Goal: Contribute content: Contribute content

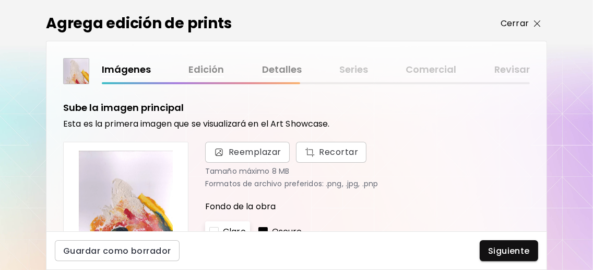
click at [540, 22] on img "button" at bounding box center [537, 23] width 7 height 7
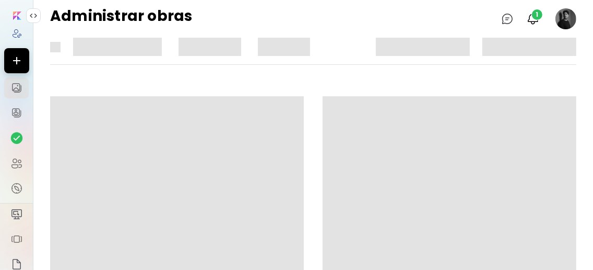
click at [540, 22] on img "button" at bounding box center [533, 19] width 13 height 13
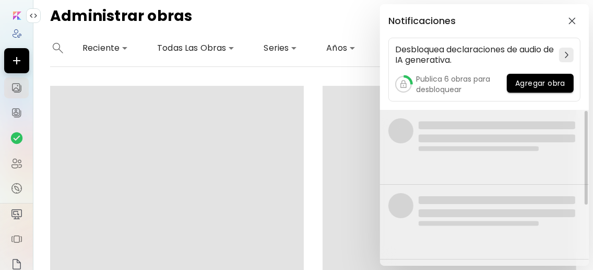
click at [571, 18] on img "button" at bounding box center [572, 20] width 7 height 7
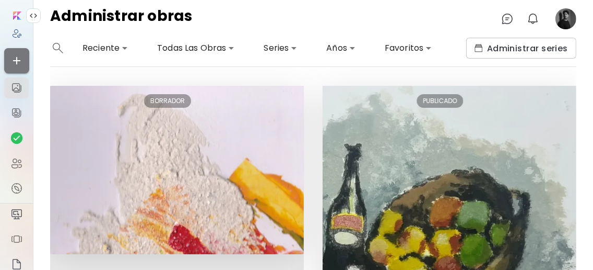
click at [18, 57] on icon "button" at bounding box center [16, 60] width 13 height 13
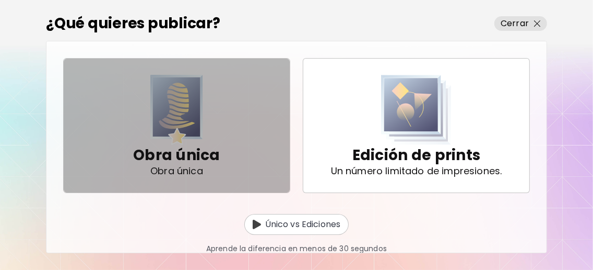
click at [217, 141] on div "Obra única Obra única" at bounding box center [176, 125] width 87 height 88
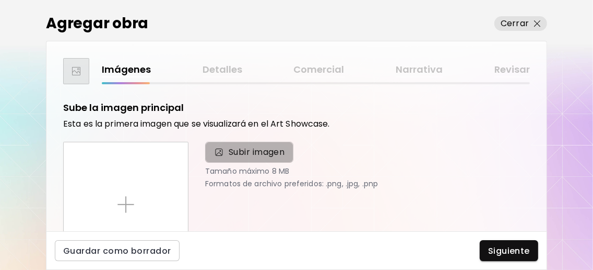
click at [245, 147] on span "Subir imagen" at bounding box center [257, 152] width 56 height 13
click at [0, 0] on input "Subir imagen" at bounding box center [0, 0] width 0 height 0
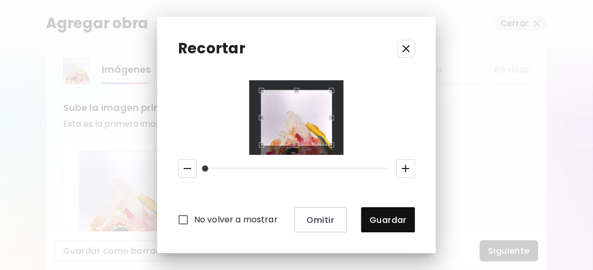
click at [288, 99] on div "Use the arrow keys to move the crop selection area" at bounding box center [296, 117] width 71 height 55
click at [313, 90] on div "Use the arrow keys to move the crop selection area" at bounding box center [296, 117] width 71 height 55
click at [302, 144] on div at bounding box center [296, 117] width 71 height 55
drag, startPoint x: 197, startPoint y: 163, endPoint x: 179, endPoint y: 171, distance: 19.2
click at [179, 171] on div at bounding box center [296, 168] width 245 height 27
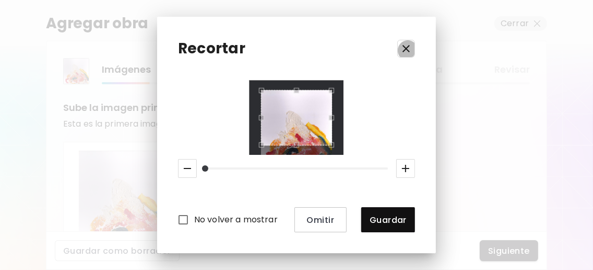
click at [413, 52] on icon "button" at bounding box center [406, 48] width 13 height 13
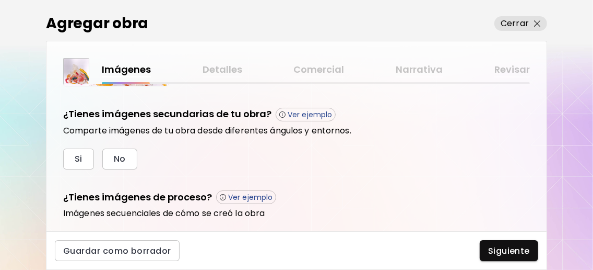
scroll to position [208, 0]
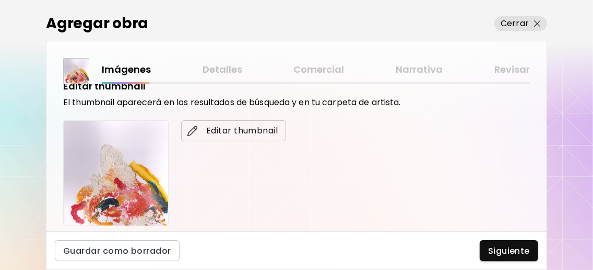
click at [244, 131] on span "Editar thumbnail" at bounding box center [234, 130] width 88 height 13
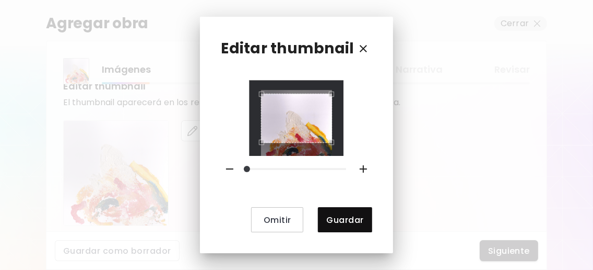
click at [288, 108] on div "Use the arrow keys to move the crop selection area" at bounding box center [296, 118] width 71 height 50
click at [282, 153] on div "Omitir Guardar" at bounding box center [296, 155] width 151 height 151
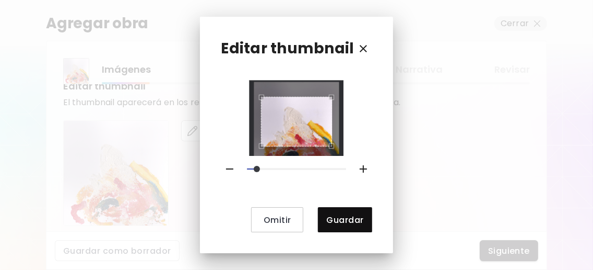
drag, startPoint x: 252, startPoint y: 169, endPoint x: 260, endPoint y: 169, distance: 7.3
click at [260, 169] on span at bounding box center [257, 169] width 6 height 6
click at [286, 101] on div "Use the arrow keys to move the crop selection area" at bounding box center [296, 115] width 71 height 50
click at [286, 141] on div "Use the arrow keys to move the crop selection area" at bounding box center [296, 122] width 71 height 50
click at [335, 221] on span "Guardar" at bounding box center [344, 219] width 37 height 11
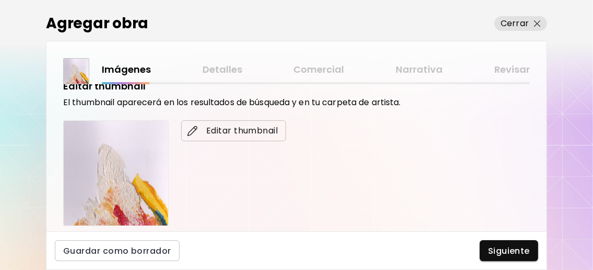
scroll to position [408, 0]
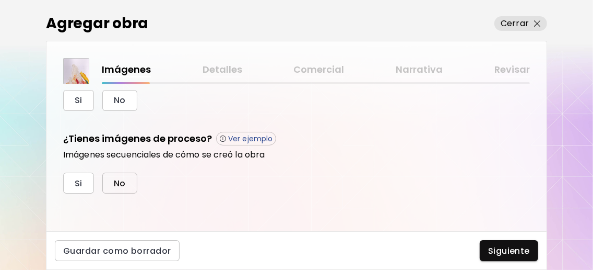
click at [122, 175] on button "No" at bounding box center [119, 182] width 35 height 21
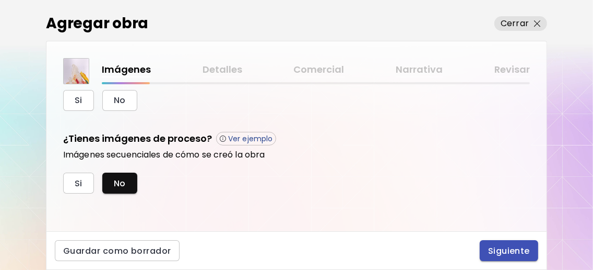
click at [502, 248] on span "Siguiente" at bounding box center [509, 250] width 42 height 11
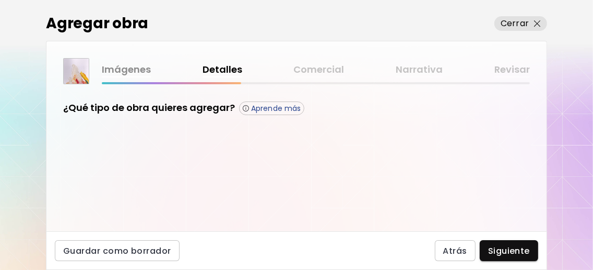
click at [130, 64] on link "Imágenes" at bounding box center [126, 69] width 49 height 15
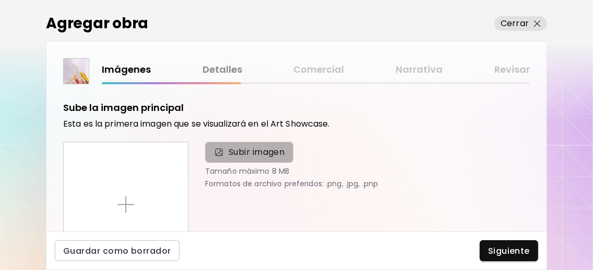
click at [245, 157] on span "Subir imagen" at bounding box center [257, 152] width 56 height 13
click at [0, 0] on input "Subir imagen" at bounding box center [0, 0] width 0 height 0
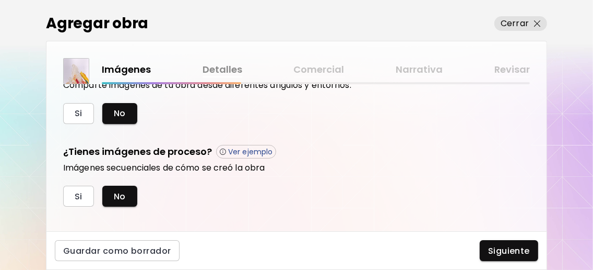
scroll to position [241, 0]
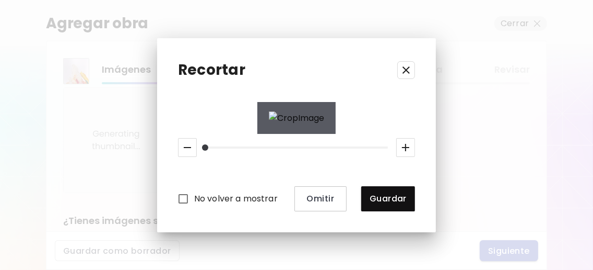
click at [513, 245] on div "Recortar No volver a mostrar Omitir Guardar" at bounding box center [296, 135] width 593 height 270
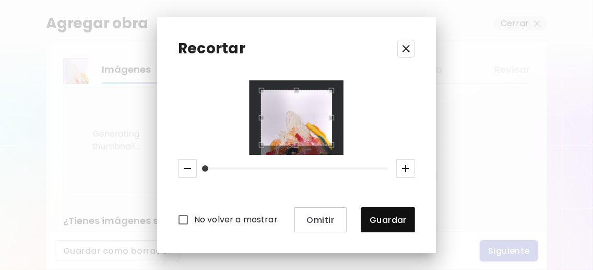
scroll to position [408, 0]
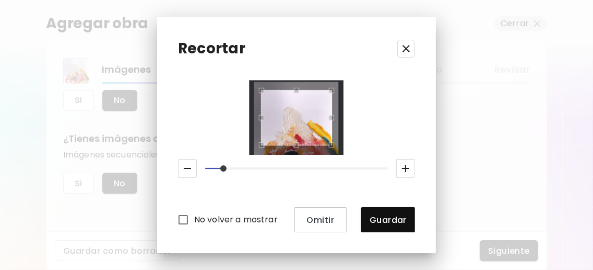
drag, startPoint x: 200, startPoint y: 165, endPoint x: 215, endPoint y: 167, distance: 15.2
click at [220, 167] on span at bounding box center [223, 168] width 6 height 6
click at [397, 213] on button "Guardar" at bounding box center [388, 219] width 54 height 25
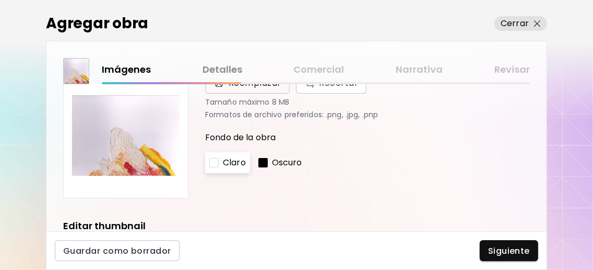
scroll to position [0, 0]
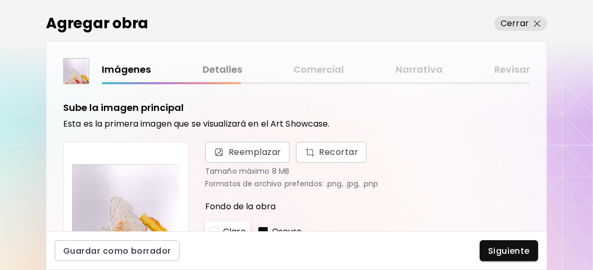
click at [134, 182] on img at bounding box center [126, 204] width 108 height 108
click at [254, 149] on span "Reemplazar" at bounding box center [255, 152] width 53 height 13
click at [0, 0] on input "Reemplazar Recortar" at bounding box center [0, 0] width 0 height 0
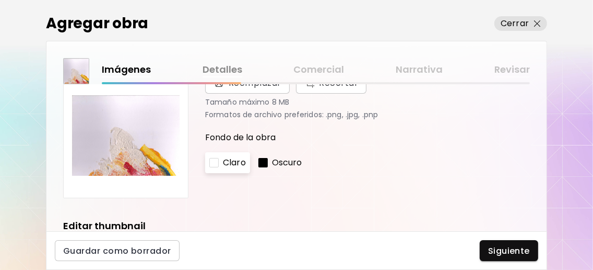
click at [107, 158] on img at bounding box center [126, 135] width 108 height 108
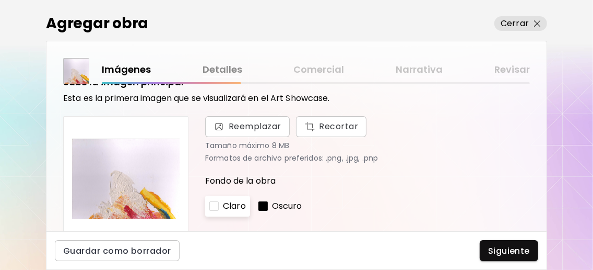
scroll to position [0, 0]
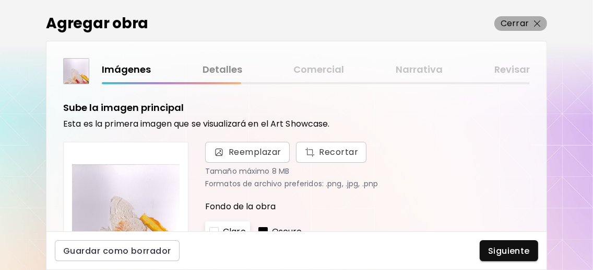
click at [539, 20] on img "button" at bounding box center [537, 23] width 7 height 7
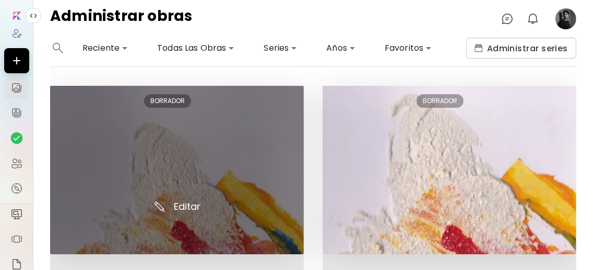
scroll to position [69, 0]
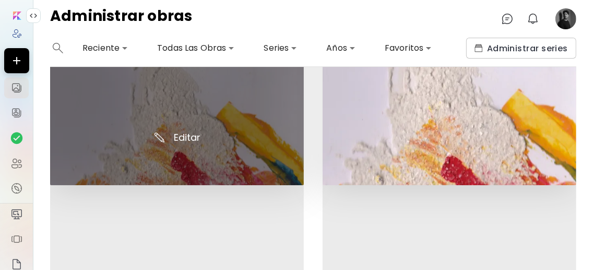
click at [188, 135] on img at bounding box center [177, 101] width 254 height 168
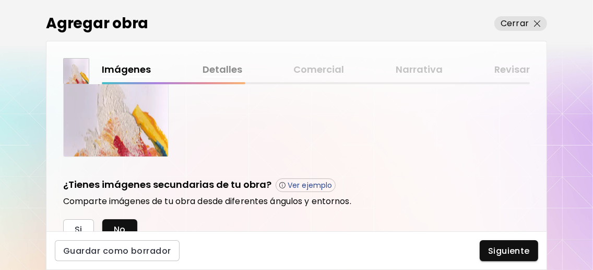
scroll to position [408, 0]
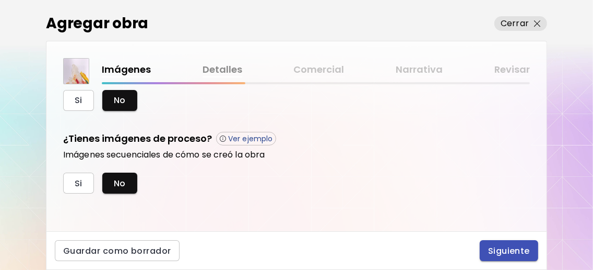
click at [509, 251] on span "Siguiente" at bounding box center [509, 250] width 42 height 11
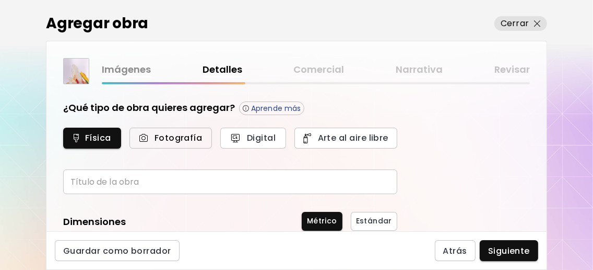
click at [174, 137] on span "Fotografía" at bounding box center [170, 137] width 59 height 11
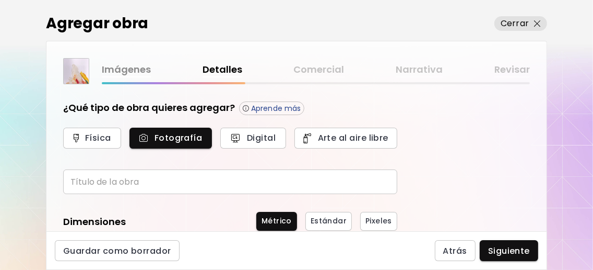
scroll to position [69, 0]
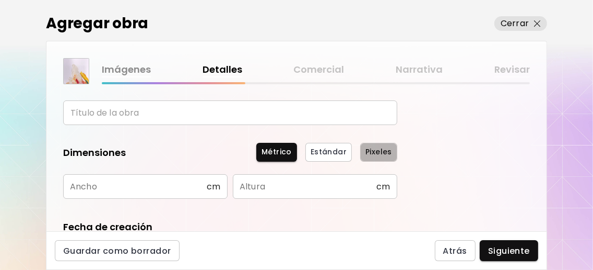
click at [382, 154] on span "Pixeles" at bounding box center [379, 151] width 27 height 11
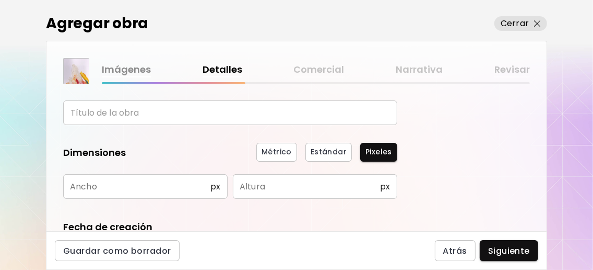
scroll to position [139, 0]
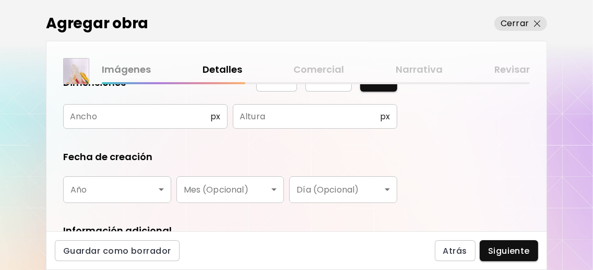
click at [396, 233] on div "Guardar como borrador Atrás Siguiente" at bounding box center [296, 250] width 501 height 39
click at [160, 191] on body "0 1 Agregar obra Cerrar Imágenes Detalles Comercial Narrativa Revisar ¿Qué tipo…" at bounding box center [296, 135] width 593 height 270
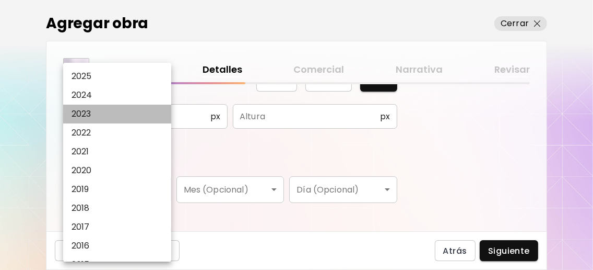
click at [109, 120] on li "2023" at bounding box center [119, 113] width 113 height 19
type input "****"
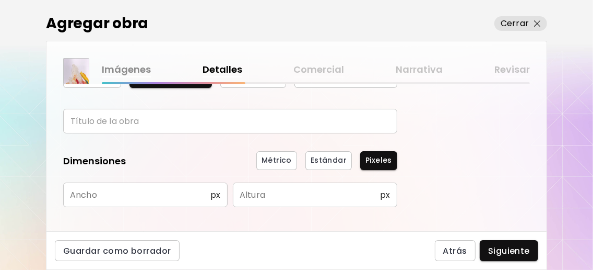
scroll to position [0, 0]
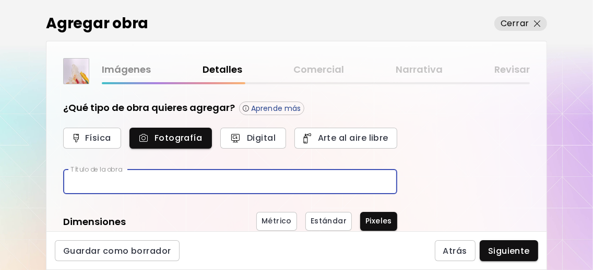
click at [156, 185] on input "text" at bounding box center [230, 181] width 334 height 25
type input "**********"
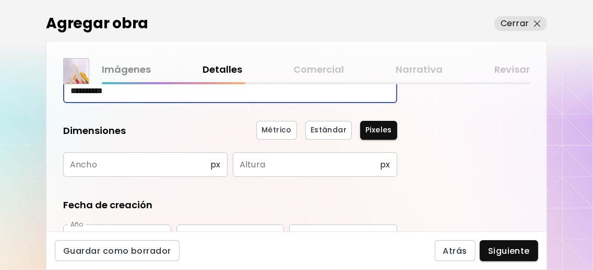
scroll to position [139, 0]
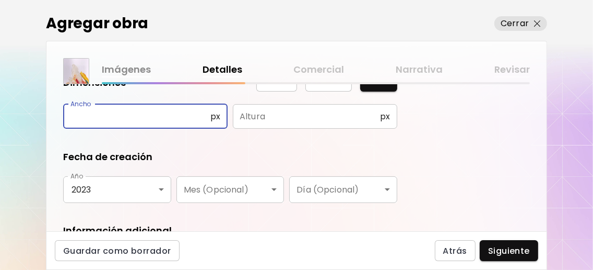
click at [111, 104] on input "text" at bounding box center [136, 116] width 147 height 25
type input "*****"
click at [255, 123] on input "text" at bounding box center [306, 116] width 147 height 25
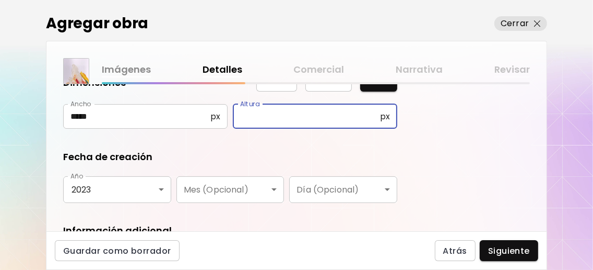
click at [178, 121] on input "*****" at bounding box center [136, 116] width 147 height 25
click at [269, 119] on input "text" at bounding box center [306, 116] width 147 height 25
type input "**"
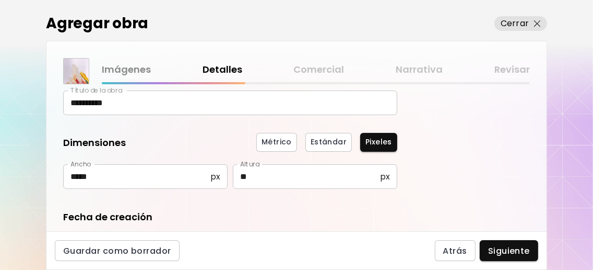
scroll to position [69, 0]
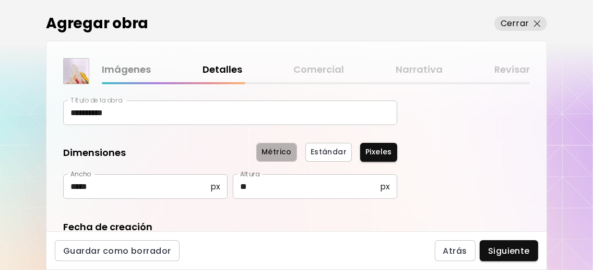
click at [286, 154] on span "Métrico" at bounding box center [277, 151] width 30 height 11
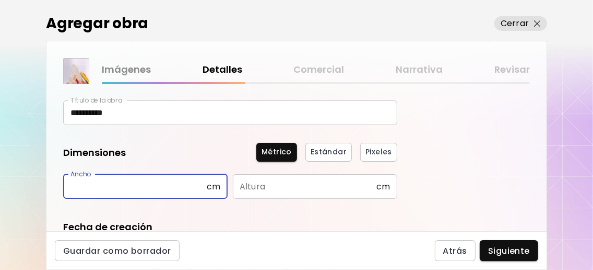
click at [134, 189] on input "text" at bounding box center [135, 186] width 144 height 25
type input "**"
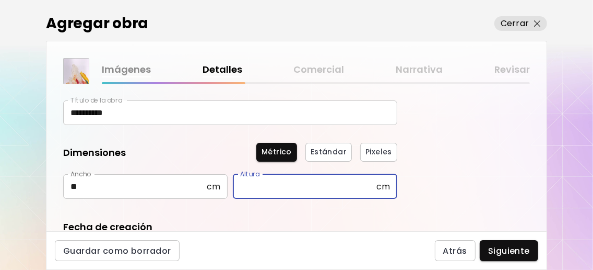
click at [271, 186] on input "text" at bounding box center [305, 186] width 144 height 25
type input "**"
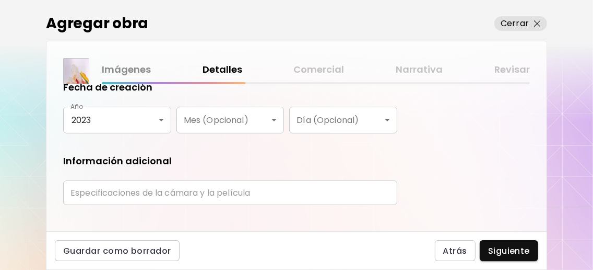
scroll to position [227, 0]
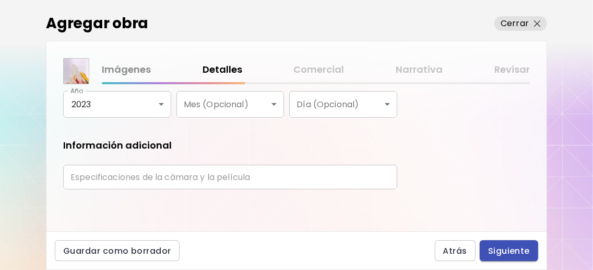
click at [509, 245] on span "Siguiente" at bounding box center [509, 250] width 42 height 11
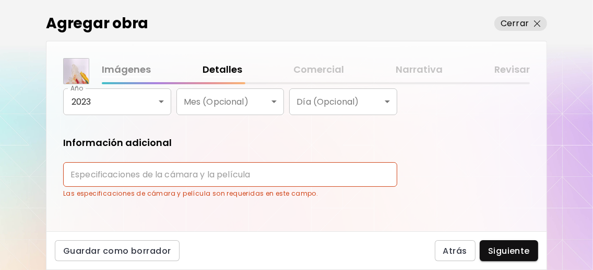
click at [210, 177] on input "text" at bounding box center [230, 174] width 334 height 25
click at [414, 191] on div "**********" at bounding box center [296, 157] width 500 height 147
click at [149, 176] on input "*****" at bounding box center [230, 174] width 334 height 25
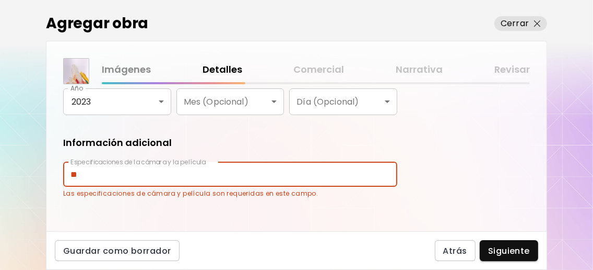
type input "*"
type input "***"
click at [470, 185] on div "**********" at bounding box center [296, 157] width 500 height 147
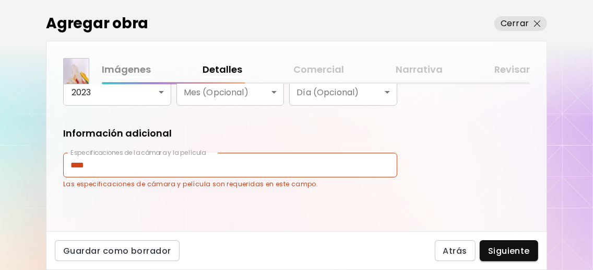
scroll to position [241, 0]
click at [493, 245] on span "Siguiente" at bounding box center [509, 250] width 42 height 11
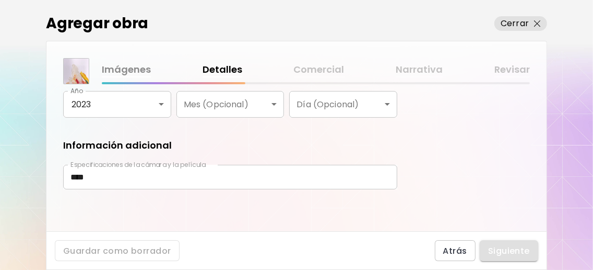
scroll to position [227, 0]
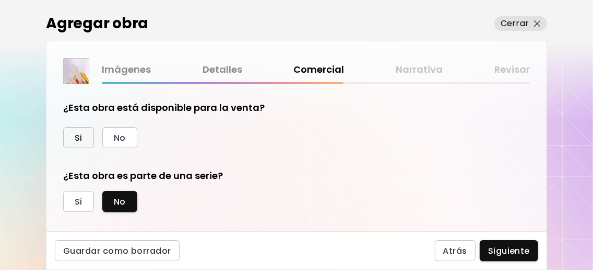
click at [89, 136] on button "Si" at bounding box center [78, 137] width 31 height 21
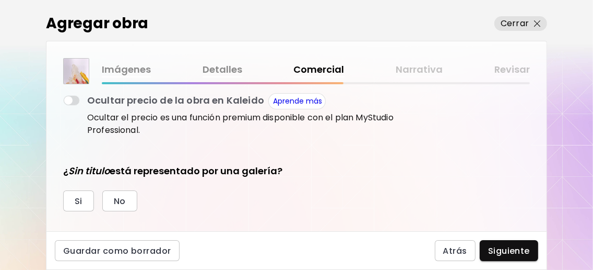
scroll to position [139, 0]
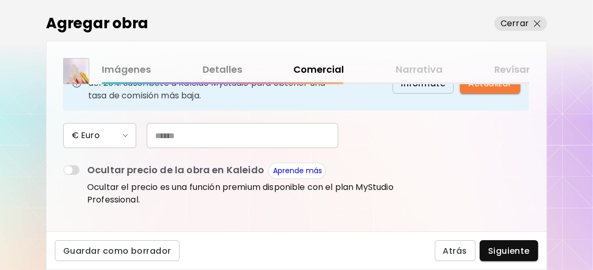
click at [185, 148] on input "text" at bounding box center [243, 135] width 192 height 25
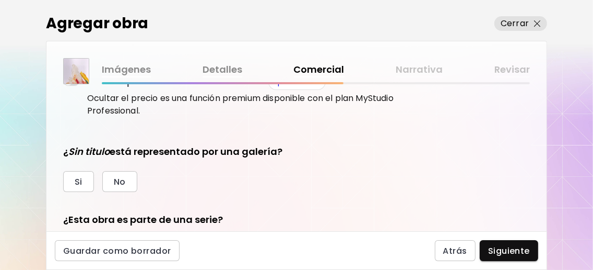
scroll to position [208, 0]
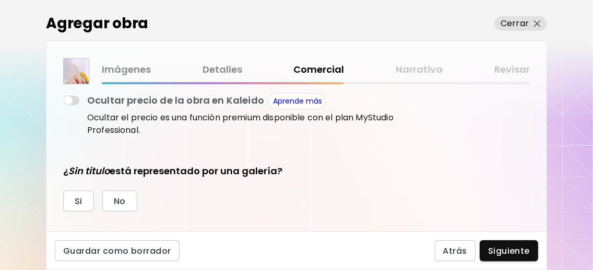
type input "**"
click at [241, 175] on div "¿Esta obra está disponible para la venta? Si No Precio de la obra Las obras ven…" at bounding box center [230, 99] width 334 height 415
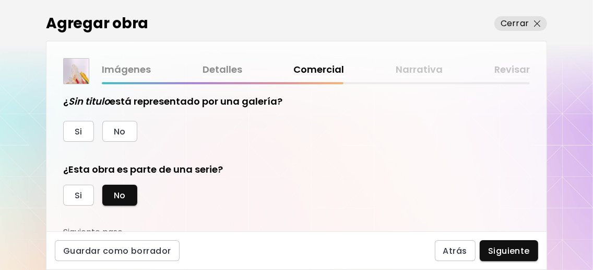
scroll to position [278, 0]
click at [123, 136] on span "No" at bounding box center [120, 130] width 12 height 11
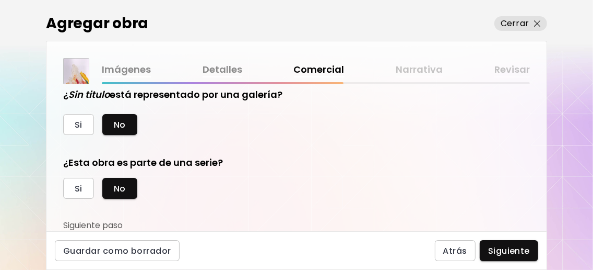
scroll to position [309, 0]
click at [82, 193] on button "Si" at bounding box center [78, 188] width 31 height 21
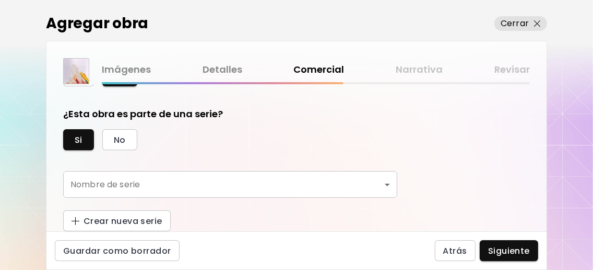
scroll to position [360, 0]
click at [226, 185] on body "0 1 Agregar obra Cerrar Imágenes Detalles Comercial Narrativa Revisar ¿Esta obr…" at bounding box center [296, 135] width 593 height 270
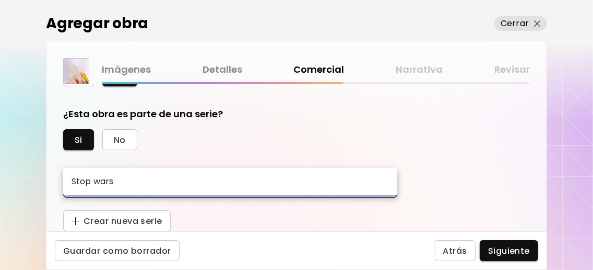
click at [429, 186] on div at bounding box center [296, 135] width 593 height 270
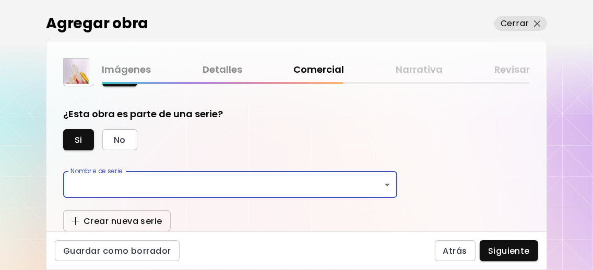
click at [128, 219] on span "Crear nueva serie" at bounding box center [117, 220] width 91 height 11
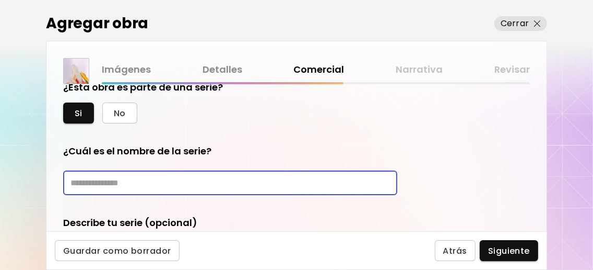
click at [128, 195] on input "text" at bounding box center [230, 182] width 334 height 25
type input "*"
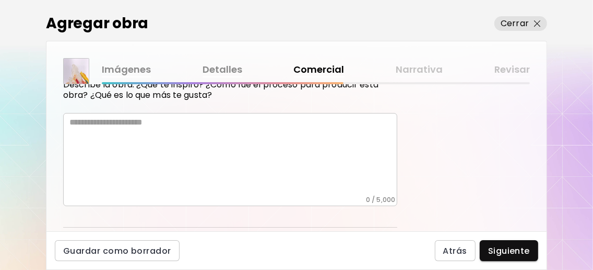
scroll to position [494, 0]
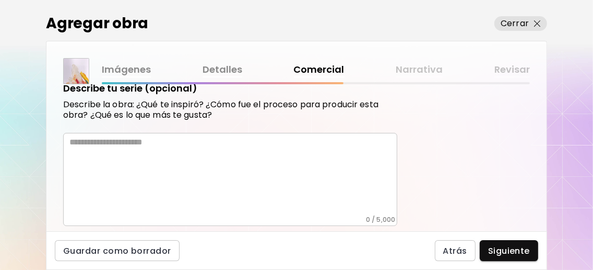
type input "**********"
click at [204, 175] on textarea at bounding box center [233, 176] width 328 height 78
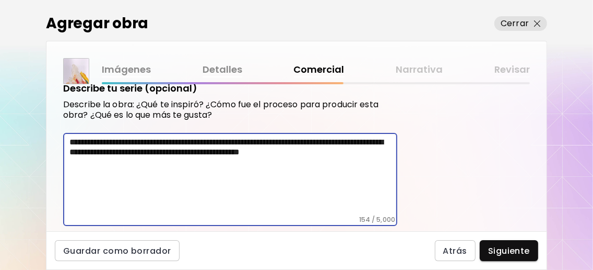
click at [251, 167] on textarea "**********" at bounding box center [233, 176] width 328 height 78
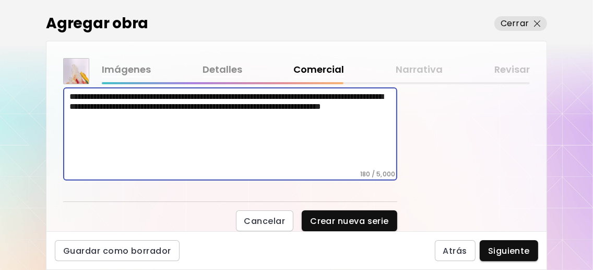
scroll to position [564, 0]
click at [115, 136] on textarea "**********" at bounding box center [233, 130] width 328 height 78
drag, startPoint x: 331, startPoint y: 137, endPoint x: 235, endPoint y: 139, distance: 95.6
click at [235, 139] on textarea "**********" at bounding box center [233, 130] width 328 height 78
click at [248, 109] on textarea "**********" at bounding box center [233, 130] width 328 height 78
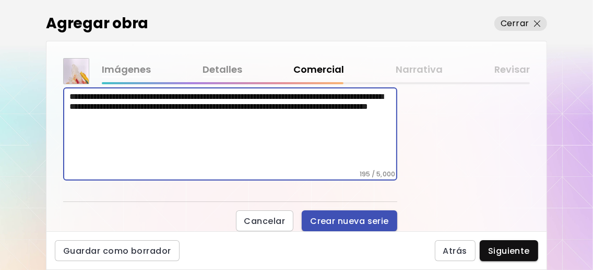
type textarea "**********"
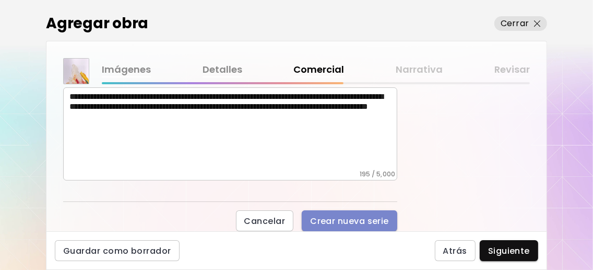
click at [350, 217] on span "Crear nueva serie" at bounding box center [349, 220] width 79 height 11
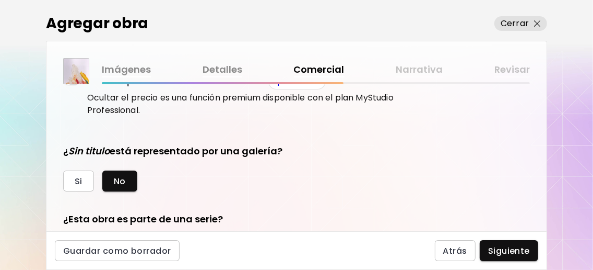
scroll to position [463, 0]
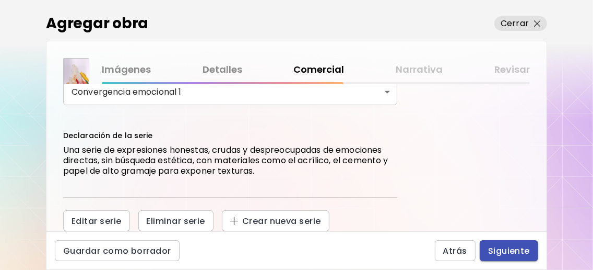
click at [511, 245] on span "Siguiente" at bounding box center [509, 250] width 42 height 11
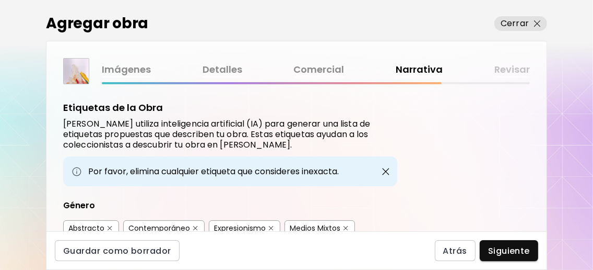
scroll to position [139, 0]
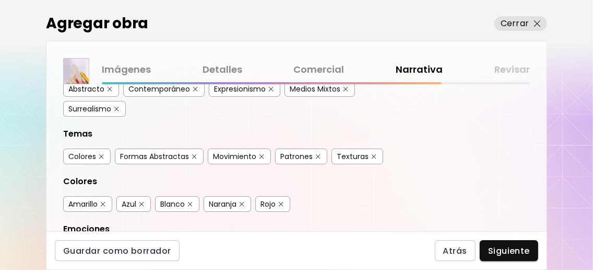
click at [118, 111] on img "button" at bounding box center [116, 109] width 5 height 5
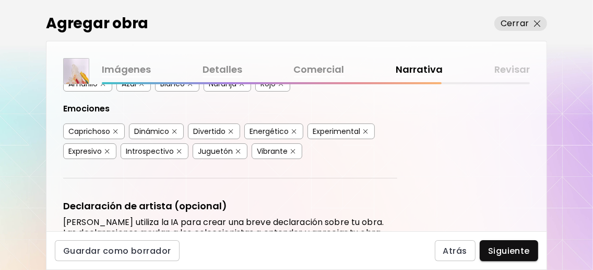
scroll to position [278, 0]
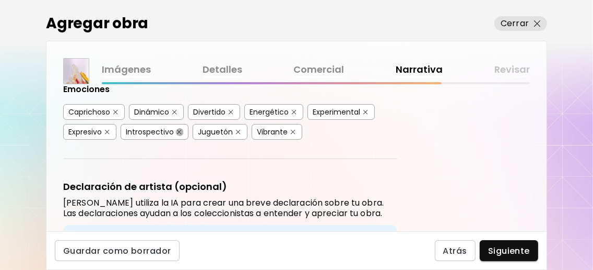
click at [180, 134] on img "button" at bounding box center [179, 132] width 5 height 5
click at [238, 134] on img "button" at bounding box center [238, 132] width 5 height 5
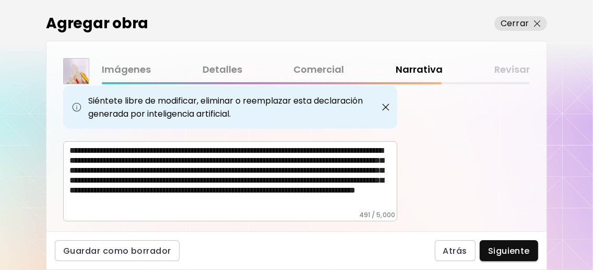
scroll to position [487, 0]
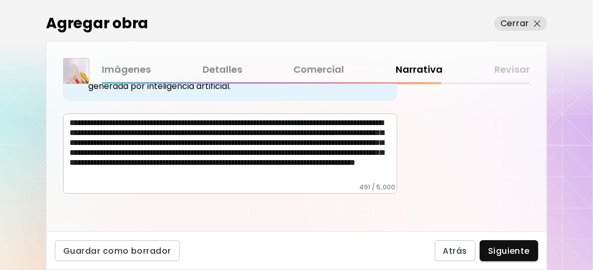
click at [370, 130] on textarea "**********" at bounding box center [233, 150] width 328 height 65
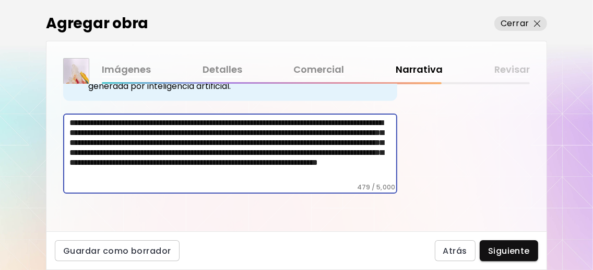
click at [367, 131] on textarea "**********" at bounding box center [233, 150] width 328 height 65
drag, startPoint x: 319, startPoint y: 178, endPoint x: 375, endPoint y: 168, distance: 57.3
click at [319, 178] on textarea "**********" at bounding box center [233, 150] width 328 height 65
click at [373, 175] on textarea "**********" at bounding box center [233, 150] width 328 height 65
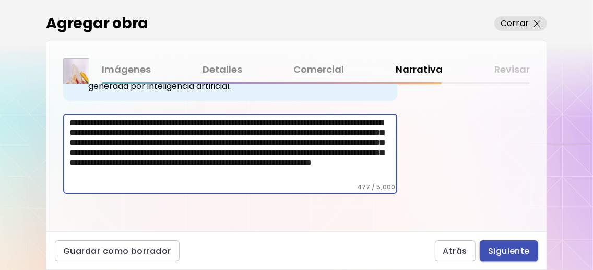
type textarea "**********"
click at [523, 253] on span "Siguiente" at bounding box center [509, 250] width 42 height 11
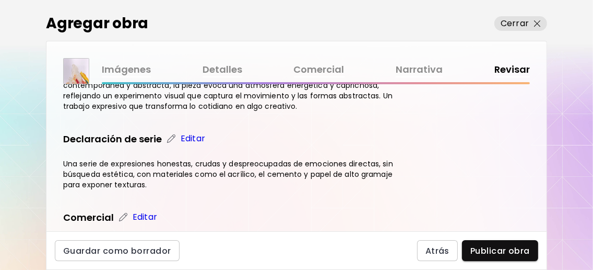
scroll to position [487, 0]
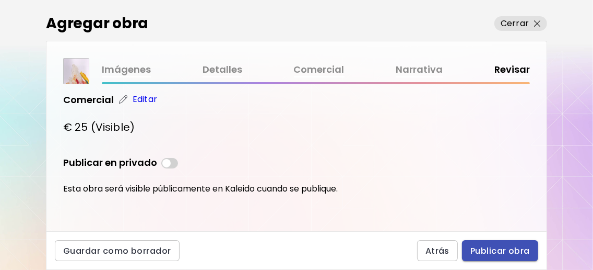
click at [501, 245] on span "Publicar obra" at bounding box center [501, 250] width 60 height 11
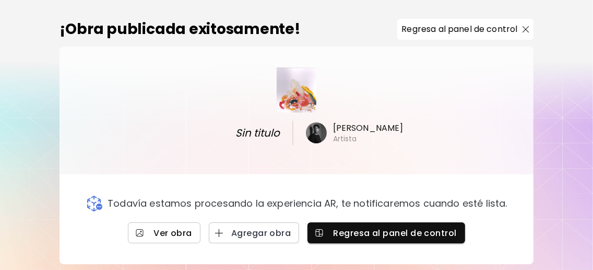
click at [174, 231] on span "Ver obra" at bounding box center [164, 232] width 56 height 11
click at [182, 228] on span "Ver obra" at bounding box center [164, 232] width 56 height 11
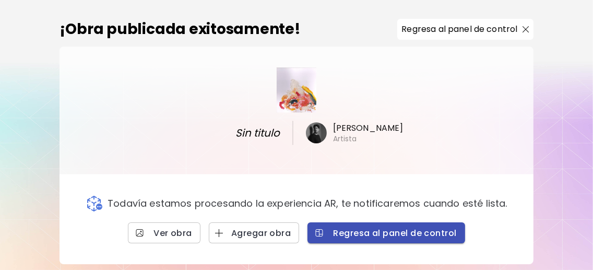
click at [343, 235] on span "Regresa al panel de control" at bounding box center [386, 232] width 141 height 11
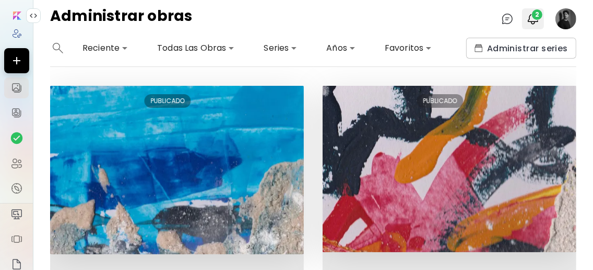
click at [530, 16] on img "button" at bounding box center [533, 19] width 13 height 13
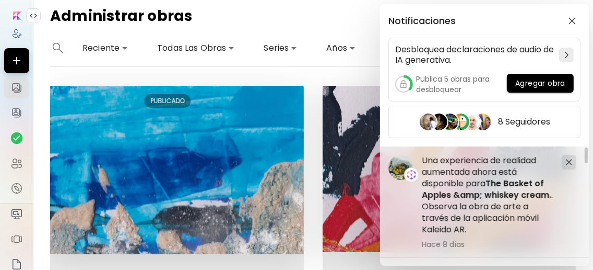
click at [310, 72] on div "Notificaciones Desbloquea declaraciones de audio de IA generativa. Publica 5 ob…" at bounding box center [296, 135] width 593 height 270
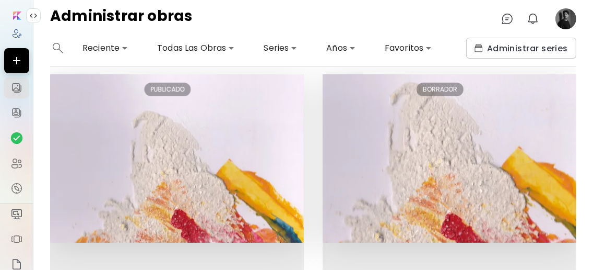
scroll to position [348, 0]
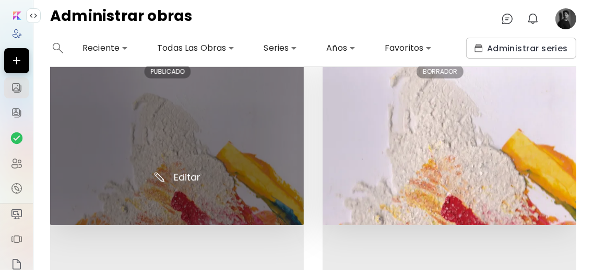
click at [213, 170] on img at bounding box center [177, 140] width 254 height 168
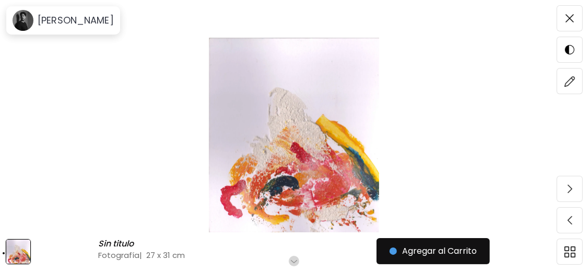
click at [319, 124] on img at bounding box center [294, 135] width 500 height 194
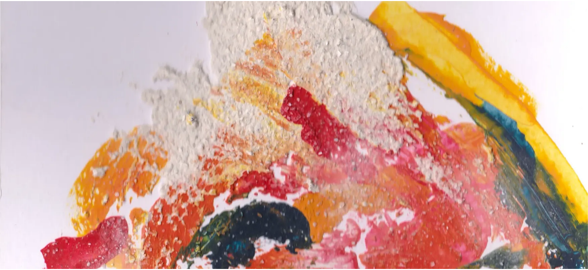
scroll to position [402, 0]
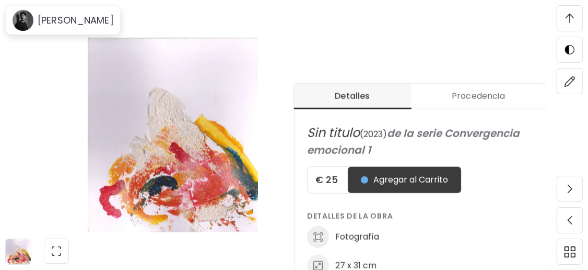
scroll to position [418, 0]
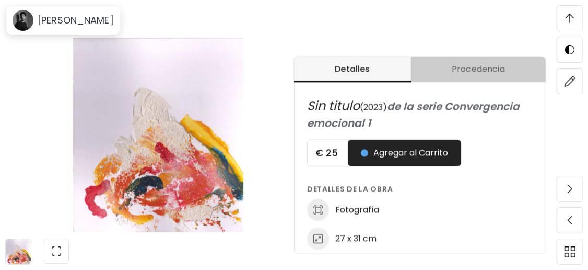
click at [510, 68] on span "Procedencia" at bounding box center [478, 69] width 122 height 13
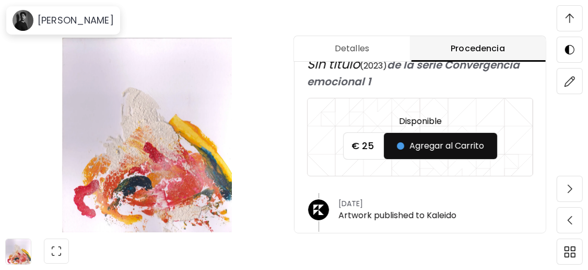
scroll to position [0, 0]
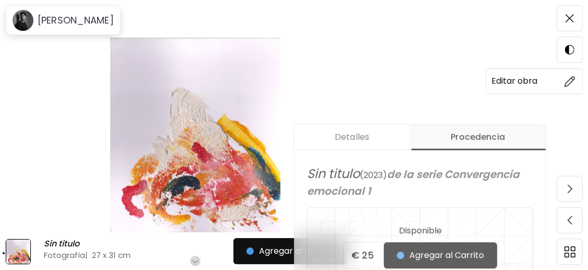
click at [570, 79] on img at bounding box center [570, 81] width 11 height 11
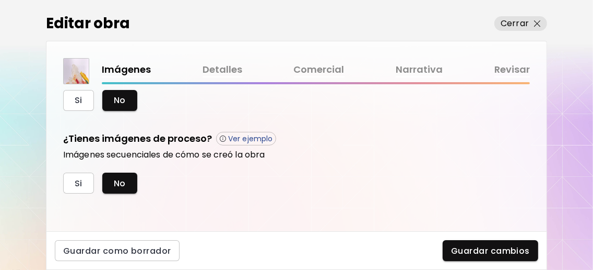
click at [225, 68] on link "Detalles" at bounding box center [223, 69] width 40 height 15
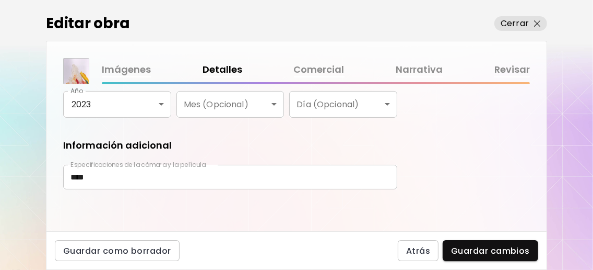
click at [324, 68] on link "Comercial" at bounding box center [319, 69] width 51 height 15
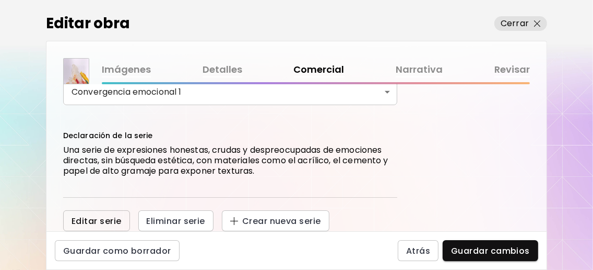
click at [110, 224] on span "Editar serie" at bounding box center [97, 220] width 50 height 11
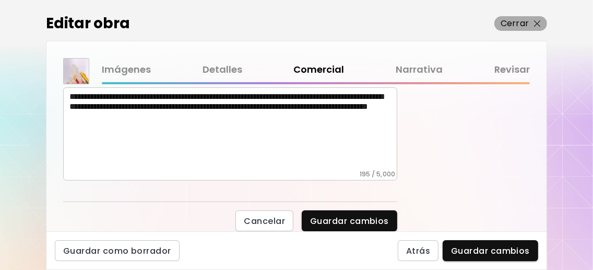
click at [536, 23] on img "button" at bounding box center [537, 23] width 7 height 7
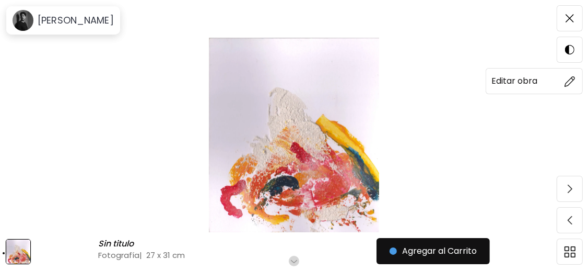
click at [573, 83] on img at bounding box center [570, 81] width 11 height 11
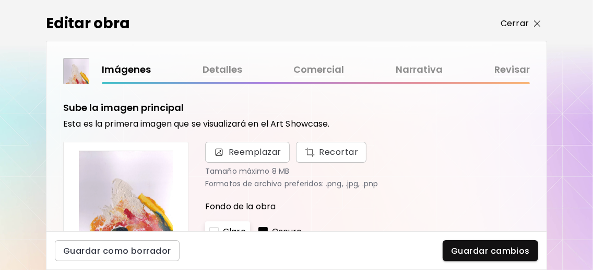
click at [534, 22] on span "Cerrar" at bounding box center [521, 23] width 40 height 13
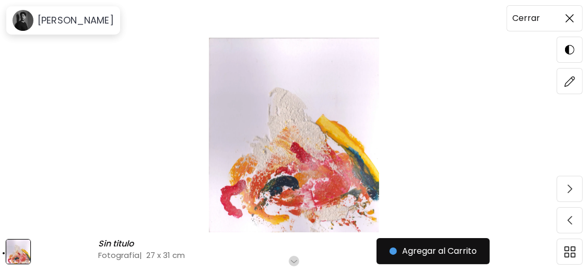
click at [566, 17] on img at bounding box center [570, 18] width 8 height 8
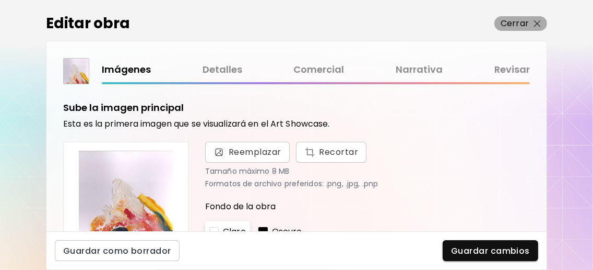
click at [537, 24] on img "button" at bounding box center [537, 23] width 7 height 7
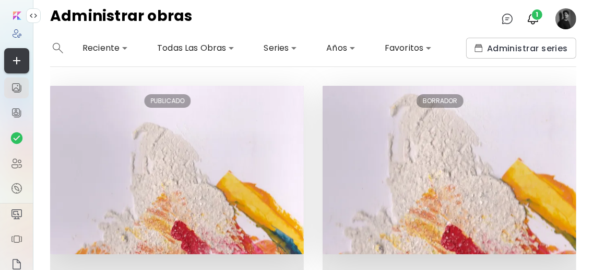
click at [18, 58] on icon "button" at bounding box center [16, 60] width 13 height 13
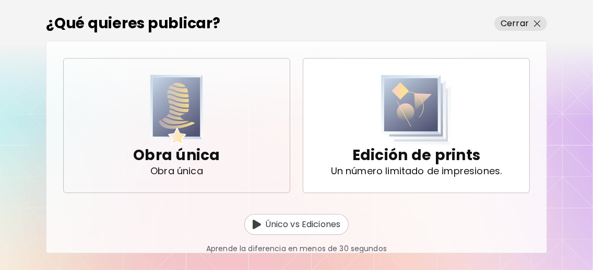
click at [220, 133] on div "Obra única Obra única" at bounding box center [176, 125] width 87 height 88
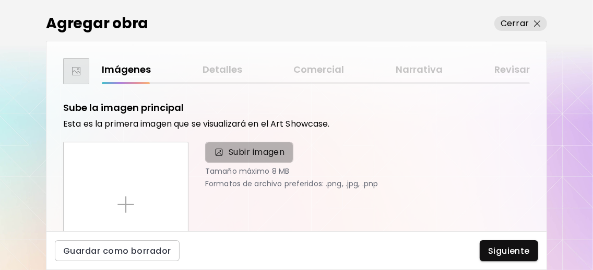
click at [249, 147] on span "Subir imagen" at bounding box center [257, 152] width 56 height 13
click at [0, 0] on input "Subir imagen" at bounding box center [0, 0] width 0 height 0
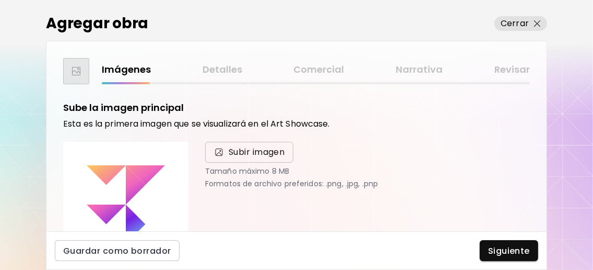
scroll to position [69, 0]
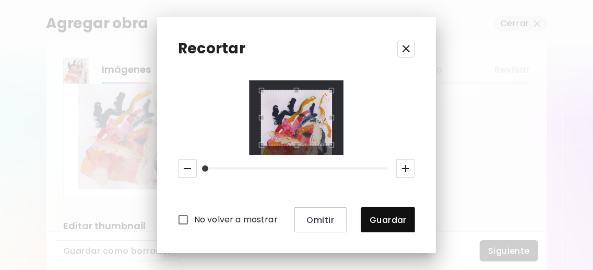
click at [410, 46] on icon "button" at bounding box center [406, 48] width 7 height 7
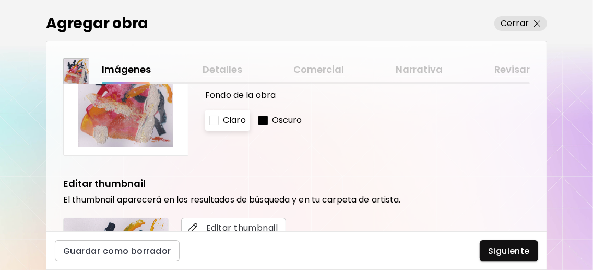
scroll to position [196, 0]
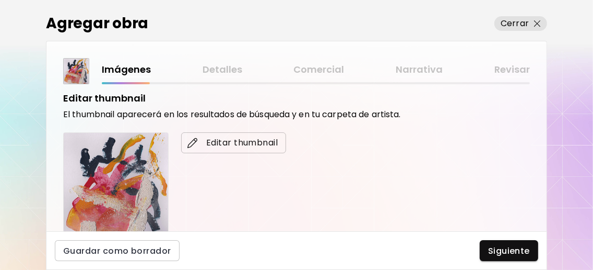
click at [225, 138] on span "Editar thumbnail" at bounding box center [234, 142] width 88 height 13
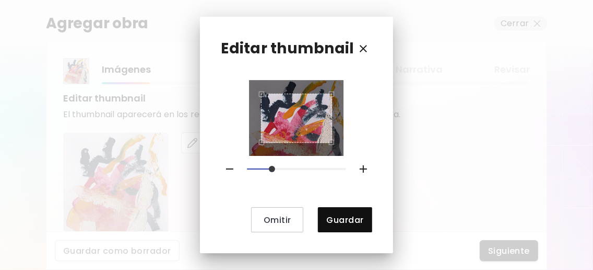
drag, startPoint x: 252, startPoint y: 169, endPoint x: 272, endPoint y: 168, distance: 20.4
click at [272, 168] on span at bounding box center [272, 169] width 6 height 6
click at [332, 137] on div at bounding box center [296, 118] width 71 height 56
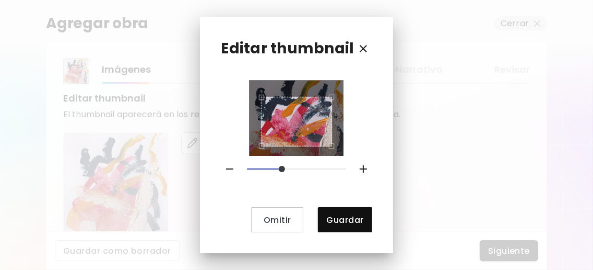
drag, startPoint x: 275, startPoint y: 163, endPoint x: 283, endPoint y: 166, distance: 8.1
click at [283, 166] on span at bounding box center [282, 169] width 6 height 6
click at [303, 113] on div "Use the arrow keys to move the crop selection area" at bounding box center [296, 115] width 71 height 50
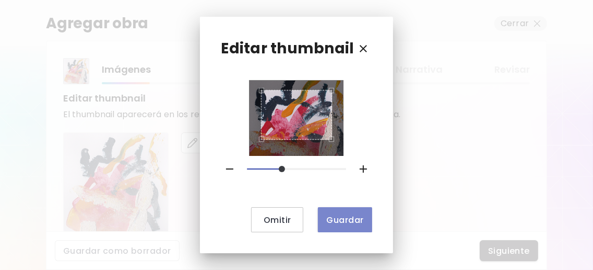
click at [355, 223] on span "Guardar" at bounding box center [344, 219] width 37 height 11
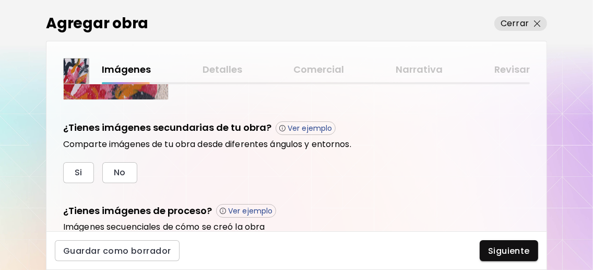
scroll to position [336, 0]
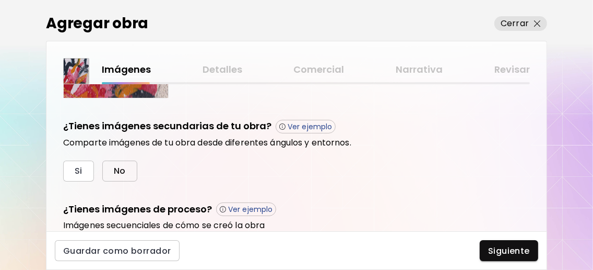
click at [126, 169] on button "No" at bounding box center [119, 170] width 35 height 21
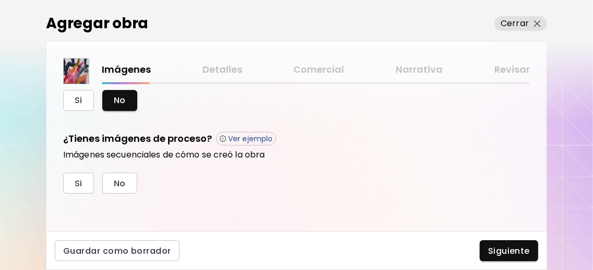
scroll to position [408, 0]
click at [121, 184] on span "No" at bounding box center [120, 183] width 12 height 11
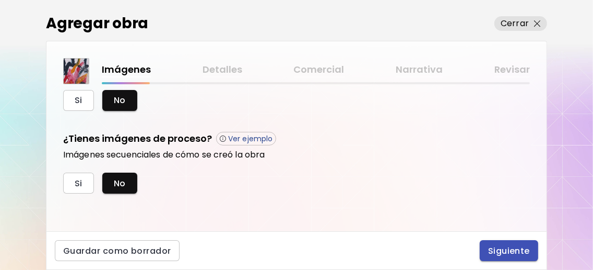
click at [504, 252] on span "Siguiente" at bounding box center [509, 250] width 42 height 11
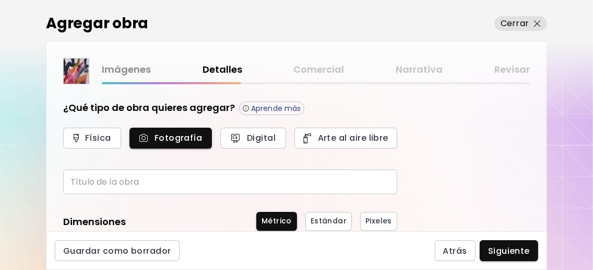
click at [161, 181] on input "text" at bounding box center [230, 181] width 334 height 25
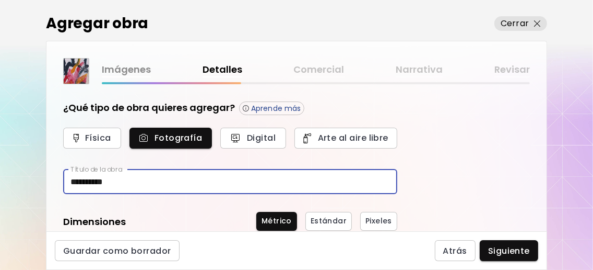
type input "**********"
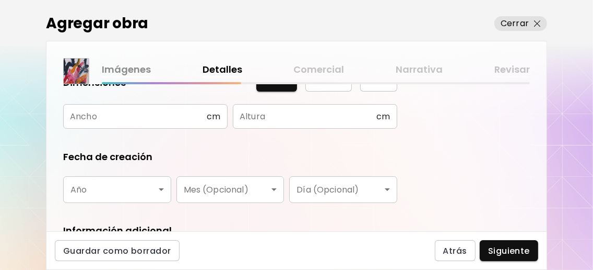
scroll to position [69, 0]
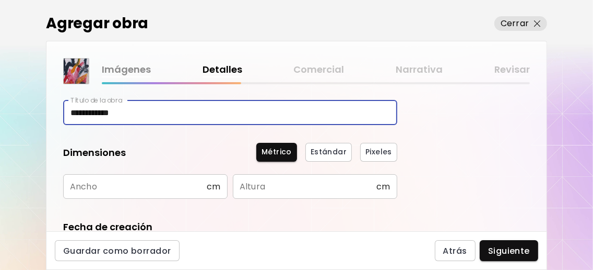
click at [181, 185] on input "text" at bounding box center [135, 186] width 144 height 25
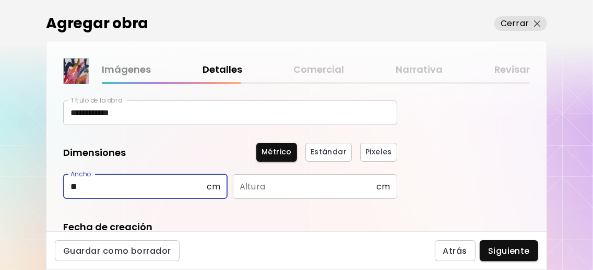
type input "**"
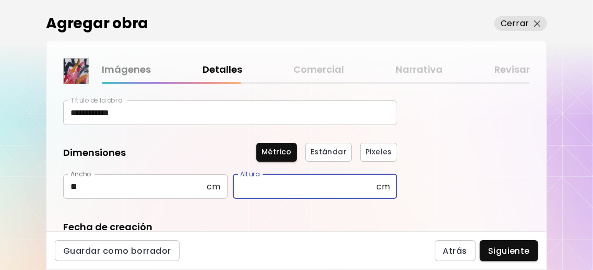
click at [291, 184] on input "text" at bounding box center [305, 186] width 144 height 25
type input "**"
click at [303, 209] on form "**********" at bounding box center [230, 192] width 334 height 321
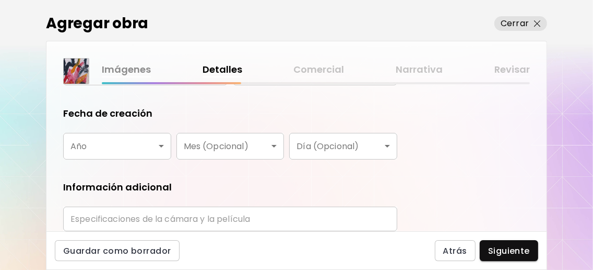
scroll to position [208, 0]
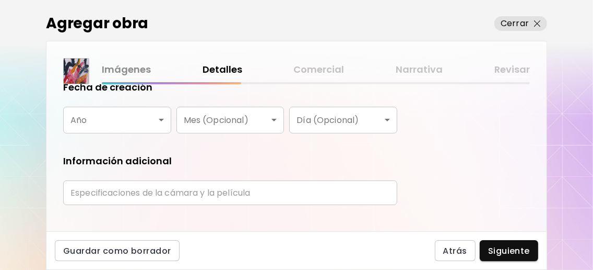
click at [155, 122] on body "**********" at bounding box center [296, 135] width 593 height 270
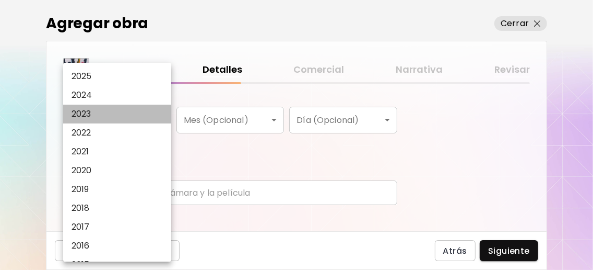
click at [109, 116] on li "2023" at bounding box center [119, 113] width 113 height 19
type input "****"
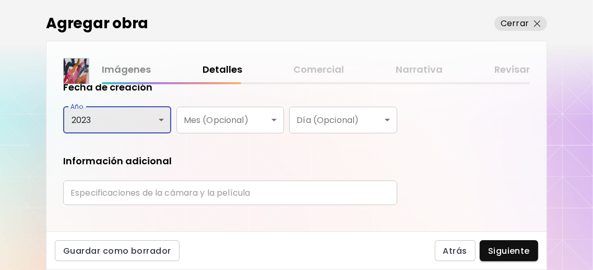
scroll to position [227, 0]
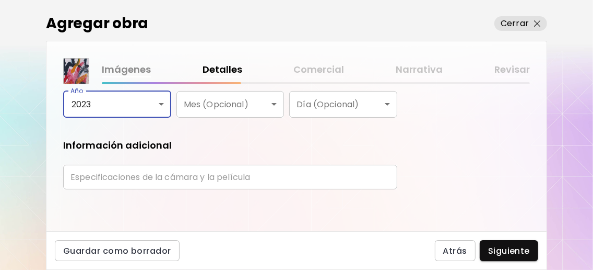
click at [244, 177] on input "text" at bounding box center [230, 177] width 334 height 25
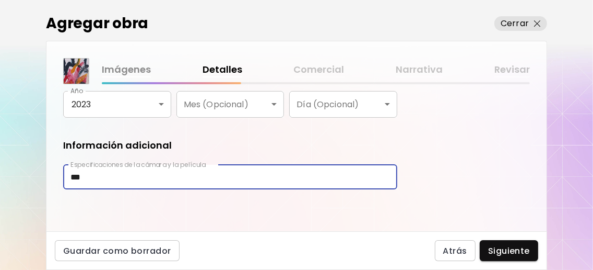
type input "***"
click at [408, 145] on div "**********" at bounding box center [296, 157] width 500 height 147
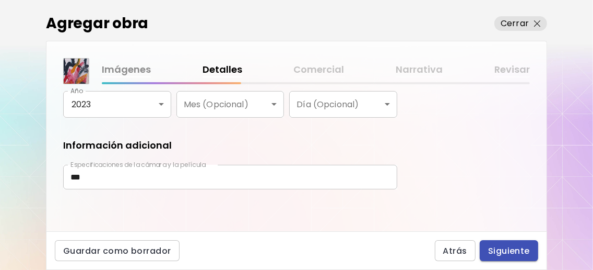
click at [524, 250] on span "Siguiente" at bounding box center [509, 250] width 42 height 11
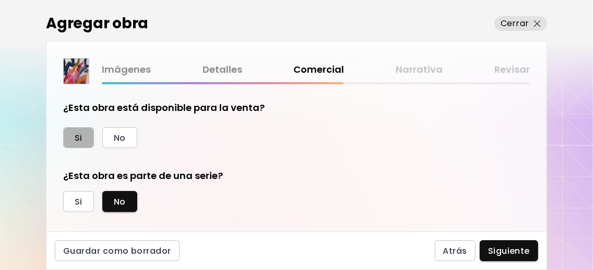
click at [71, 135] on button "Si" at bounding box center [78, 137] width 31 height 21
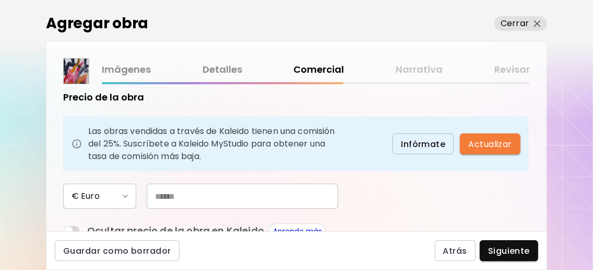
scroll to position [139, 0]
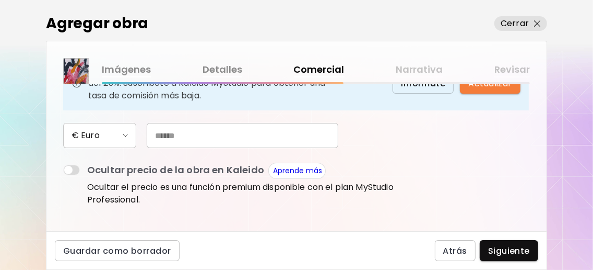
drag, startPoint x: 163, startPoint y: 162, endPoint x: 180, endPoint y: 160, distance: 16.8
click at [163, 148] on input "text" at bounding box center [243, 135] width 192 height 25
type input "**"
click at [383, 148] on div "€ Euro **" at bounding box center [230, 135] width 334 height 25
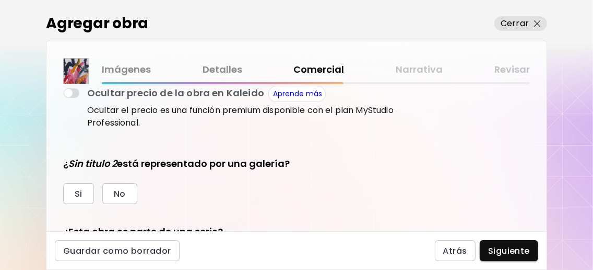
scroll to position [278, 0]
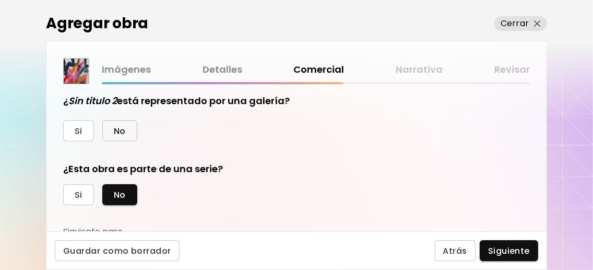
click at [127, 141] on button "No" at bounding box center [119, 130] width 35 height 21
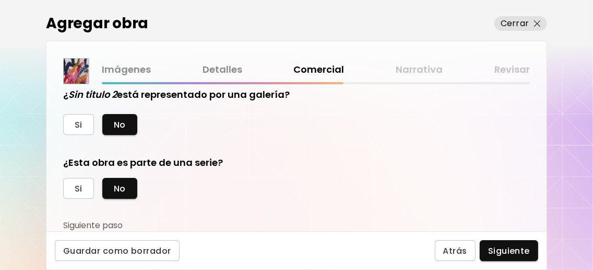
scroll to position [309, 0]
click at [82, 183] on span "Si" at bounding box center [79, 188] width 8 height 11
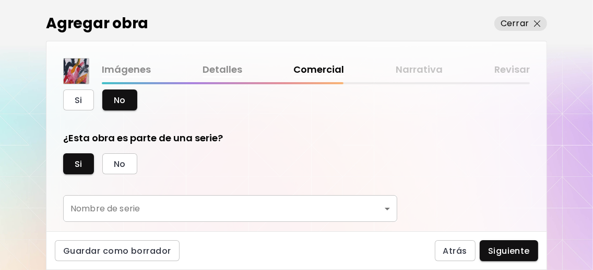
scroll to position [360, 0]
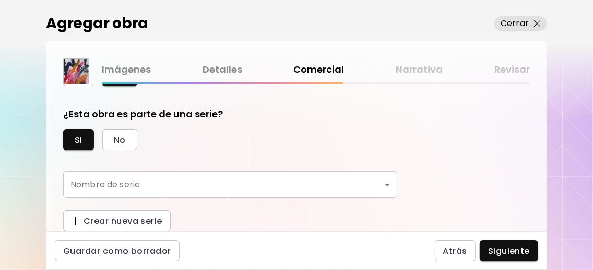
click at [382, 184] on body "0 1 Agregar obra Cerrar Imágenes Detalles Comercial Narrativa Revisar ¿Esta obr…" at bounding box center [296, 135] width 593 height 270
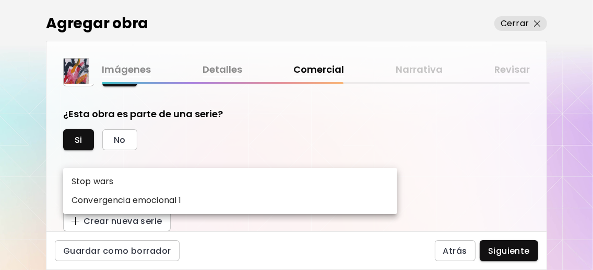
click at [274, 209] on li "Convergencia emocional 1" at bounding box center [230, 200] width 334 height 19
type input "**********"
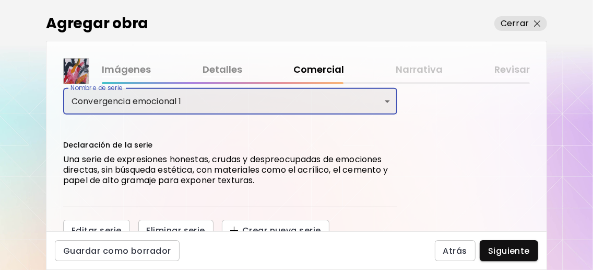
scroll to position [463, 0]
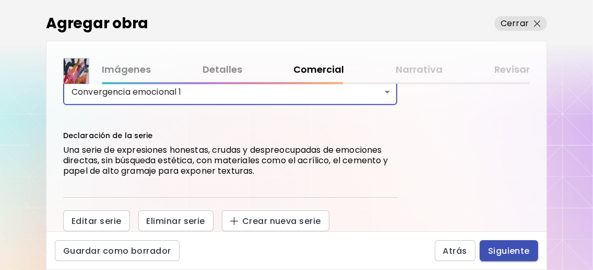
click at [520, 243] on button "Siguiente" at bounding box center [509, 250] width 58 height 21
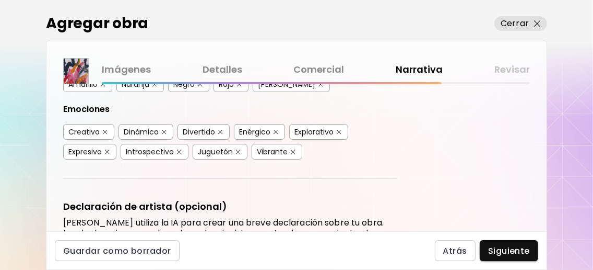
scroll to position [139, 0]
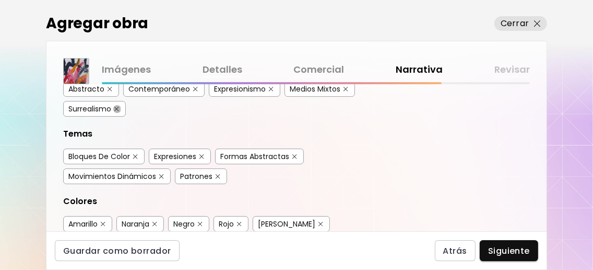
click at [118, 111] on img "button" at bounding box center [116, 109] width 5 height 5
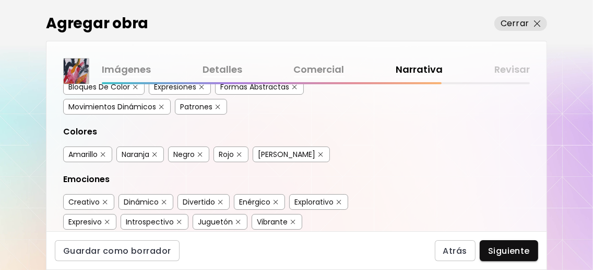
scroll to position [278, 0]
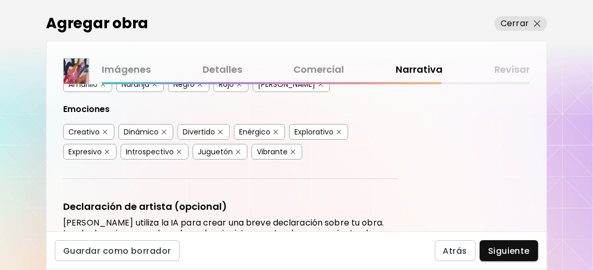
click at [220, 134] on img "button" at bounding box center [220, 132] width 5 height 5
click at [341, 134] on img "button" at bounding box center [339, 132] width 5 height 5
click at [238, 154] on img "button" at bounding box center [238, 151] width 5 height 5
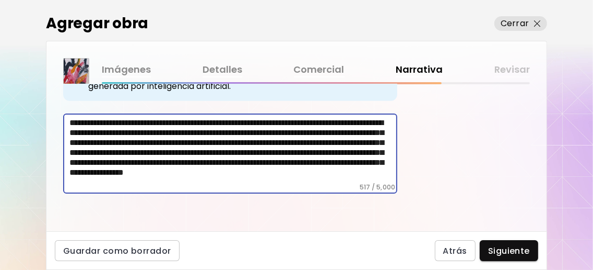
scroll to position [59, 0]
click at [132, 163] on textarea "**********" at bounding box center [233, 150] width 328 height 65
drag, startPoint x: 151, startPoint y: 164, endPoint x: 220, endPoint y: 160, distance: 69.0
click at [151, 164] on textarea "**********" at bounding box center [233, 150] width 328 height 65
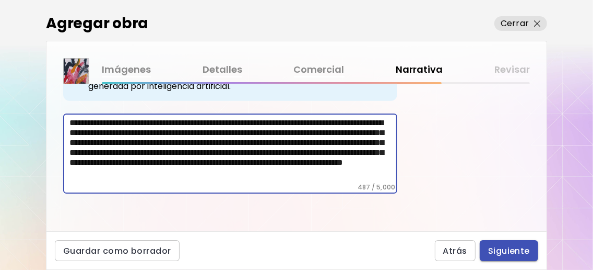
type textarea "**********"
click at [511, 246] on span "Siguiente" at bounding box center [509, 250] width 42 height 11
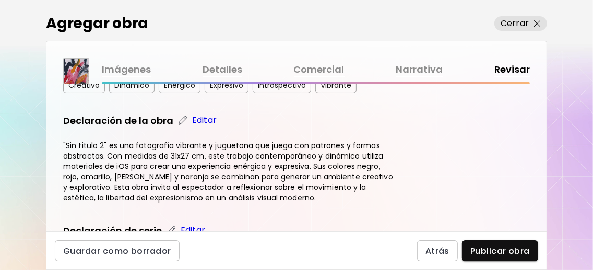
scroll to position [498, 0]
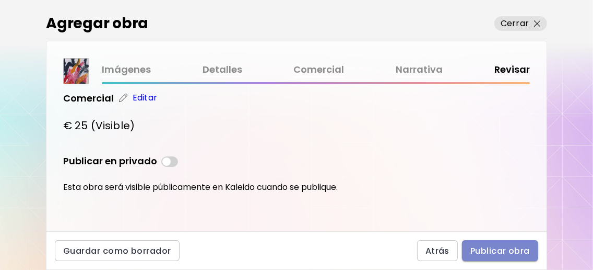
click at [516, 245] on span "Publicar obra" at bounding box center [501, 250] width 60 height 11
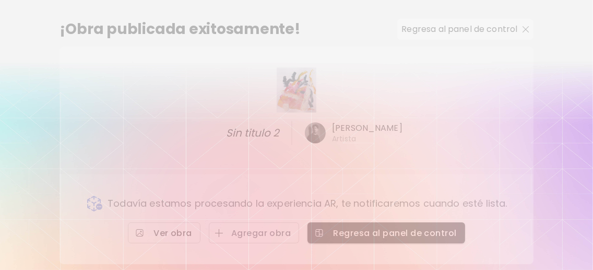
click at [163, 235] on span "Ver obra" at bounding box center [164, 232] width 56 height 11
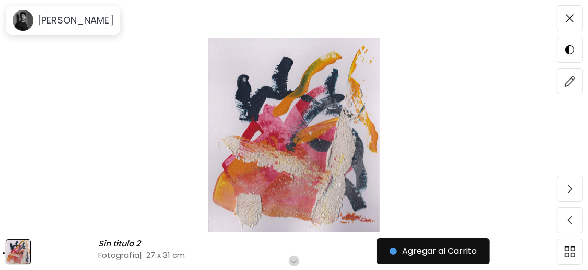
click at [306, 134] on img at bounding box center [294, 135] width 500 height 194
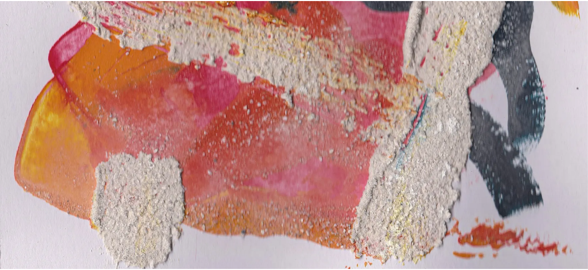
scroll to position [397, 0]
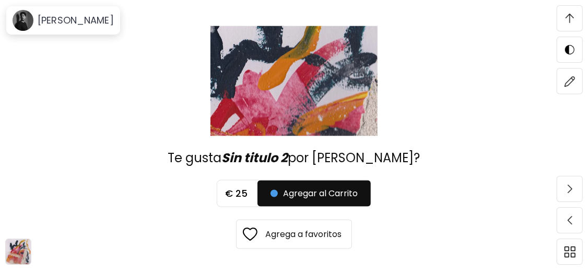
scroll to position [2087, 0]
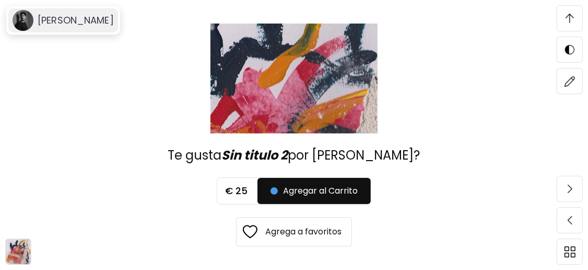
click at [77, 22] on h6 "[PERSON_NAME]" at bounding box center [76, 20] width 76 height 13
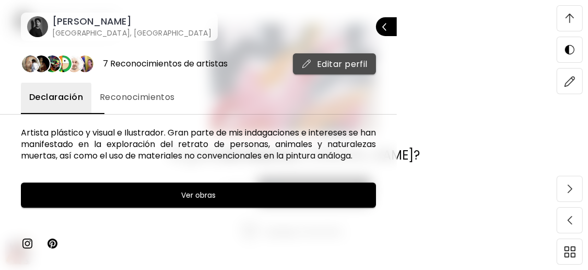
click at [359, 66] on span "Editar perfil" at bounding box center [334, 63] width 66 height 11
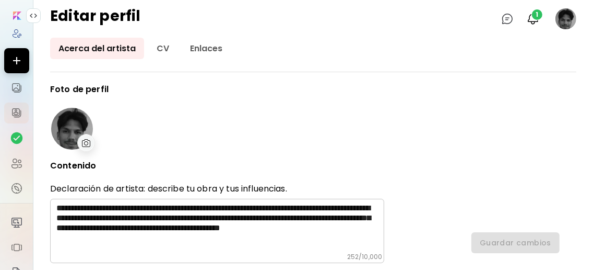
type input "********"
type input "******"
click at [537, 16] on span "1" at bounding box center [537, 14] width 10 height 10
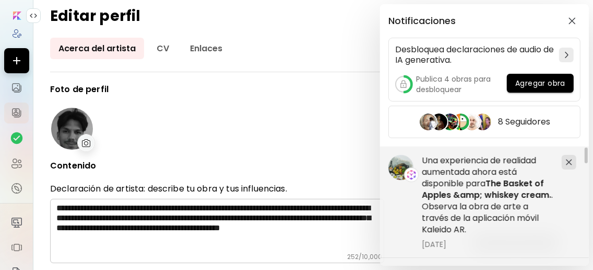
click at [326, 88] on div "Notificaciones Desbloquea declaraciones de audio de IA generativa. Publica 4 ob…" at bounding box center [296, 135] width 593 height 270
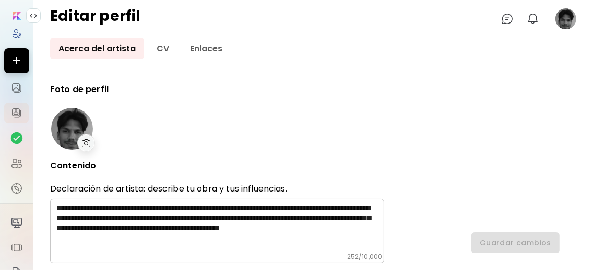
click at [558, 24] on image at bounding box center [566, 18] width 21 height 21
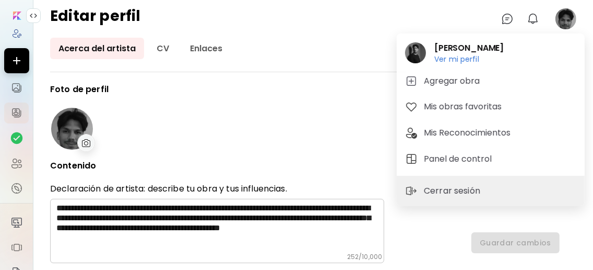
click at [368, 97] on div at bounding box center [296, 135] width 593 height 270
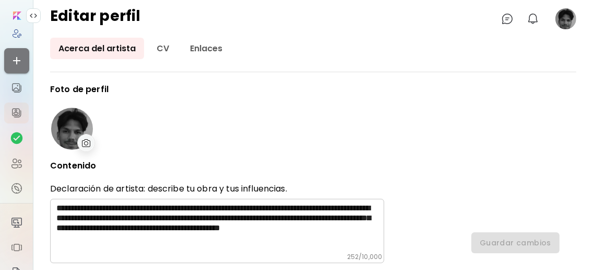
click at [4, 60] on button "button" at bounding box center [16, 60] width 25 height 25
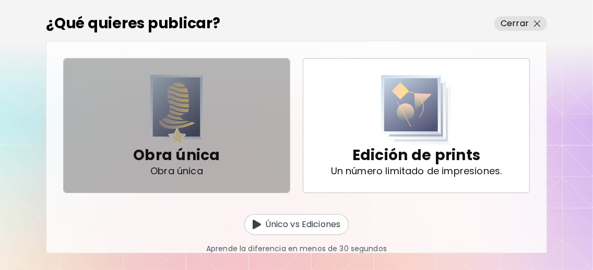
click at [173, 119] on img "button" at bounding box center [176, 110] width 53 height 70
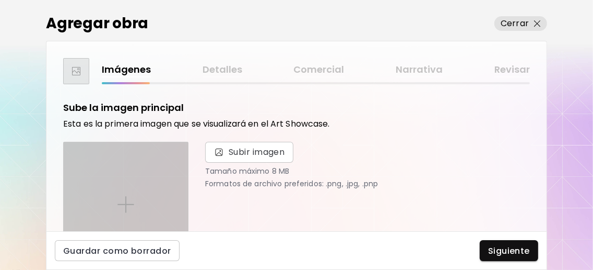
scroll to position [69, 0]
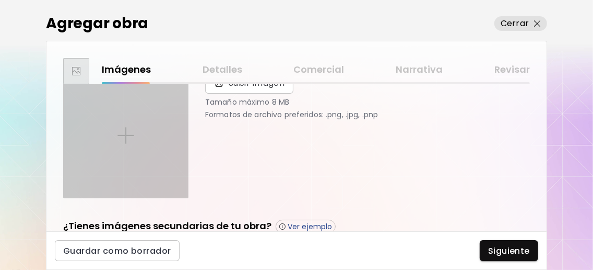
click at [136, 144] on div at bounding box center [126, 135] width 124 height 124
click at [0, 0] on input "file" at bounding box center [0, 0] width 0 height 0
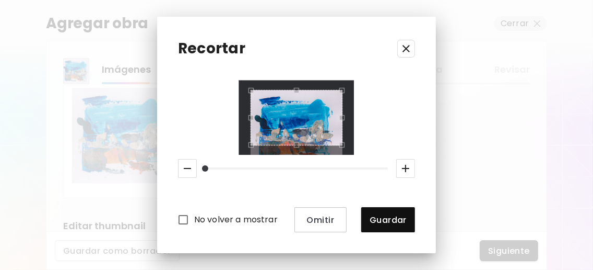
click at [413, 54] on icon "button" at bounding box center [406, 48] width 13 height 13
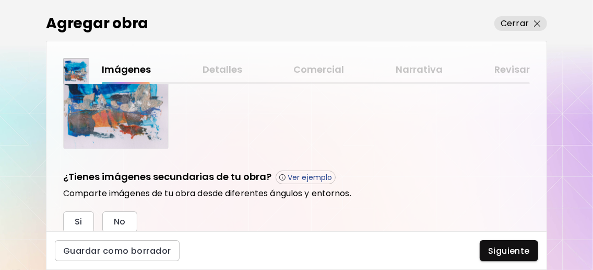
scroll to position [208, 0]
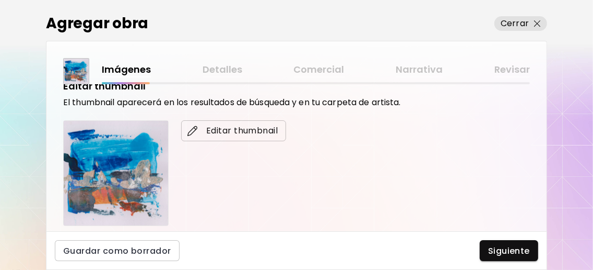
click at [217, 130] on span "Editar thumbnail" at bounding box center [234, 130] width 88 height 13
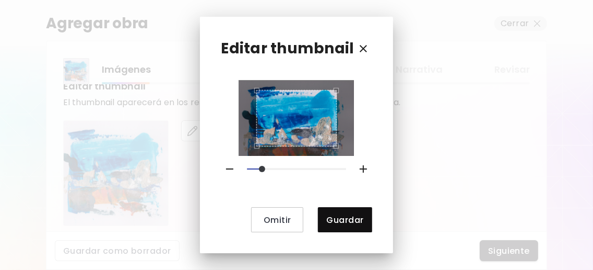
drag, startPoint x: 253, startPoint y: 165, endPoint x: 265, endPoint y: 168, distance: 12.9
click at [265, 168] on span at bounding box center [262, 169] width 6 height 6
click at [300, 102] on div "Use the arrow keys to move the crop selection area" at bounding box center [296, 118] width 81 height 56
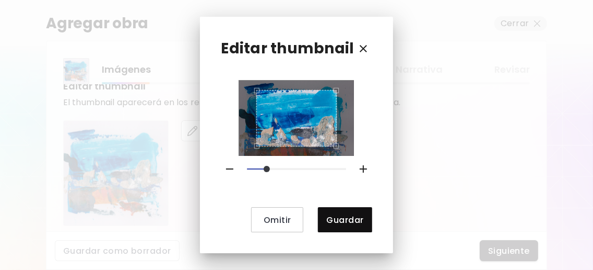
click at [270, 166] on span at bounding box center [267, 169] width 6 height 6
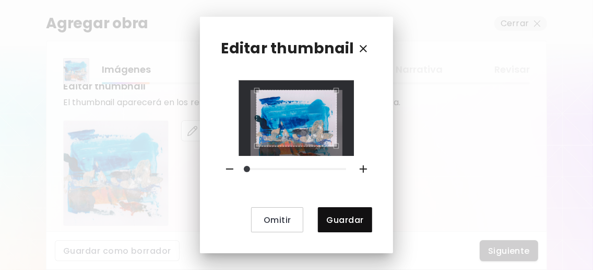
drag, startPoint x: 268, startPoint y: 163, endPoint x: 245, endPoint y: 164, distance: 23.0
click at [245, 166] on span at bounding box center [247, 169] width 6 height 6
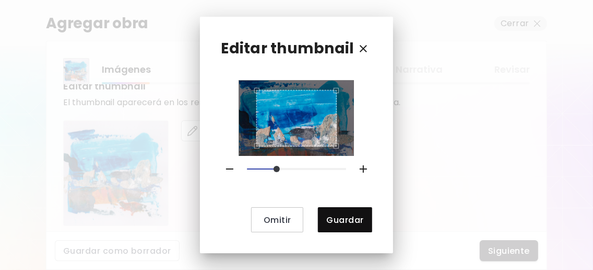
drag, startPoint x: 251, startPoint y: 166, endPoint x: 278, endPoint y: 166, distance: 27.2
click at [278, 166] on span at bounding box center [277, 169] width 6 height 6
click at [354, 217] on span "Guardar" at bounding box center [344, 219] width 37 height 11
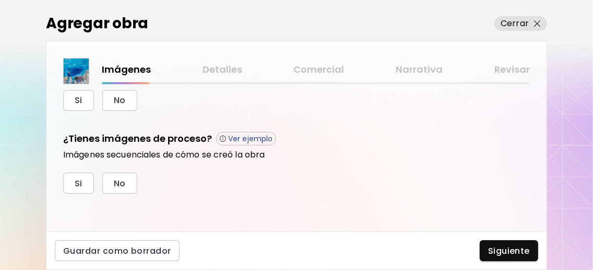
scroll to position [339, 0]
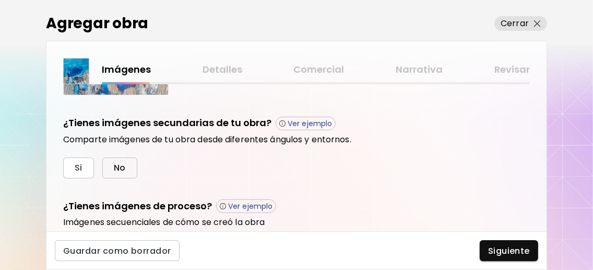
click at [117, 168] on span "No" at bounding box center [120, 167] width 12 height 11
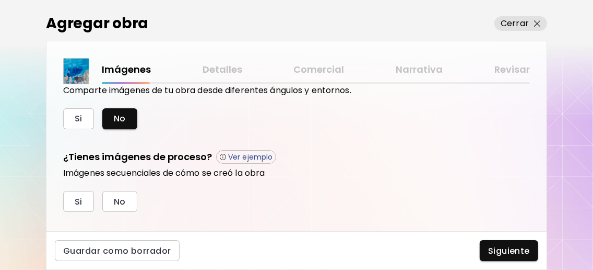
scroll to position [408, 0]
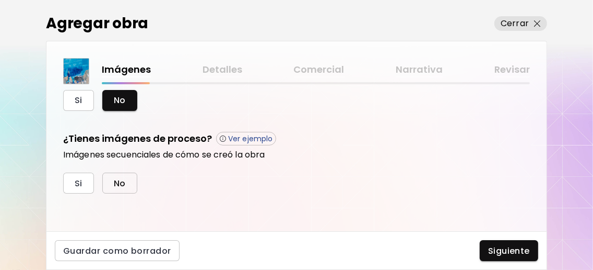
click at [120, 180] on span "No" at bounding box center [120, 183] width 12 height 11
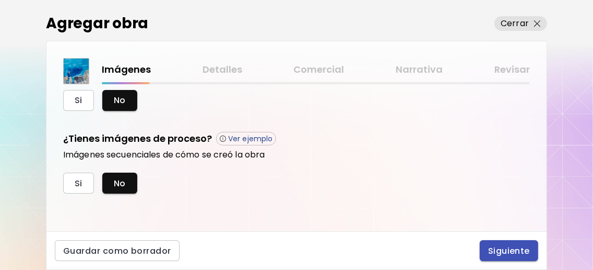
click at [511, 251] on span "Siguiente" at bounding box center [509, 250] width 42 height 11
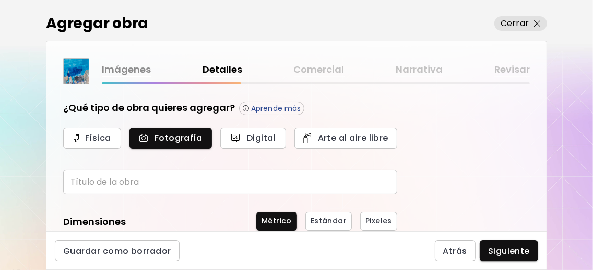
scroll to position [69, 0]
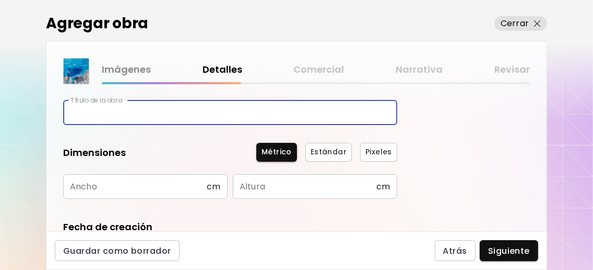
click at [173, 120] on input "text" at bounding box center [230, 112] width 334 height 25
type input "*"
type input "**********"
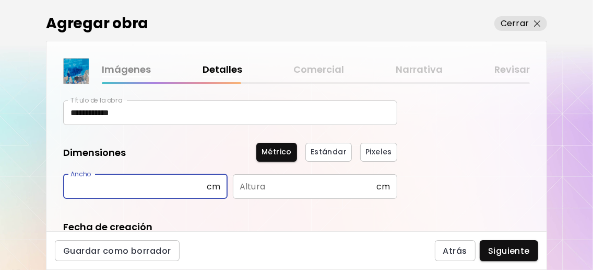
click at [160, 190] on input "text" at bounding box center [135, 186] width 144 height 25
type input "**"
click at [320, 190] on input "text" at bounding box center [305, 186] width 144 height 25
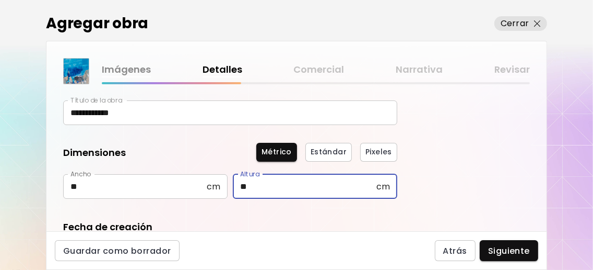
type input "**"
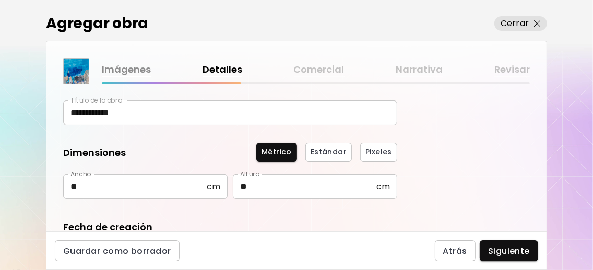
click at [308, 222] on div "Fecha de creación" at bounding box center [230, 227] width 334 height 14
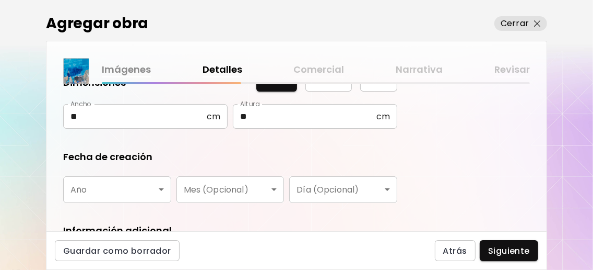
click at [160, 193] on body "**********" at bounding box center [296, 135] width 593 height 270
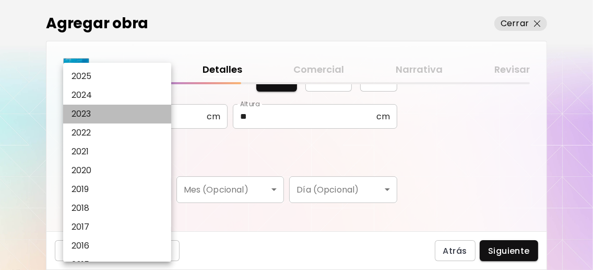
click at [115, 121] on li "2023" at bounding box center [119, 113] width 113 height 19
type input "****"
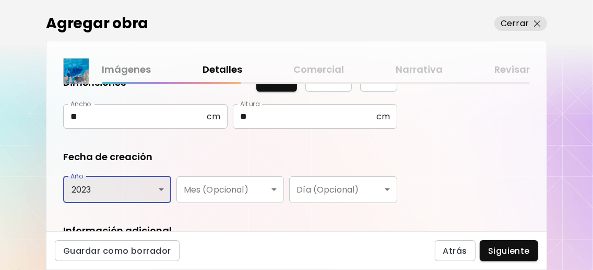
scroll to position [227, 0]
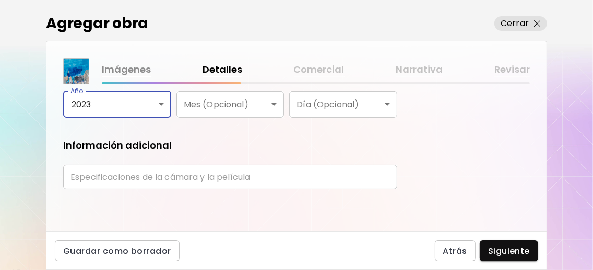
click at [191, 179] on input "text" at bounding box center [230, 177] width 334 height 25
click at [236, 144] on div "Información adicional" at bounding box center [230, 145] width 334 height 14
click at [210, 176] on input "text" at bounding box center [230, 177] width 334 height 25
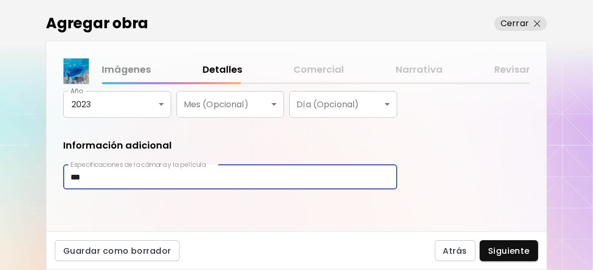
type input "***"
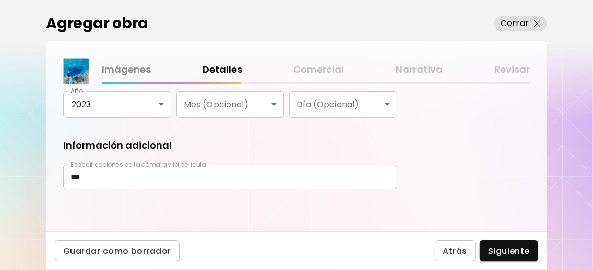
click at [392, 202] on div "**********" at bounding box center [296, 157] width 500 height 147
click at [525, 247] on span "Siguiente" at bounding box center [509, 250] width 42 height 11
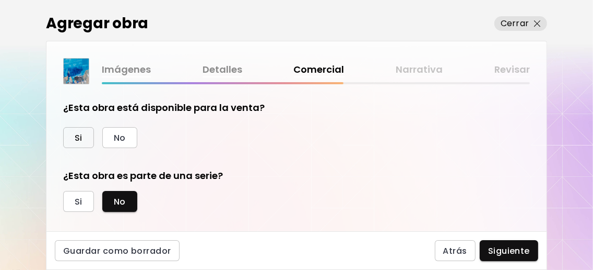
click at [89, 137] on button "Si" at bounding box center [78, 137] width 31 height 21
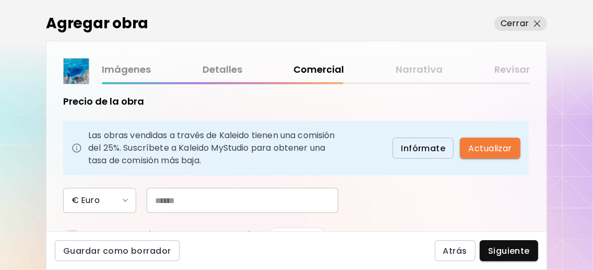
scroll to position [139, 0]
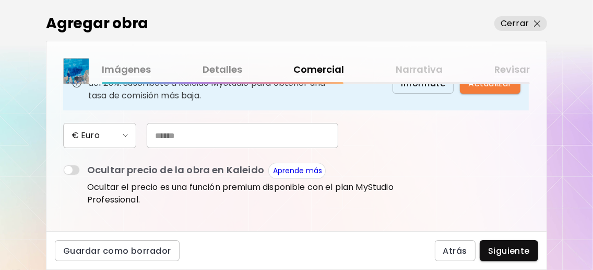
click at [177, 148] on input "text" at bounding box center [243, 135] width 192 height 25
type input "**"
click at [392, 148] on div "€ Euro **" at bounding box center [230, 135] width 334 height 25
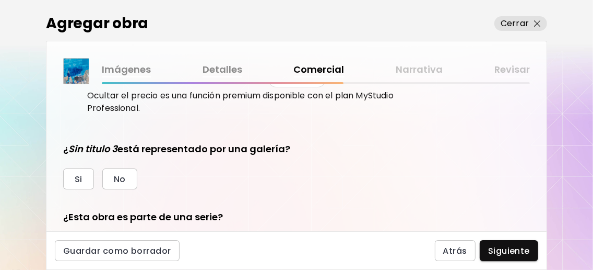
scroll to position [278, 0]
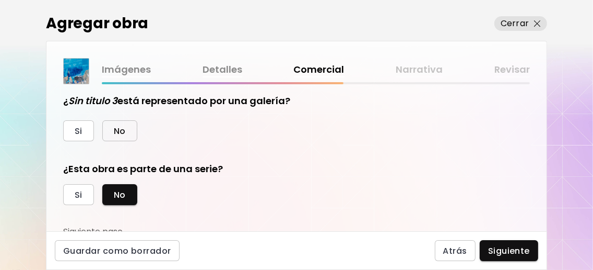
click at [126, 141] on button "No" at bounding box center [119, 130] width 35 height 21
click at [85, 205] on button "Si" at bounding box center [78, 194] width 31 height 21
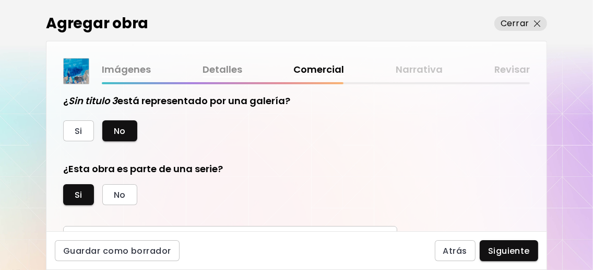
scroll to position [360, 0]
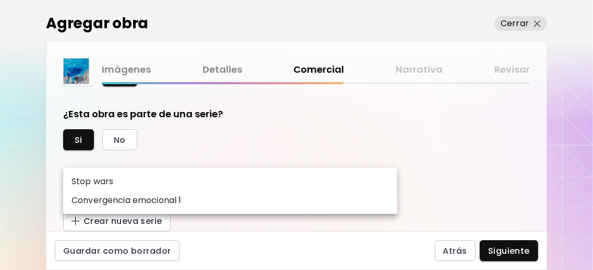
drag, startPoint x: 384, startPoint y: 181, endPoint x: 345, endPoint y: 199, distance: 43.0
click at [384, 181] on body "0 0 Agregar obra Cerrar Imágenes Detalles Comercial Narrativa Revisar ¿Esta obr…" at bounding box center [296, 135] width 593 height 270
click at [278, 209] on li "Convergencia emocional 1" at bounding box center [230, 200] width 334 height 19
type input "**********"
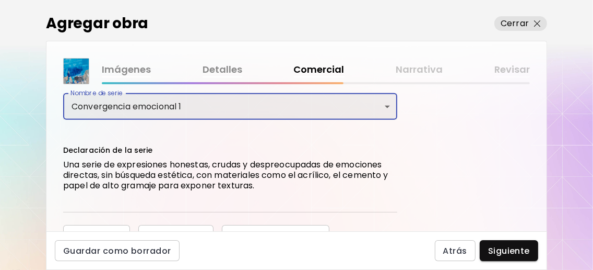
scroll to position [463, 0]
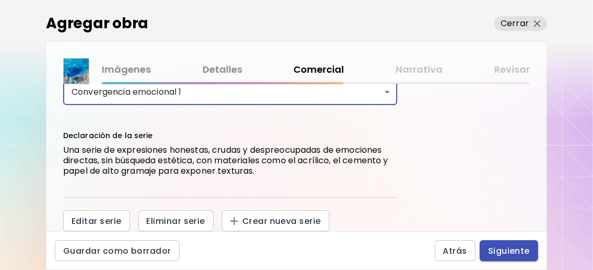
click at [497, 245] on span "Siguiente" at bounding box center [509, 250] width 42 height 11
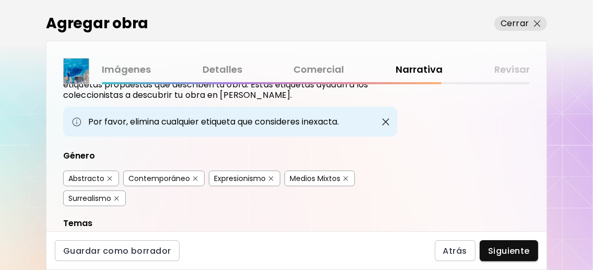
scroll to position [69, 0]
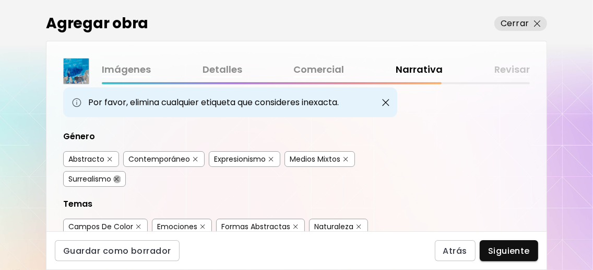
click at [118, 181] on img "button" at bounding box center [116, 179] width 5 height 5
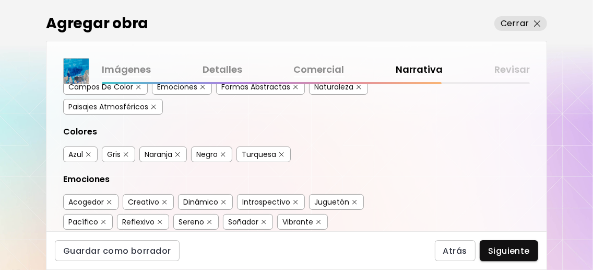
scroll to position [278, 0]
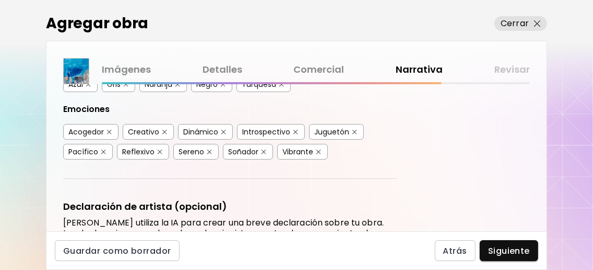
click at [109, 134] on img "button" at bounding box center [109, 132] width 5 height 5
click at [351, 136] on button "button" at bounding box center [355, 132] width 8 height 8
click at [208, 154] on img "button" at bounding box center [209, 151] width 5 height 5
click at [103, 154] on img "button" at bounding box center [103, 151] width 5 height 5
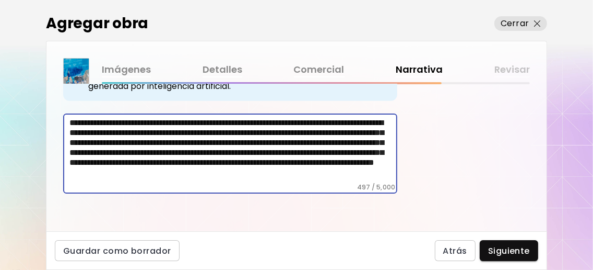
scroll to position [59, 0]
drag, startPoint x: 219, startPoint y: 173, endPoint x: 214, endPoint y: 155, distance: 19.0
click at [214, 155] on textarea "**********" at bounding box center [233, 150] width 328 height 65
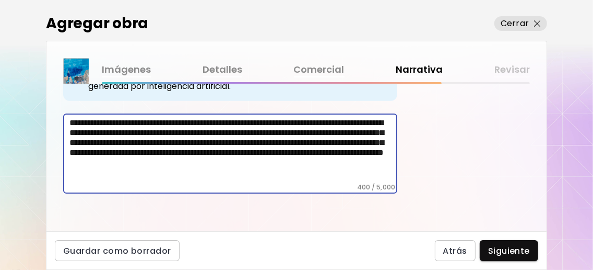
scroll to position [34, 0]
type textarea "**********"
click at [519, 253] on span "Siguiente" at bounding box center [509, 250] width 42 height 11
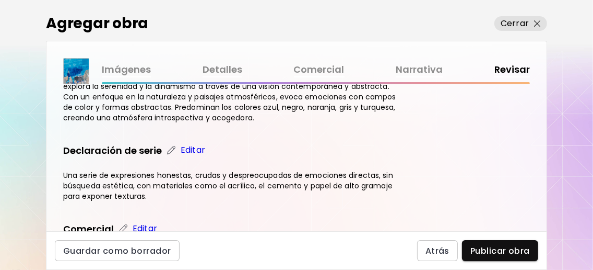
scroll to position [488, 0]
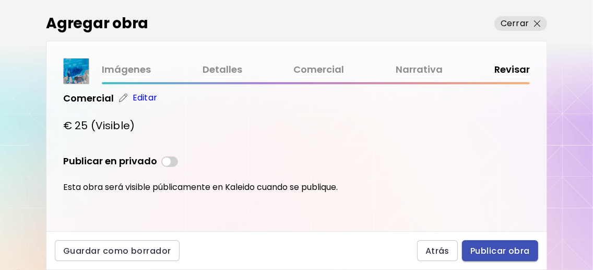
click at [496, 240] on button "Publicar obra" at bounding box center [500, 250] width 76 height 21
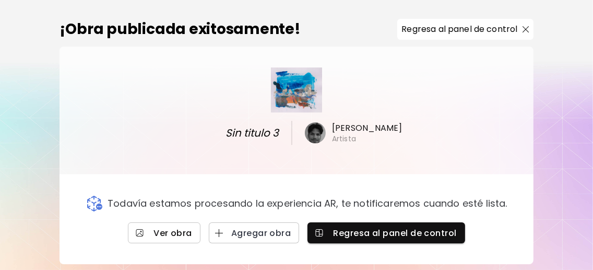
click at [184, 236] on span "Ver obra" at bounding box center [164, 232] width 56 height 11
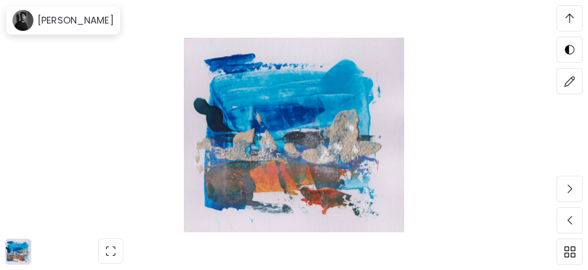
scroll to position [2087, 0]
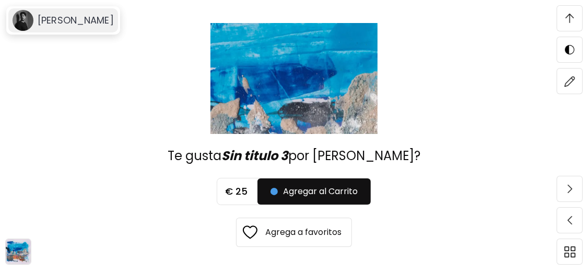
click at [98, 27] on div "[PERSON_NAME]" at bounding box center [63, 20] width 110 height 24
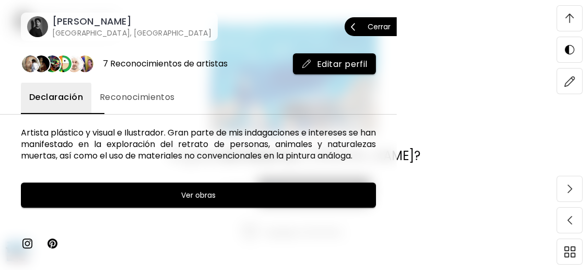
click at [380, 23] on p "Cerrar" at bounding box center [379, 26] width 23 height 7
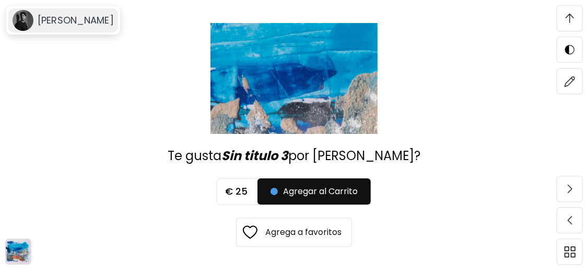
click at [86, 18] on h6 "[PERSON_NAME]" at bounding box center [76, 20] width 76 height 13
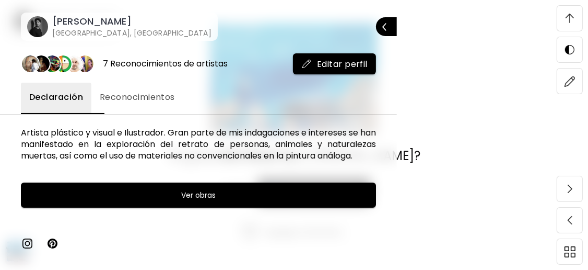
click at [106, 27] on h6 "[PERSON_NAME]" at bounding box center [131, 21] width 159 height 13
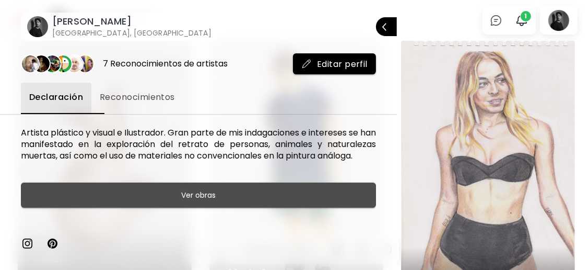
click at [229, 201] on span "Ver obras" at bounding box center [198, 195] width 329 height 13
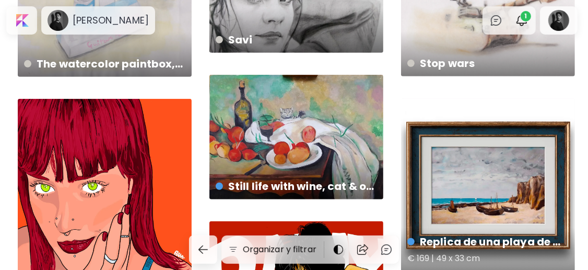
click at [530, 155] on div "Replica de una playa de [PERSON_NAME] € 169 | 49 x 33 cm" at bounding box center [488, 185] width 174 height 174
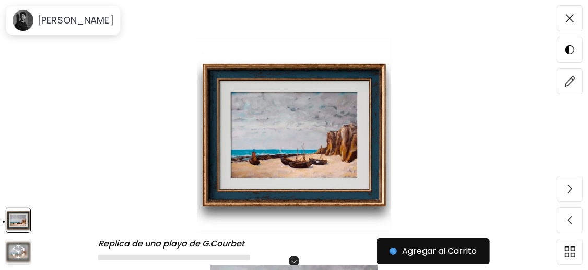
click at [322, 142] on img at bounding box center [294, 135] width 500 height 194
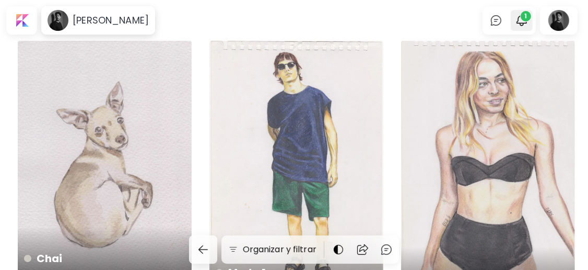
click at [531, 21] on span "1" at bounding box center [526, 16] width 10 height 10
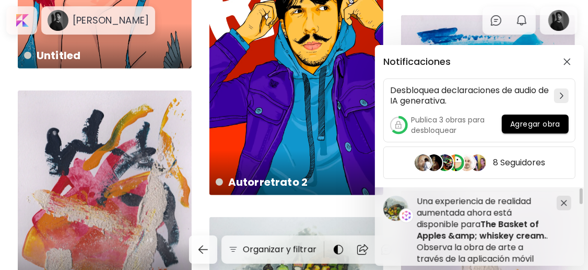
scroll to position [700, 0]
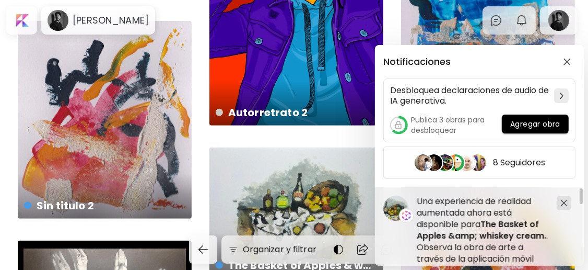
click at [224, 131] on div "Notificaciones Desbloquea declaraciones de audio de IA generativa. Publica 3 ob…" at bounding box center [294, 135] width 588 height 270
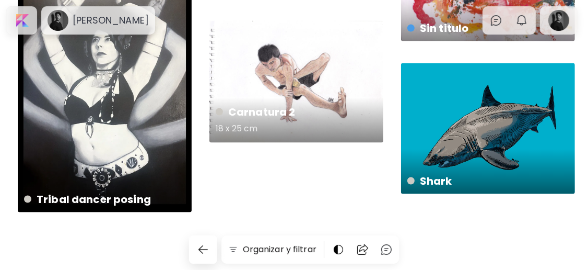
scroll to position [910, 0]
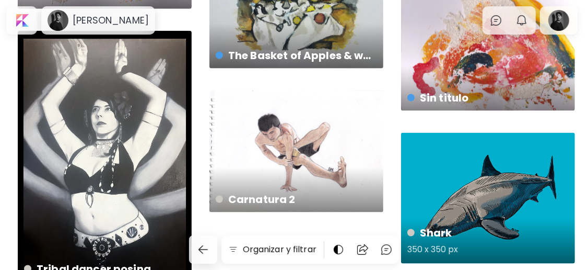
click at [521, 184] on div "Shark 350 x 350 px" at bounding box center [488, 198] width 174 height 131
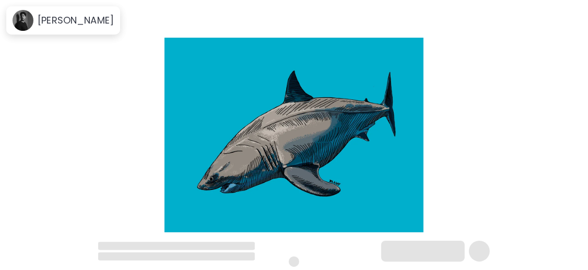
click at [324, 138] on img at bounding box center [294, 135] width 500 height 194
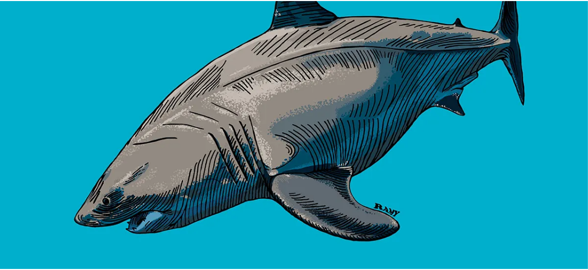
scroll to position [102, 0]
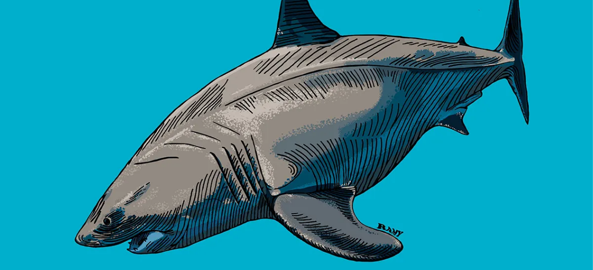
click at [313, 145] on img at bounding box center [296, 120] width 593 height 445
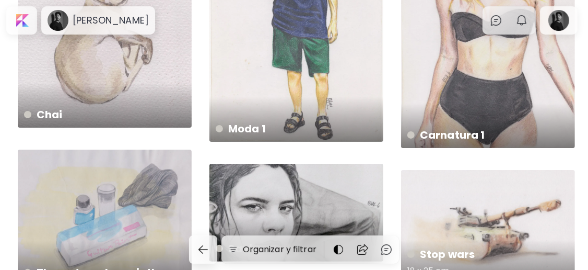
scroll to position [213, 0]
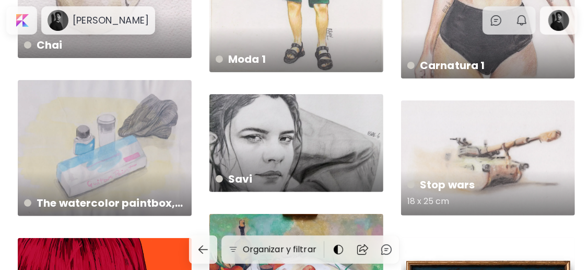
click at [496, 174] on div "Stop wars 18 x 25 cm" at bounding box center [488, 192] width 178 height 49
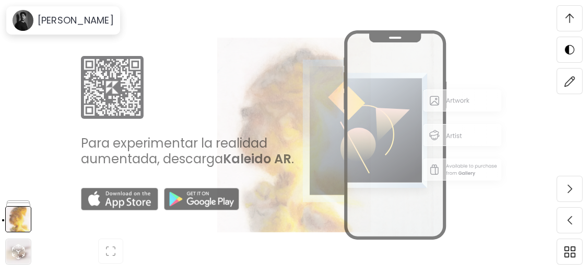
scroll to position [2085, 0]
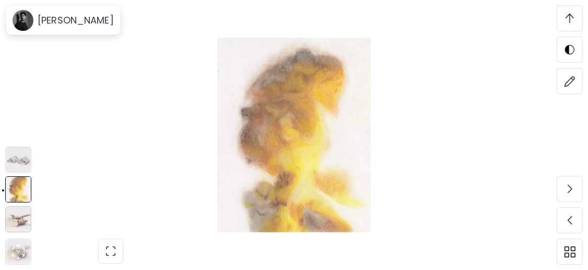
click at [22, 159] on img at bounding box center [18, 159] width 26 height 26
click at [25, 157] on img at bounding box center [18, 159] width 26 height 26
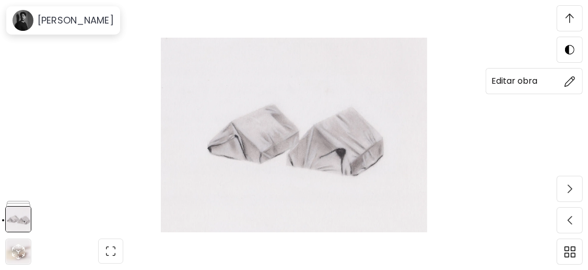
click at [573, 79] on img at bounding box center [570, 81] width 11 height 11
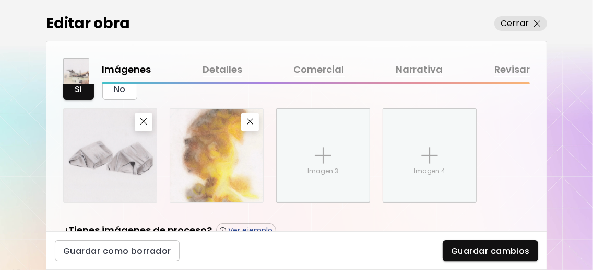
scroll to position [511, 0]
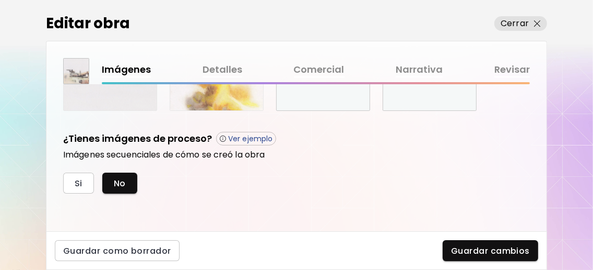
click at [228, 72] on link "Detalles" at bounding box center [223, 69] width 40 height 15
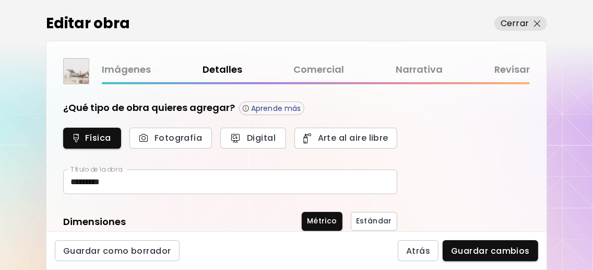
type input "*******"
click at [319, 65] on link "Comercial" at bounding box center [319, 69] width 51 height 15
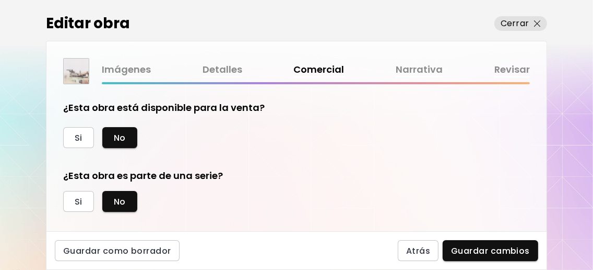
scroll to position [17, 0]
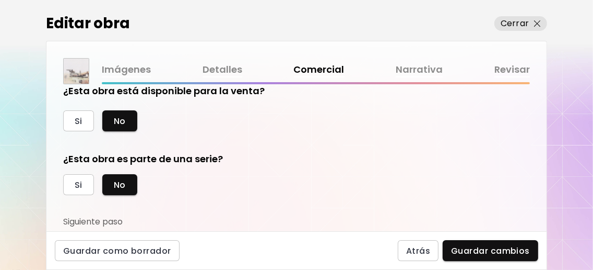
click at [427, 72] on link "Narrativa" at bounding box center [419, 69] width 47 height 15
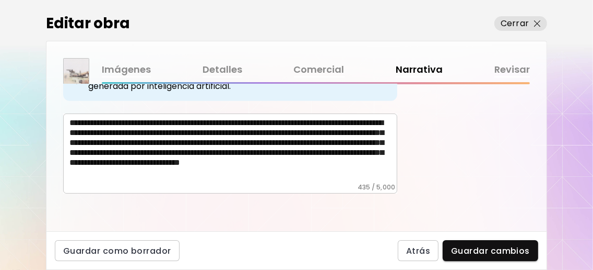
scroll to position [534, 0]
click at [129, 63] on link "Imágenes" at bounding box center [126, 69] width 49 height 15
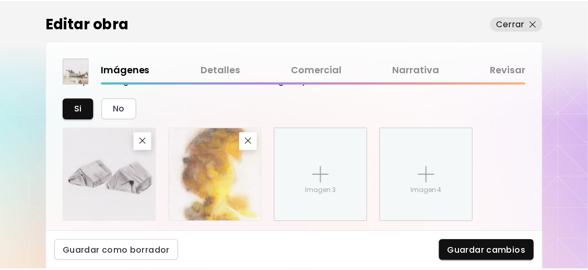
scroll to position [417, 0]
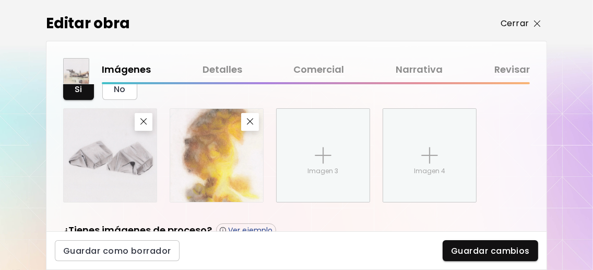
click at [537, 21] on img "button" at bounding box center [537, 23] width 7 height 7
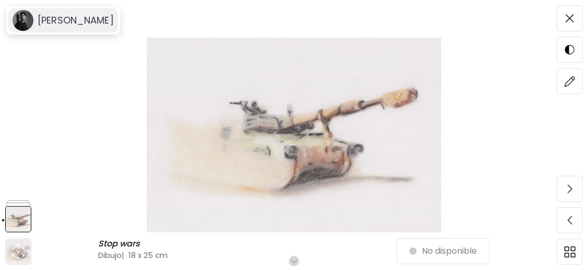
click at [62, 24] on h6 "[PERSON_NAME]" at bounding box center [76, 20] width 76 height 13
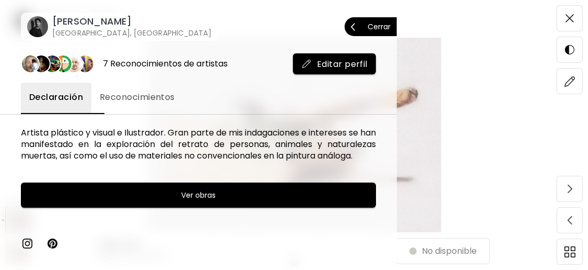
click at [364, 22] on span "Cerrar" at bounding box center [371, 27] width 40 height 22
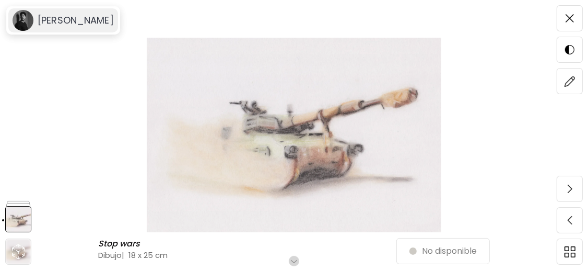
click at [58, 18] on h6 "[PERSON_NAME]" at bounding box center [76, 20] width 76 height 13
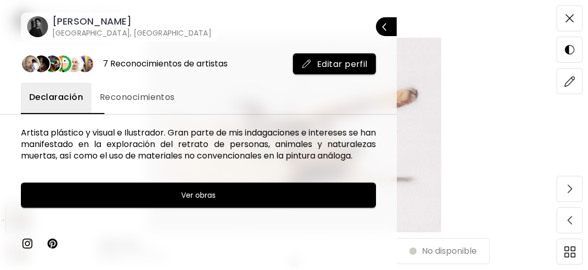
drag, startPoint x: 68, startPoint y: 20, endPoint x: 216, endPoint y: 227, distance: 253.9
click at [69, 20] on h6 "[PERSON_NAME]" at bounding box center [131, 21] width 159 height 13
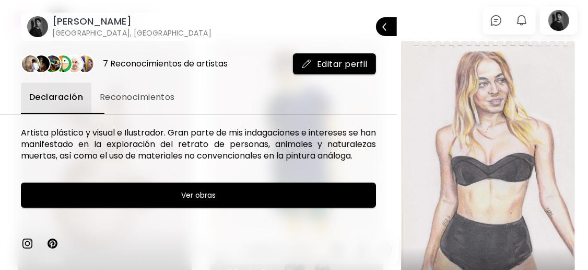
click at [435, 25] on div at bounding box center [294, 135] width 588 height 270
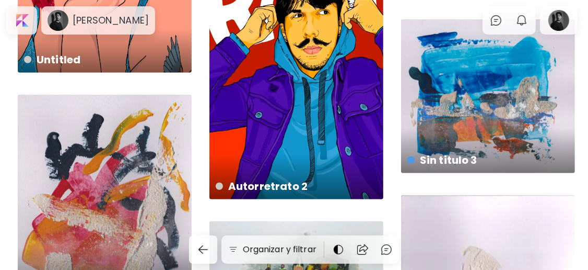
scroll to position [836, 0]
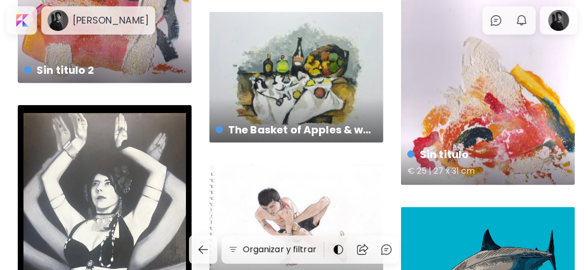
click at [509, 128] on div "Sin titulo € 25 | 27 x 31 cm" at bounding box center [488, 85] width 174 height 199
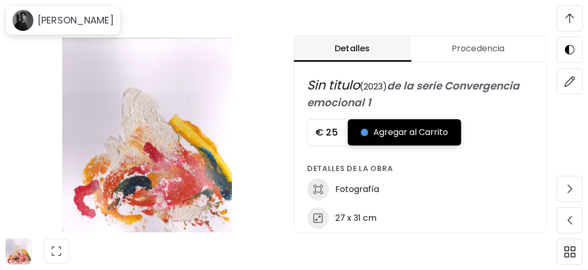
scroll to position [13, 0]
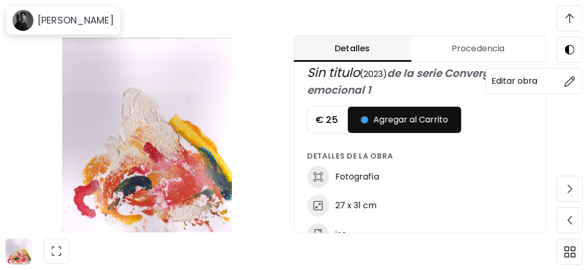
click at [576, 79] on span at bounding box center [570, 81] width 22 height 22
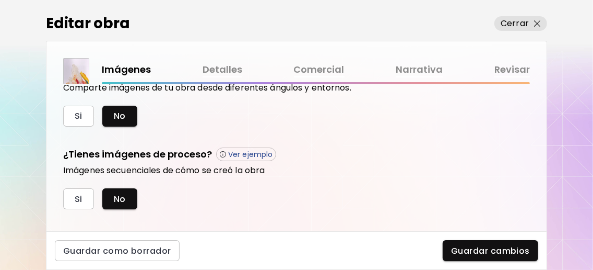
scroll to position [408, 0]
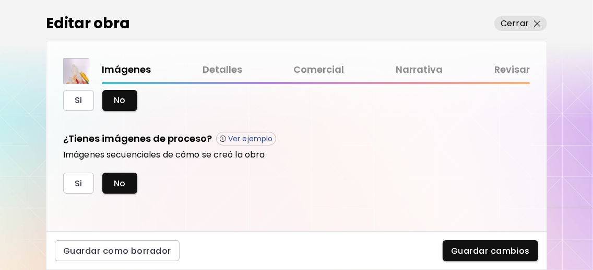
click at [218, 67] on link "Detalles" at bounding box center [223, 69] width 40 height 15
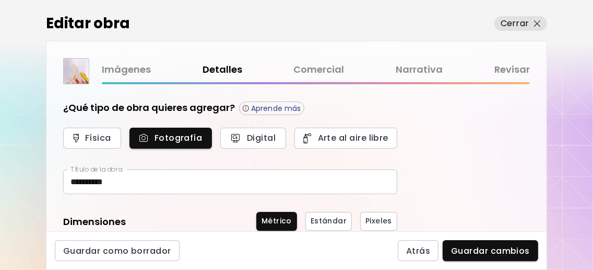
scroll to position [227, 0]
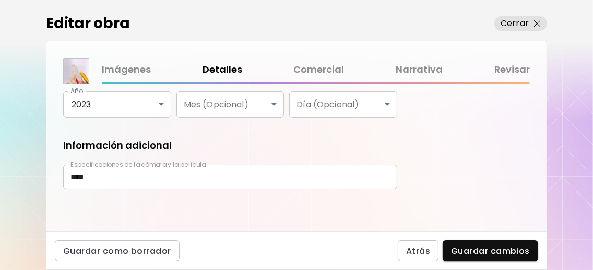
click at [324, 72] on link "Comercial" at bounding box center [319, 69] width 51 height 15
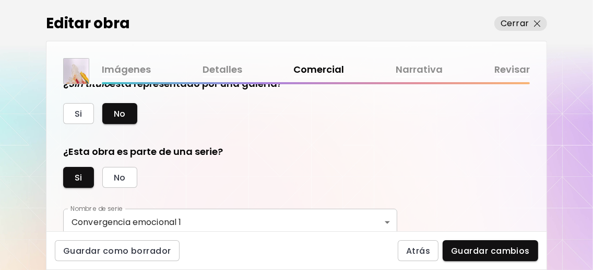
scroll to position [348, 0]
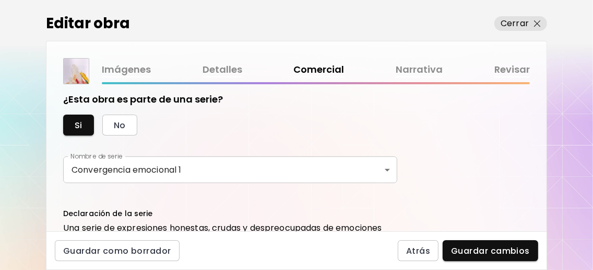
click at [215, 190] on body "**********" at bounding box center [296, 135] width 593 height 270
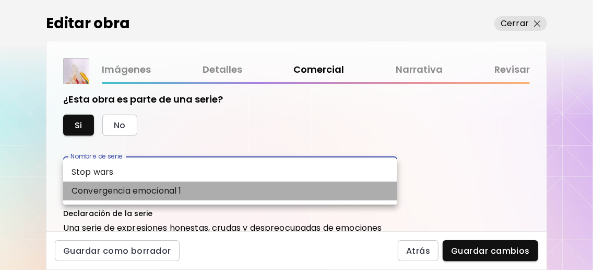
click at [219, 190] on li "Convergencia emocional 1" at bounding box center [230, 190] width 334 height 19
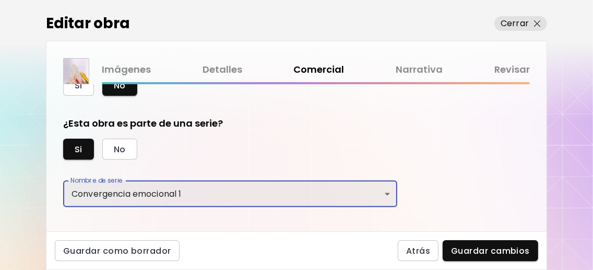
scroll to position [463, 0]
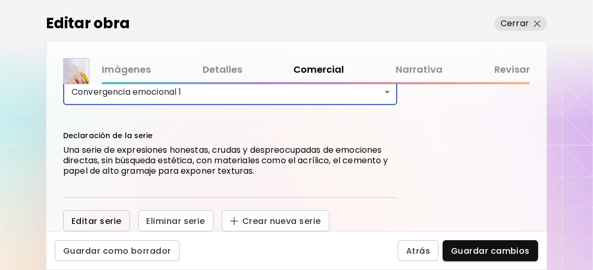
click at [116, 217] on span "Editar serie" at bounding box center [97, 220] width 50 height 11
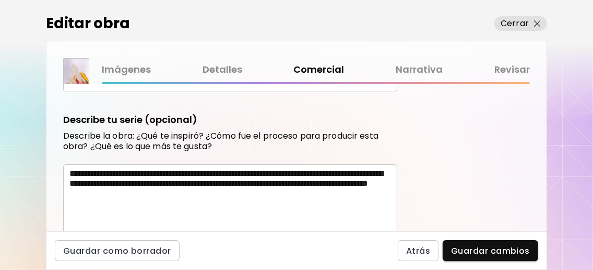
click at [195, 92] on input "**********" at bounding box center [230, 79] width 334 height 25
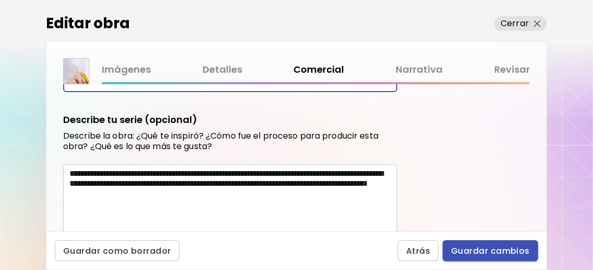
type input "**********"
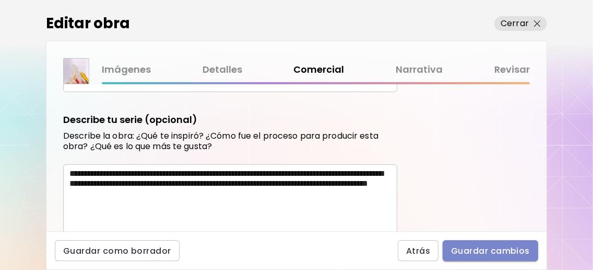
click at [491, 245] on span "Guardar cambios" at bounding box center [490, 250] width 79 height 11
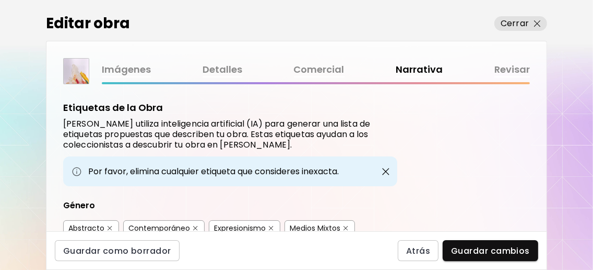
click at [134, 72] on link "Imágenes" at bounding box center [126, 69] width 49 height 15
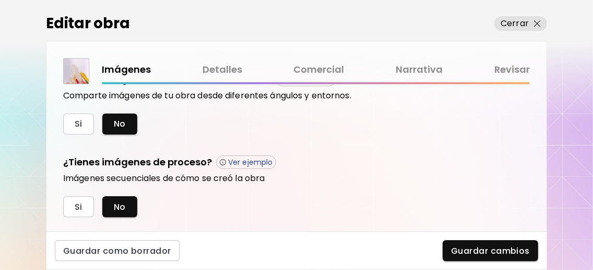
scroll to position [408, 0]
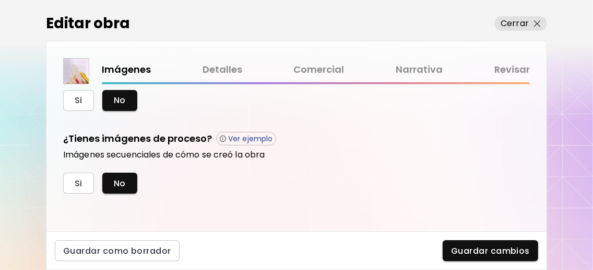
click at [210, 64] on link "Detalles" at bounding box center [223, 69] width 40 height 15
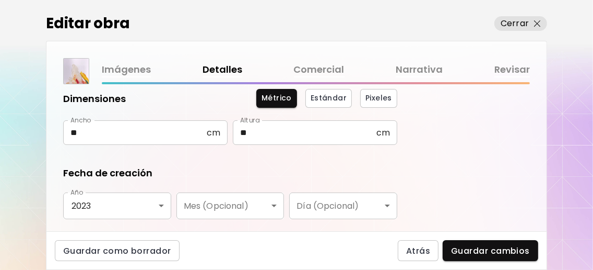
scroll to position [139, 0]
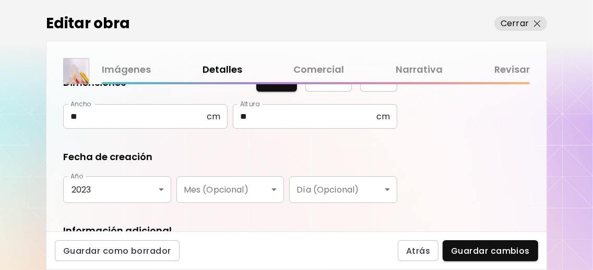
click at [106, 114] on input "**" at bounding box center [135, 116] width 144 height 25
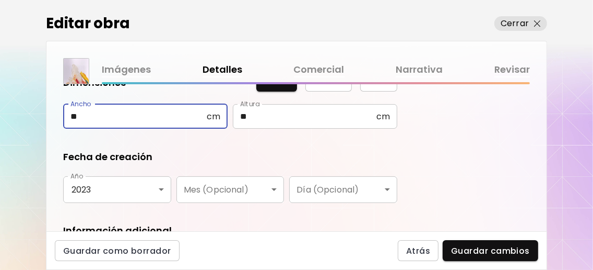
type input "*"
type input "**"
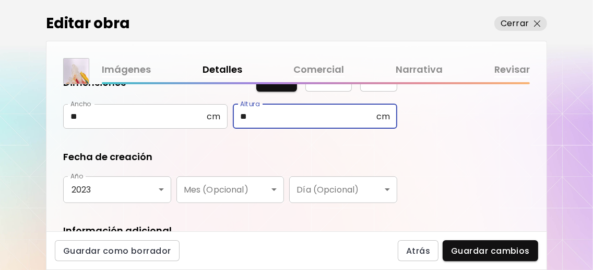
click at [251, 119] on input "**" at bounding box center [305, 116] width 144 height 25
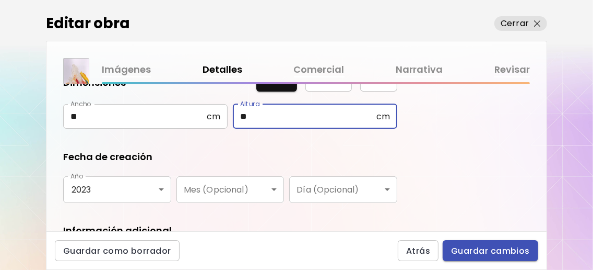
type input "**"
click at [495, 254] on span "Guardar cambios" at bounding box center [490, 250] width 79 height 11
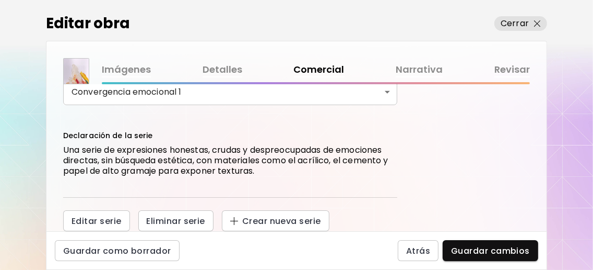
scroll to position [463, 0]
click at [110, 220] on span "Editar serie" at bounding box center [97, 220] width 50 height 11
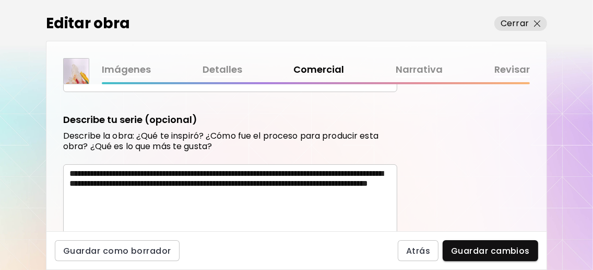
click at [192, 92] on input "**********" at bounding box center [230, 79] width 334 height 25
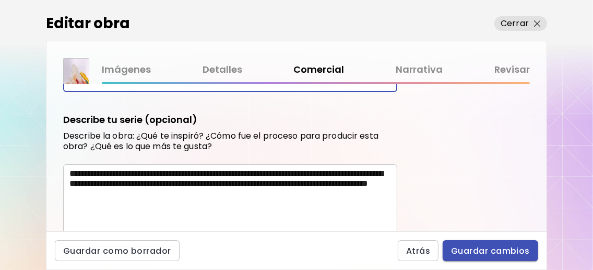
type input "**********"
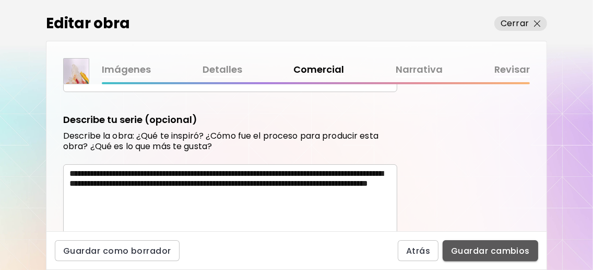
click at [501, 253] on span "Guardar cambios" at bounding box center [490, 250] width 79 height 11
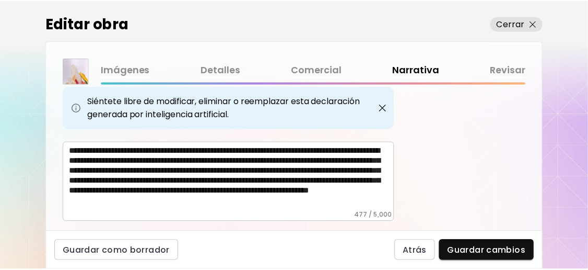
scroll to position [494, 0]
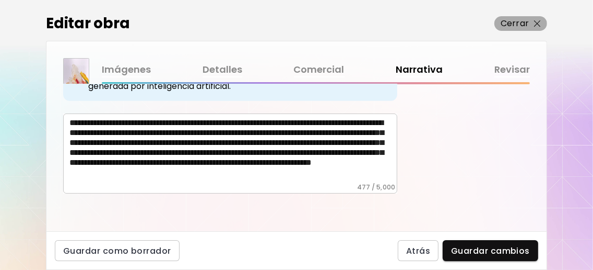
click at [532, 24] on span "Cerrar" at bounding box center [521, 23] width 40 height 13
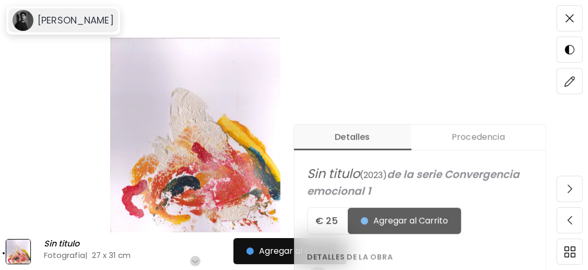
click at [86, 23] on h6 "[PERSON_NAME]" at bounding box center [76, 20] width 76 height 13
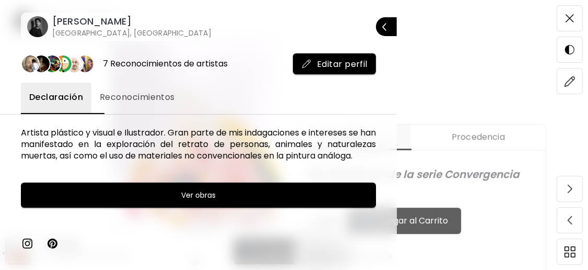
click at [104, 25] on h6 "[PERSON_NAME]" at bounding box center [131, 21] width 159 height 13
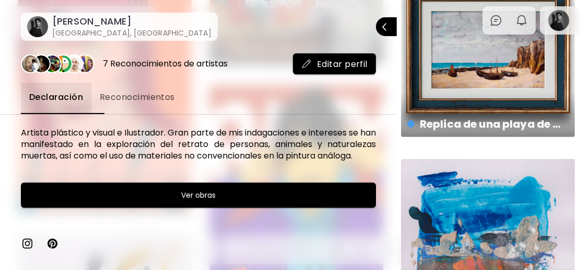
scroll to position [627, 0]
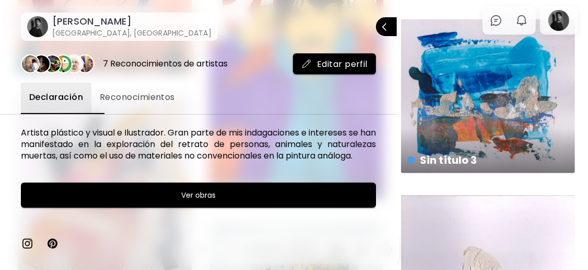
click at [481, 109] on div at bounding box center [294, 135] width 588 height 270
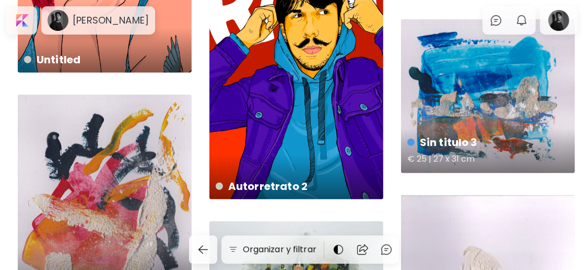
click at [481, 109] on div "Sin titulo 3 € 25 | 27 x 31 cm" at bounding box center [488, 96] width 174 height 154
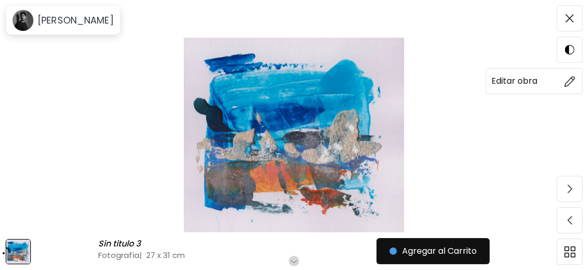
click at [576, 78] on span at bounding box center [570, 81] width 22 height 22
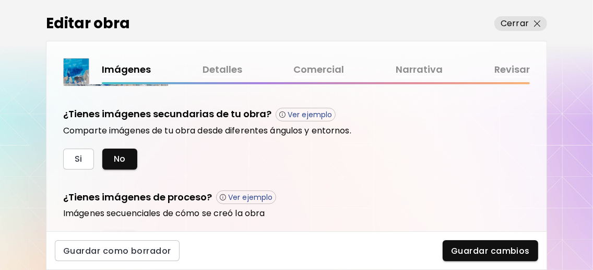
scroll to position [408, 0]
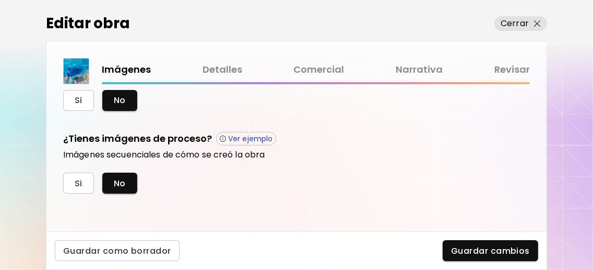
click at [233, 61] on div "Imágenes Detalles Comercial Narrativa Revisar" at bounding box center [296, 71] width 467 height 26
click at [229, 69] on link "Detalles" at bounding box center [223, 69] width 40 height 15
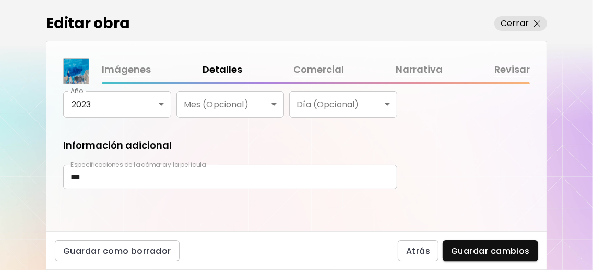
scroll to position [227, 0]
click at [329, 66] on link "Comercial" at bounding box center [319, 69] width 51 height 15
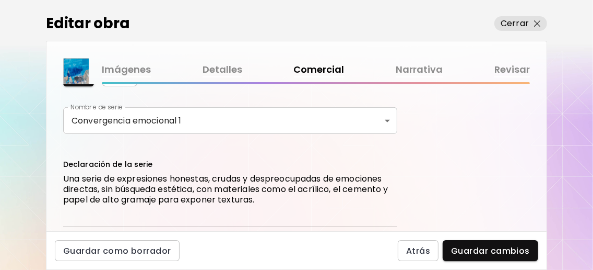
scroll to position [417, 0]
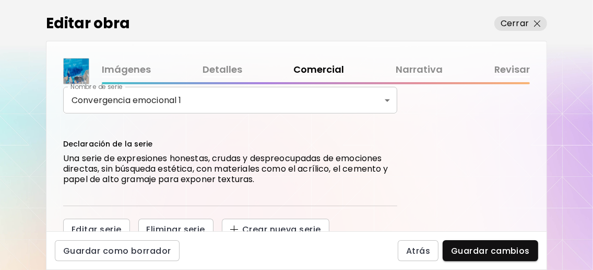
click at [376, 128] on body "**********" at bounding box center [296, 135] width 593 height 270
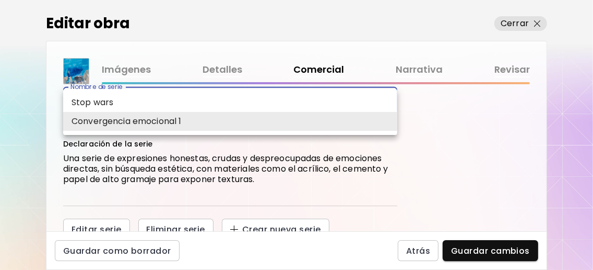
click at [375, 128] on li "Convergencia emocional 1" at bounding box center [230, 121] width 334 height 19
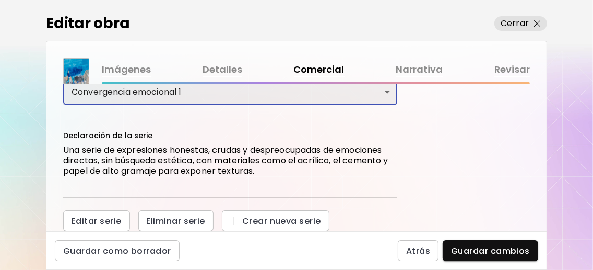
scroll to position [463, 0]
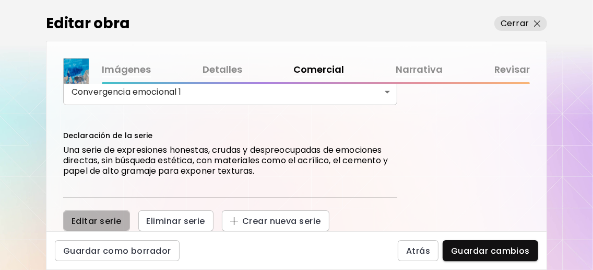
click at [102, 217] on span "Editar serie" at bounding box center [97, 220] width 50 height 11
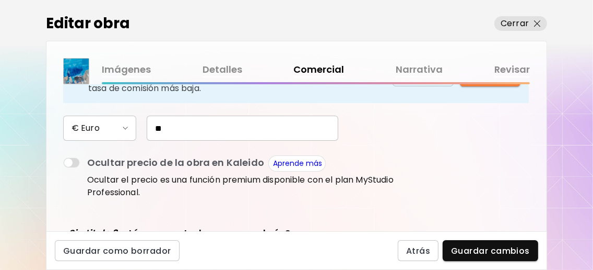
scroll to position [424, 0]
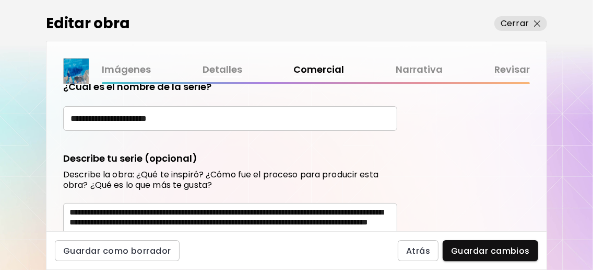
click at [210, 131] on input "**********" at bounding box center [230, 118] width 334 height 25
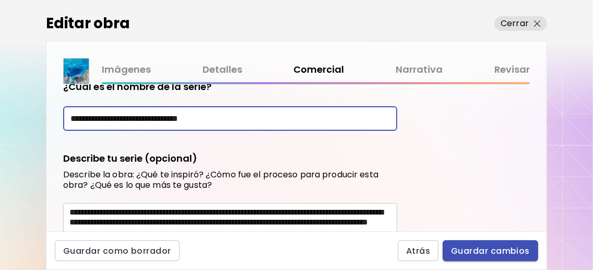
type input "**********"
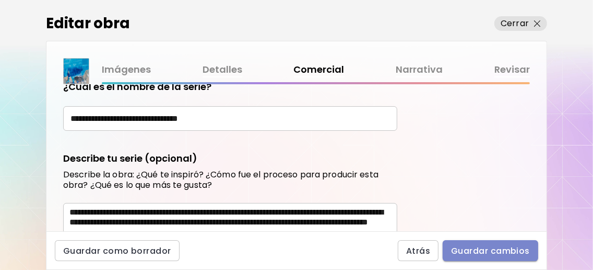
click at [470, 247] on span "Guardar cambios" at bounding box center [490, 250] width 79 height 11
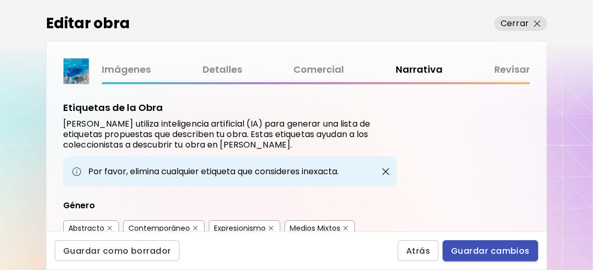
click at [481, 251] on span "Guardar cambios" at bounding box center [490, 250] width 79 height 11
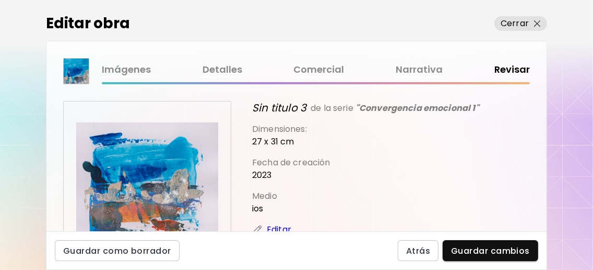
click at [327, 68] on link "Comercial" at bounding box center [319, 69] width 51 height 15
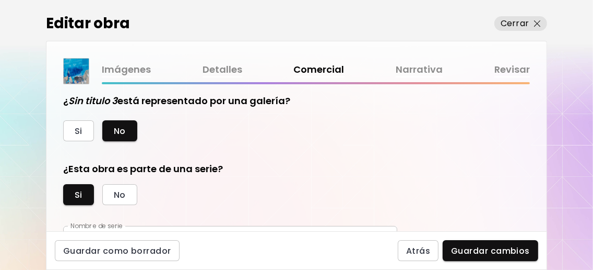
scroll to position [463, 0]
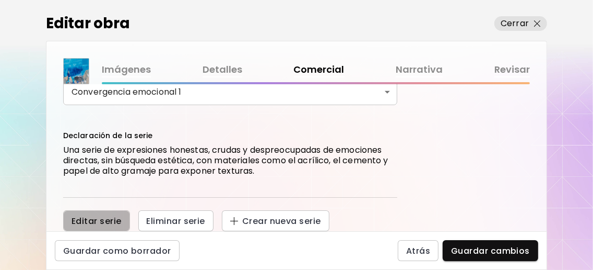
click at [98, 215] on span "Editar serie" at bounding box center [97, 220] width 50 height 11
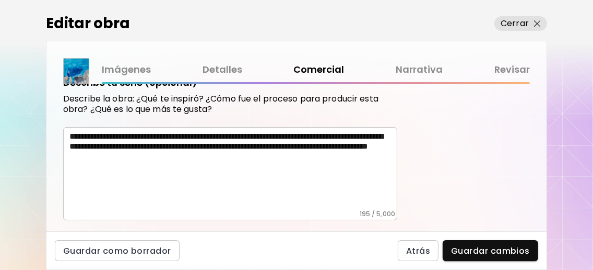
scroll to position [424, 0]
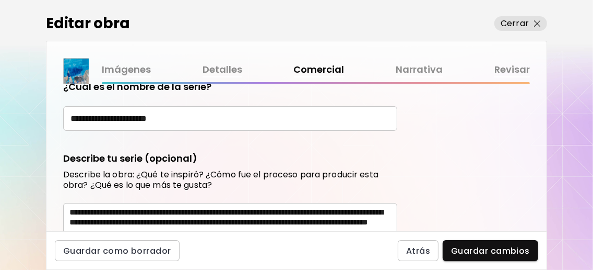
click at [198, 131] on input "**********" at bounding box center [230, 118] width 334 height 25
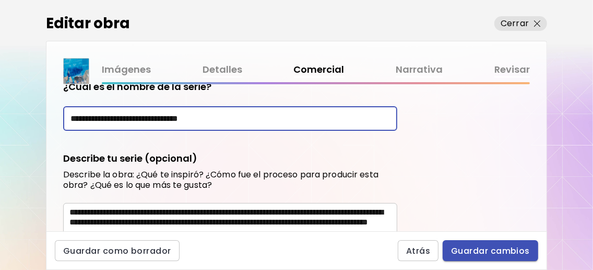
type input "**********"
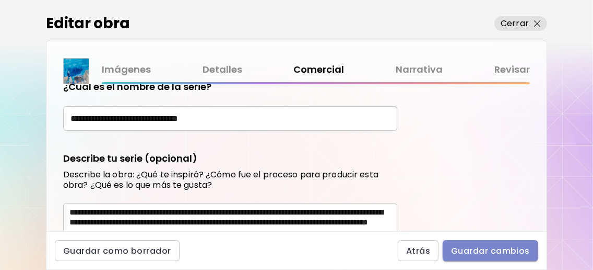
click at [510, 249] on span "Guardar cambios" at bounding box center [490, 250] width 79 height 11
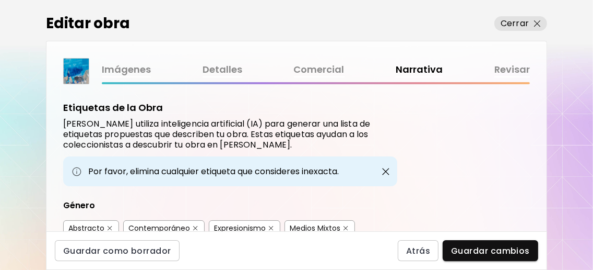
click at [332, 73] on link "Comercial" at bounding box center [319, 69] width 51 height 15
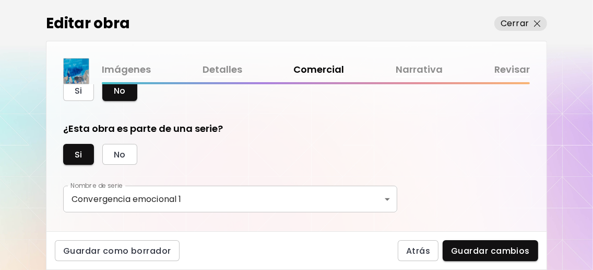
scroll to position [348, 0]
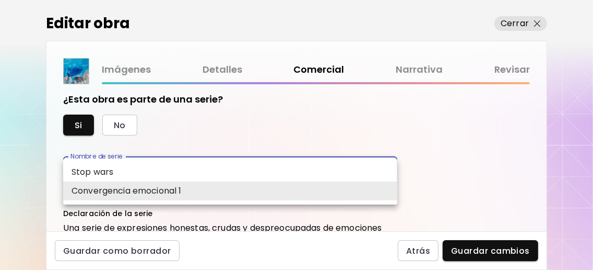
click at [379, 187] on body "**********" at bounding box center [296, 135] width 593 height 270
drag, startPoint x: 435, startPoint y: 153, endPoint x: 431, endPoint y: 160, distance: 8.0
click at [431, 160] on div at bounding box center [296, 135] width 593 height 270
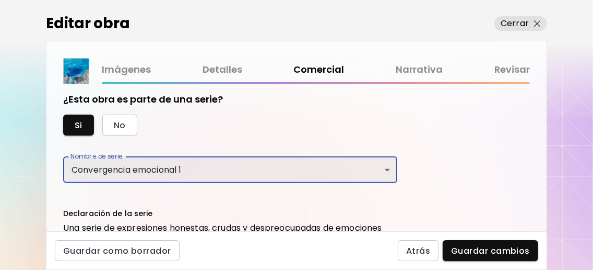
scroll to position [463, 0]
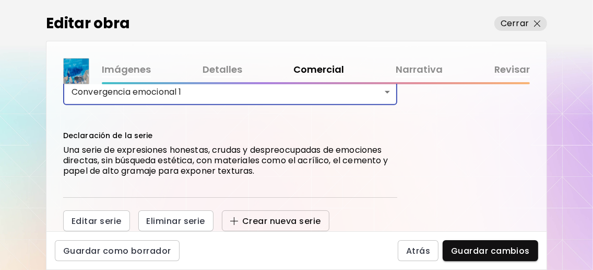
click at [265, 217] on span "Crear nueva serie" at bounding box center [275, 220] width 91 height 11
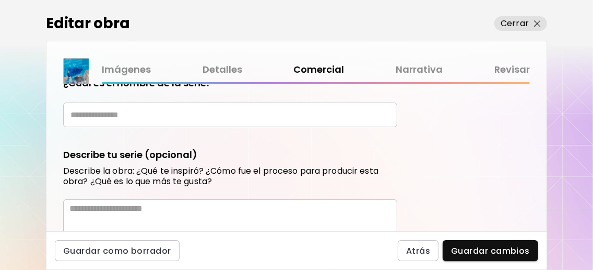
scroll to position [424, 0]
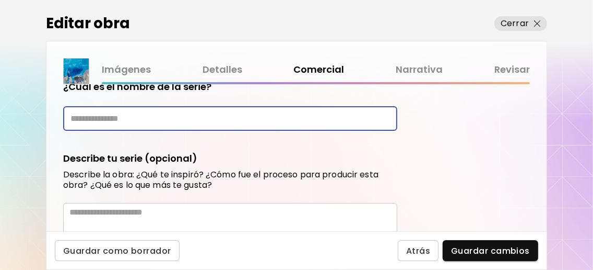
click at [184, 131] on input "text" at bounding box center [230, 118] width 334 height 25
type input "*"
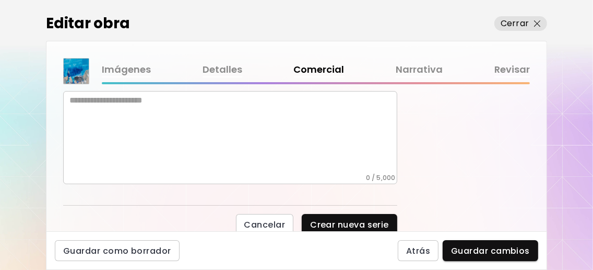
scroll to position [564, 0]
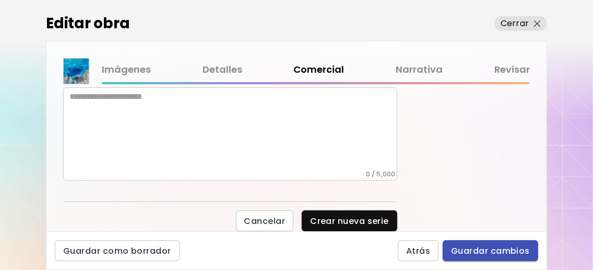
type input "**********"
click at [486, 254] on span "Guardar cambios" at bounding box center [490, 250] width 79 height 11
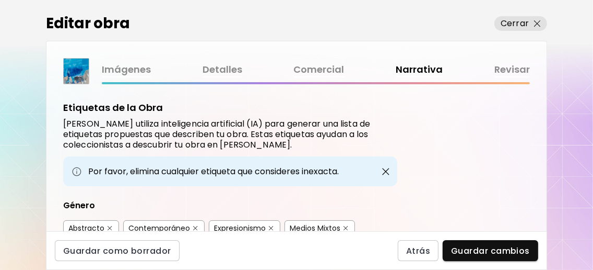
click at [315, 73] on link "Comercial" at bounding box center [319, 69] width 51 height 15
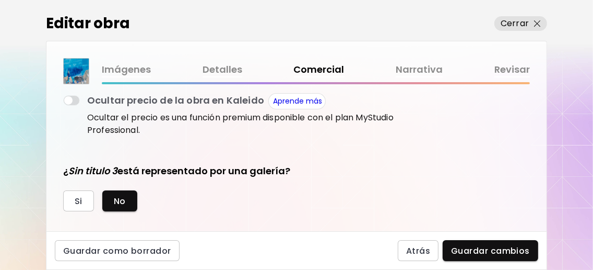
scroll to position [348, 0]
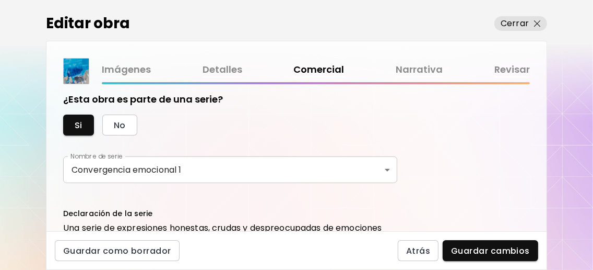
click at [368, 192] on body "**********" at bounding box center [296, 135] width 593 height 270
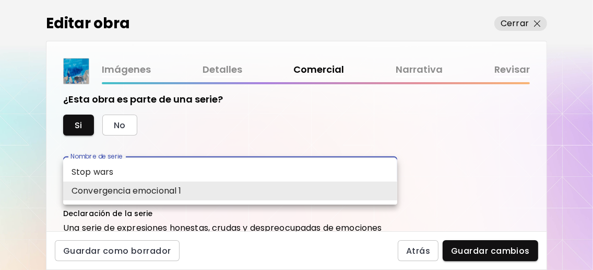
click at [368, 192] on li "Convergencia emocional 1" at bounding box center [230, 190] width 334 height 19
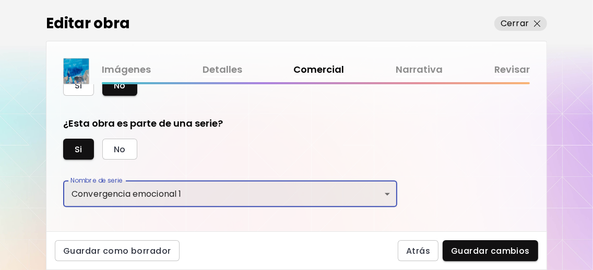
scroll to position [463, 0]
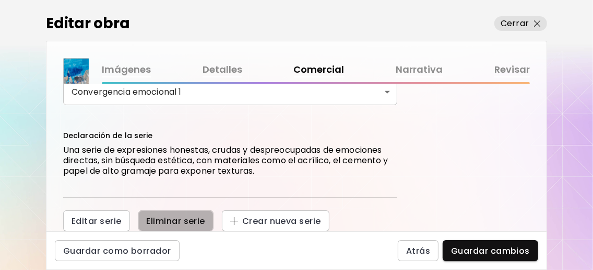
click at [181, 221] on span "Eliminar serie" at bounding box center [176, 220] width 58 height 11
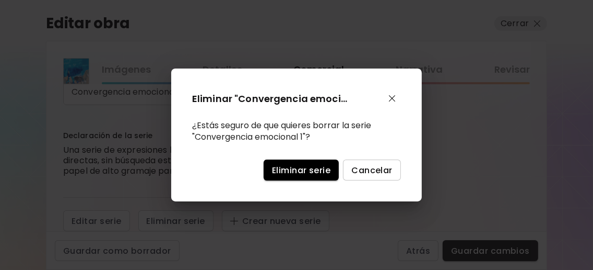
click at [306, 169] on span "Eliminar serie" at bounding box center [301, 170] width 58 height 11
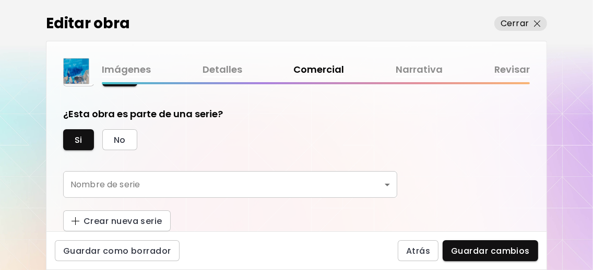
scroll to position [360, 0]
click at [223, 182] on body "0 0 Editar obra Cerrar Imágenes Detalles Comercial Narrativa Revisar ¿Esta obra…" at bounding box center [296, 135] width 593 height 270
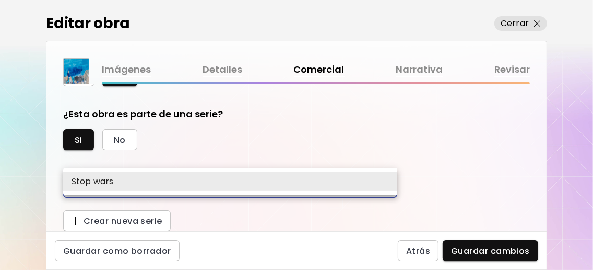
click at [268, 131] on div at bounding box center [296, 135] width 593 height 270
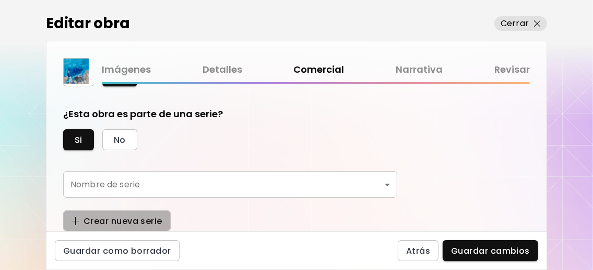
click at [142, 219] on span "Crear nueva serie" at bounding box center [117, 220] width 91 height 11
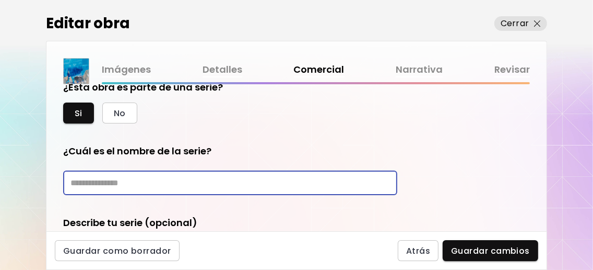
click at [135, 195] on input "text" at bounding box center [230, 182] width 334 height 25
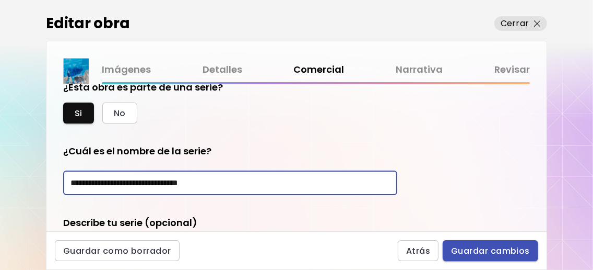
type input "**********"
click at [504, 248] on span "Guardar cambios" at bounding box center [490, 250] width 79 height 11
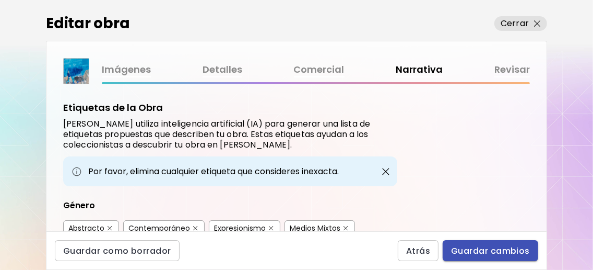
click at [491, 249] on span "Guardar cambios" at bounding box center [490, 250] width 79 height 11
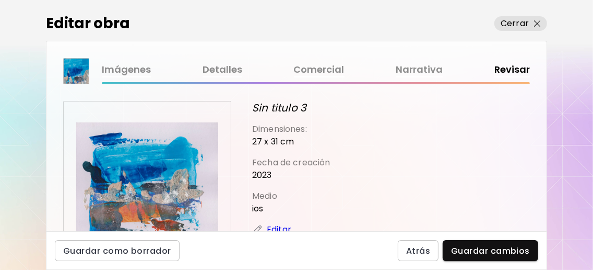
click at [116, 73] on link "Imágenes" at bounding box center [126, 69] width 49 height 15
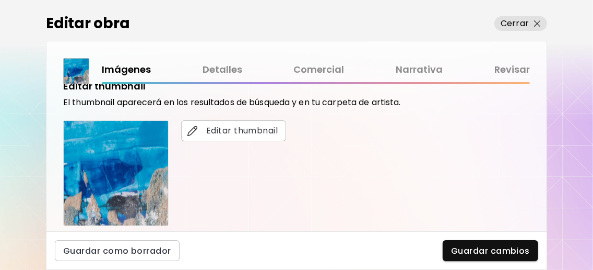
scroll to position [408, 0]
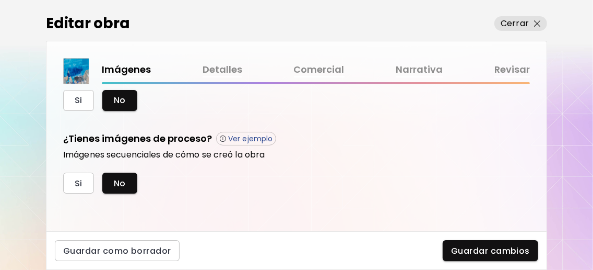
click at [208, 62] on link "Detalles" at bounding box center [223, 69] width 40 height 15
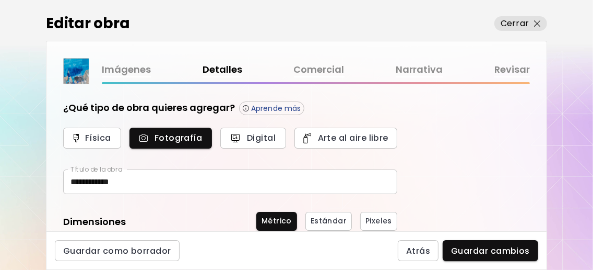
click at [311, 65] on link "Comercial" at bounding box center [319, 69] width 51 height 15
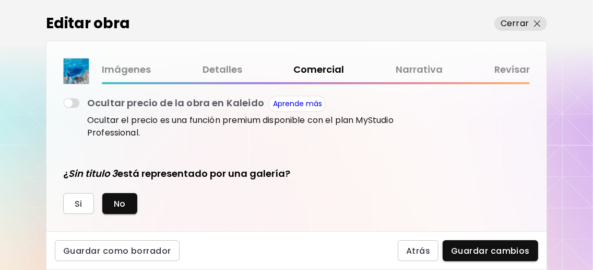
scroll to position [278, 0]
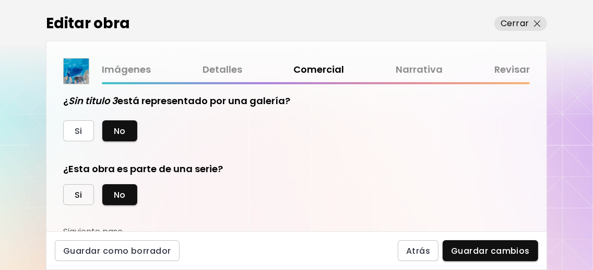
click at [85, 205] on button "Si" at bounding box center [78, 194] width 31 height 21
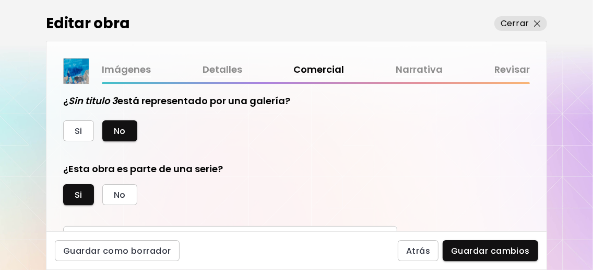
scroll to position [360, 0]
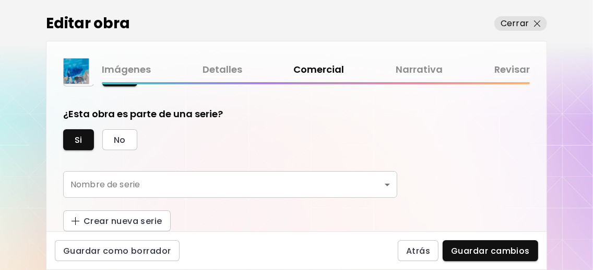
click at [361, 180] on body "0 0 Editar obra Cerrar Imágenes Detalles Comercial Narrativa Revisar ¿Esta obra…" at bounding box center [296, 135] width 593 height 270
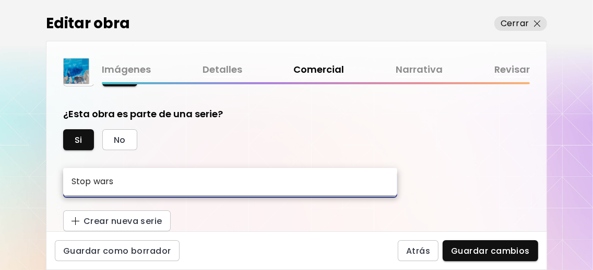
click at [361, 180] on li "Stop wars" at bounding box center [230, 181] width 334 height 19
type input "*********"
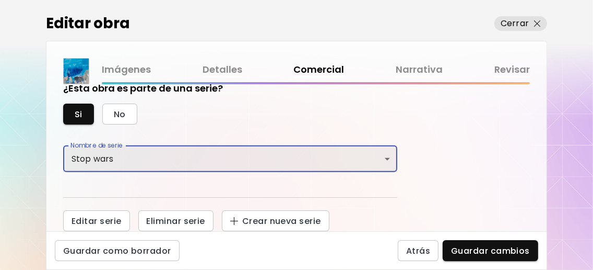
scroll to position [385, 0]
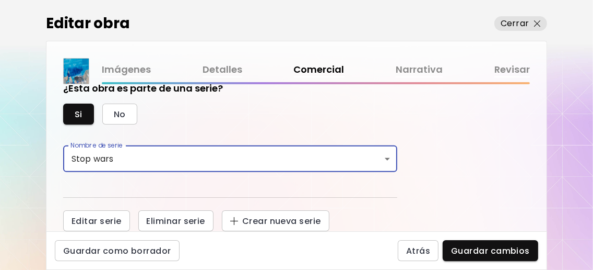
click at [385, 164] on body "0 0 Editar obra Cerrar Imágenes Detalles Comercial Narrativa Revisar ¿Esta obra…" at bounding box center [296, 135] width 593 height 270
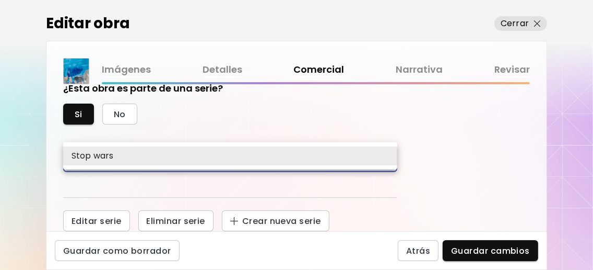
click at [119, 221] on div at bounding box center [296, 135] width 593 height 270
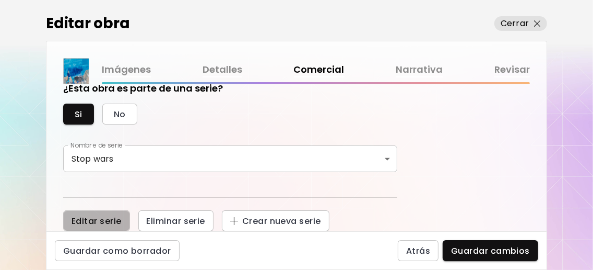
click at [119, 221] on span "Editar serie" at bounding box center [97, 220] width 50 height 11
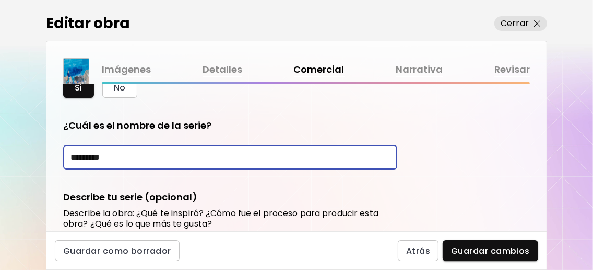
click at [148, 169] on input "*********" at bounding box center [230, 157] width 334 height 25
type input "*"
type input "**********"
click at [366, 209] on form "**********" at bounding box center [230, 252] width 334 height 266
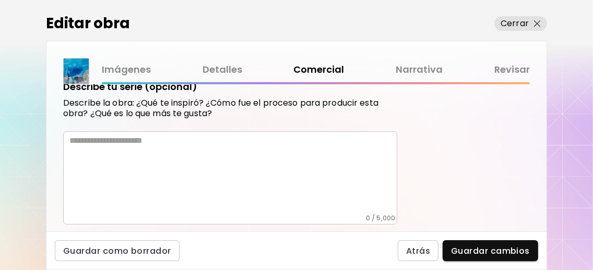
scroll to position [525, 0]
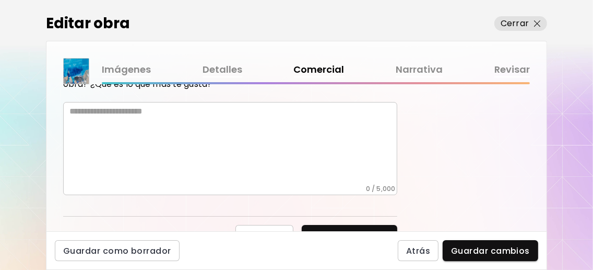
click at [215, 155] on textarea at bounding box center [233, 145] width 328 height 78
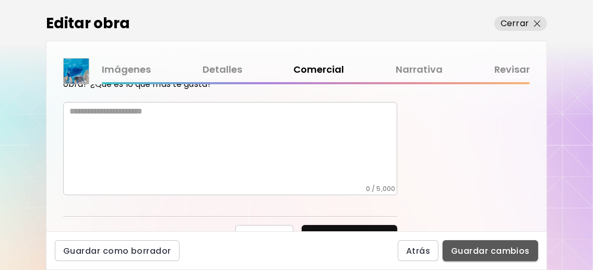
click at [487, 251] on span "Guardar cambios" at bounding box center [490, 250] width 79 height 11
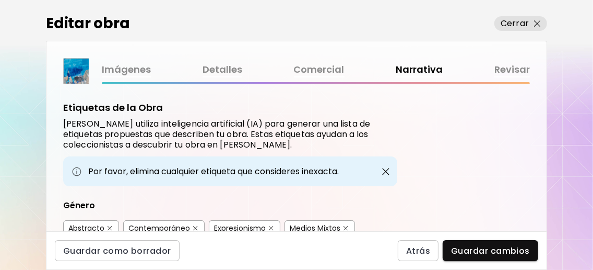
click at [336, 69] on link "Comercial" at bounding box center [319, 69] width 51 height 15
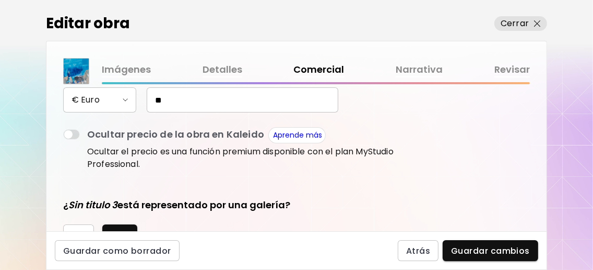
scroll to position [385, 0]
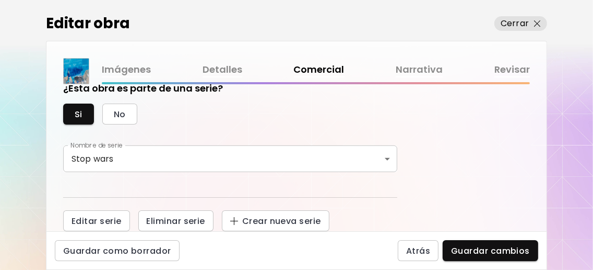
click at [391, 157] on body "0 0 Editar obra Cerrar Imágenes Detalles Comercial Narrativa Revisar ¿Esta obra…" at bounding box center [296, 135] width 593 height 270
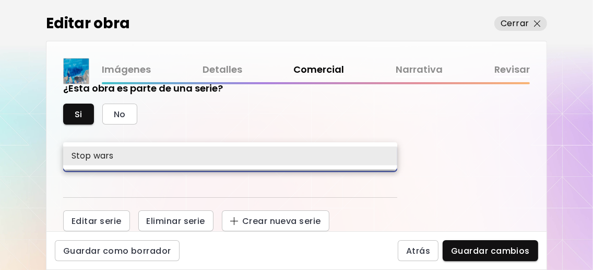
click at [390, 157] on li "Stop wars" at bounding box center [230, 155] width 334 height 19
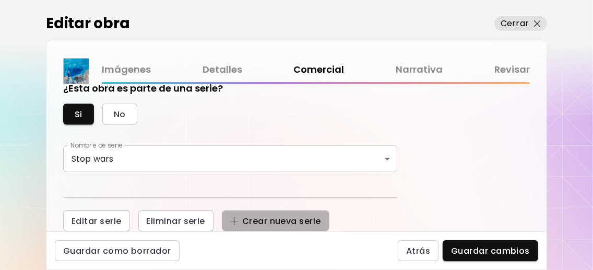
click at [278, 215] on span "Crear nueva serie" at bounding box center [275, 220] width 91 height 11
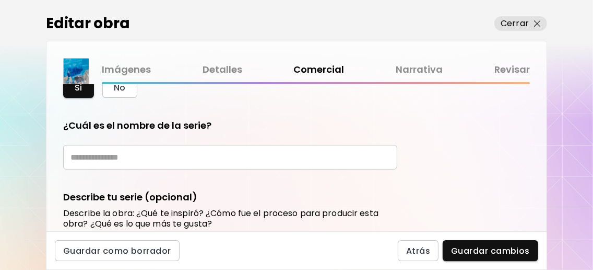
click at [231, 169] on input "text" at bounding box center [230, 157] width 334 height 25
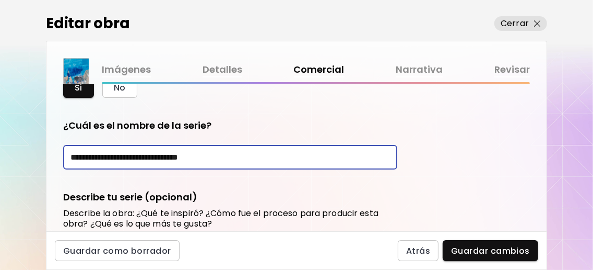
scroll to position [525, 0]
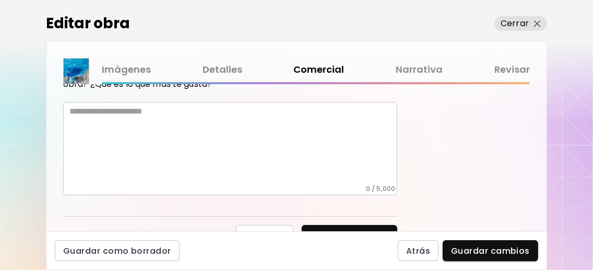
type input "**********"
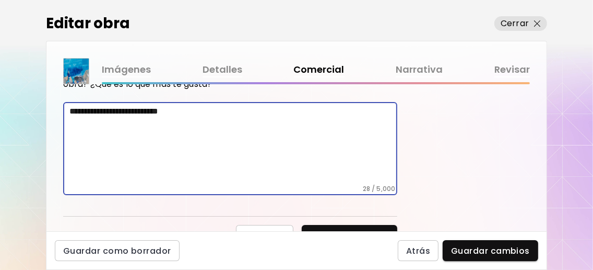
drag, startPoint x: 205, startPoint y: 153, endPoint x: 252, endPoint y: 122, distance: 56.6
click at [214, 138] on textarea "**********" at bounding box center [233, 145] width 328 height 78
click at [237, 141] on textarea "**********" at bounding box center [233, 145] width 328 height 78
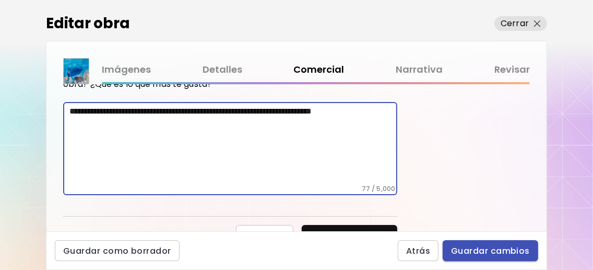
type textarea "**********"
click at [479, 248] on span "Guardar cambios" at bounding box center [490, 250] width 79 height 11
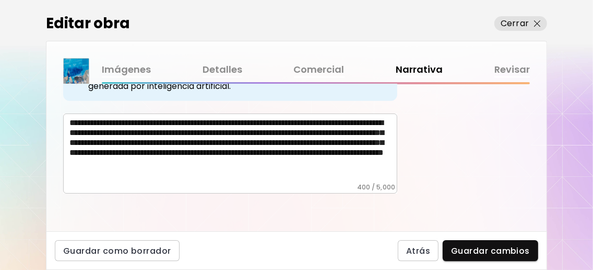
scroll to position [348, 0]
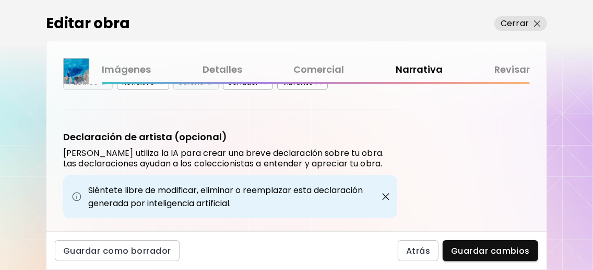
click at [264, 85] on img "button" at bounding box center [264, 82] width 5 height 5
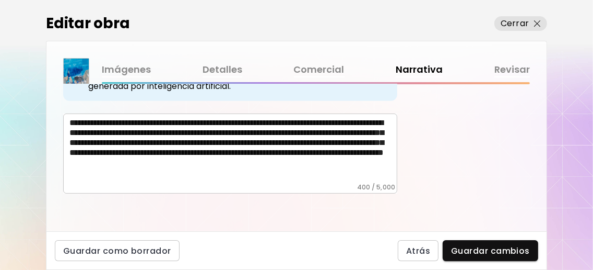
scroll to position [34, 0]
click at [334, 183] on textarea "**********" at bounding box center [233, 150] width 328 height 65
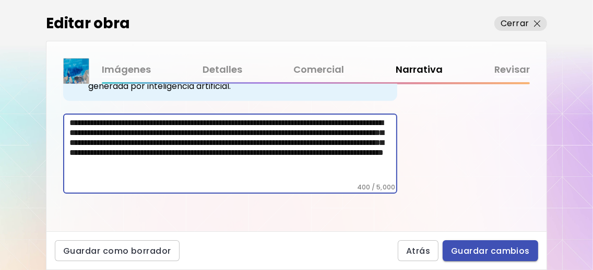
click at [494, 250] on span "Guardar cambios" at bounding box center [490, 250] width 79 height 11
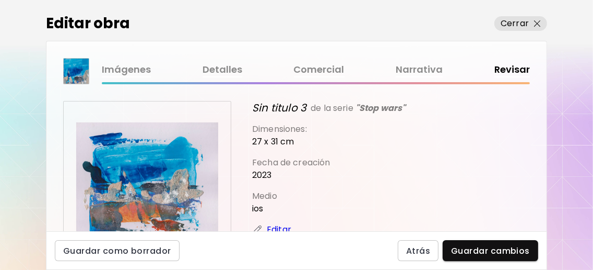
scroll to position [139, 0]
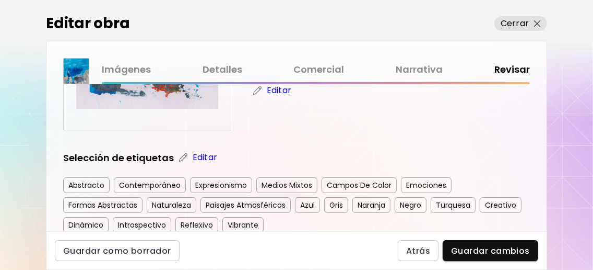
click at [219, 72] on link "Detalles" at bounding box center [223, 69] width 40 height 15
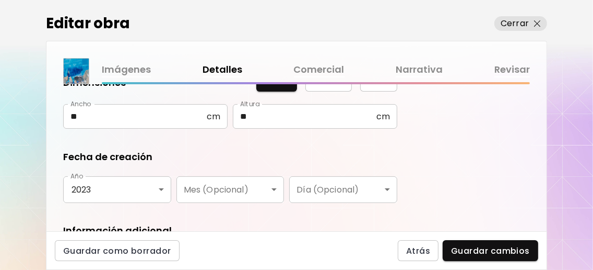
scroll to position [227, 0]
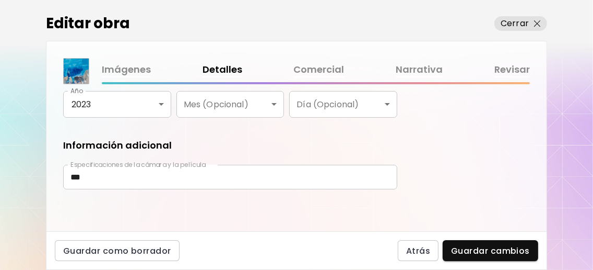
click at [296, 67] on link "Comercial" at bounding box center [319, 69] width 51 height 15
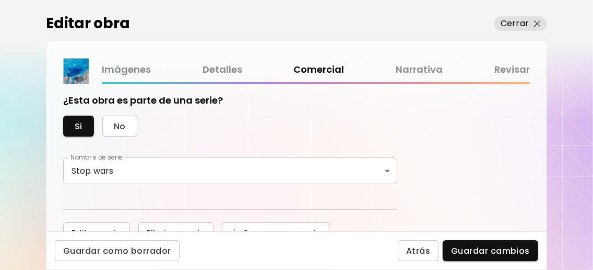
scroll to position [348, 0]
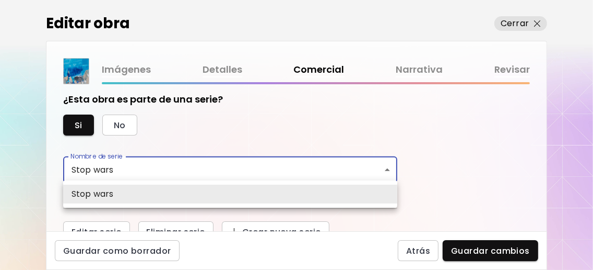
click at [337, 197] on body "0 0 Editar obra Cerrar Imágenes Detalles Comercial Narrativa Revisar ¿Esta obra…" at bounding box center [296, 135] width 593 height 270
click at [337, 196] on li "Stop wars" at bounding box center [230, 193] width 334 height 19
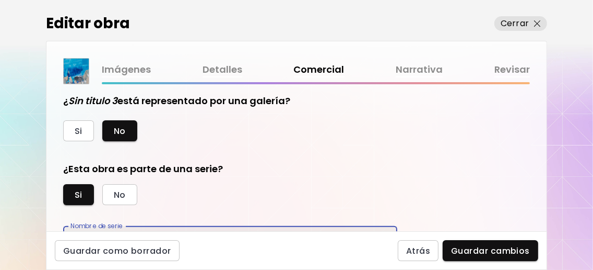
scroll to position [385, 0]
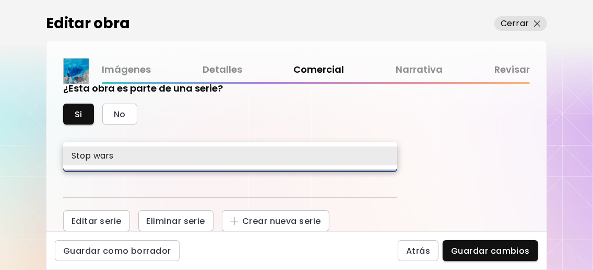
click at [359, 157] on body "0 0 Editar obra Cerrar Imágenes Detalles Comercial Narrativa Revisar ¿Esta obra…" at bounding box center [296, 135] width 593 height 270
click at [195, 221] on div at bounding box center [296, 135] width 593 height 270
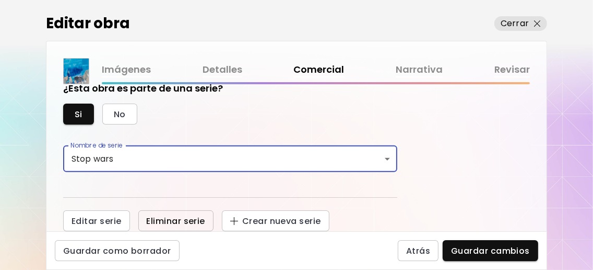
click at [195, 219] on span "Eliminar serie" at bounding box center [176, 220] width 58 height 11
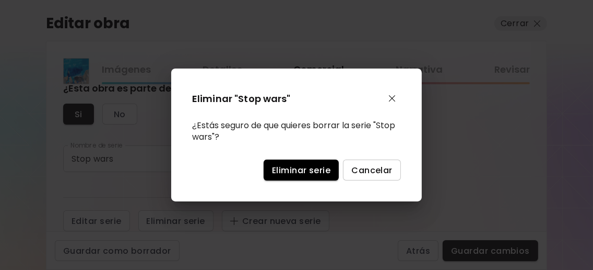
click at [306, 170] on span "Eliminar serie" at bounding box center [301, 170] width 58 height 11
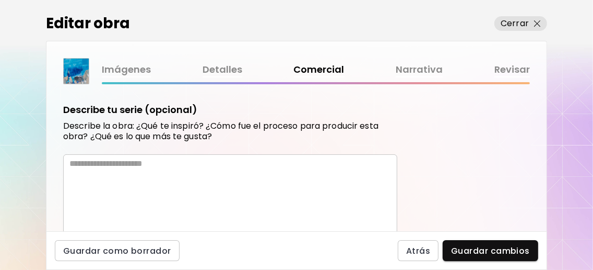
scroll to position [455, 0]
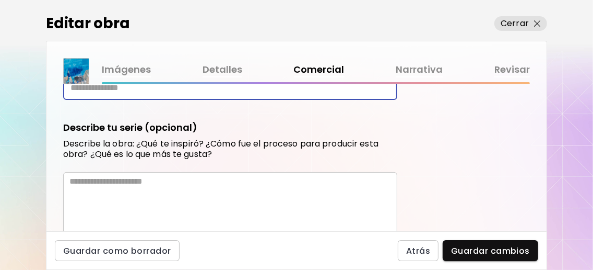
click at [155, 100] on input "text" at bounding box center [230, 87] width 334 height 25
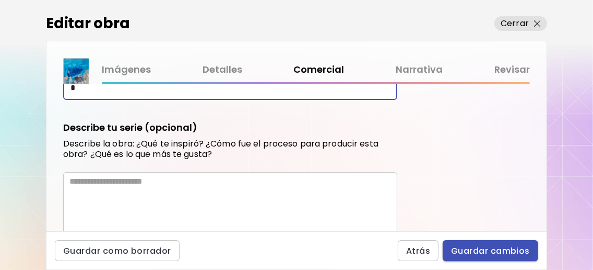
type input "*"
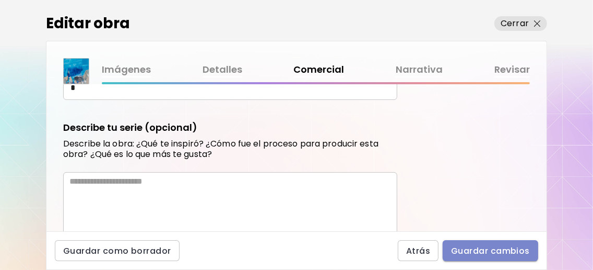
click at [496, 251] on span "Guardar cambios" at bounding box center [490, 250] width 79 height 11
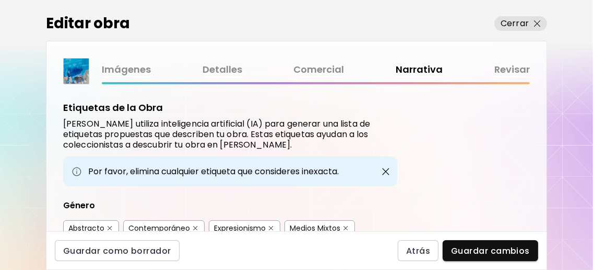
scroll to position [348, 0]
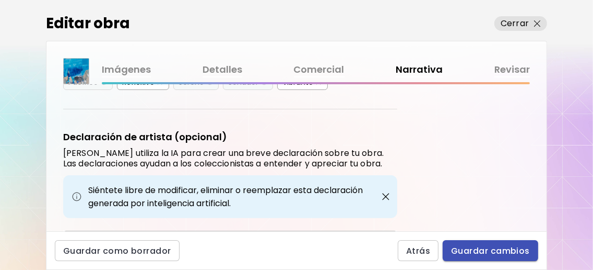
click at [477, 245] on span "Guardar cambios" at bounding box center [490, 250] width 79 height 11
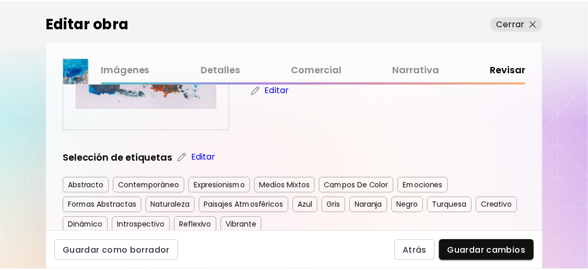
scroll to position [345, 0]
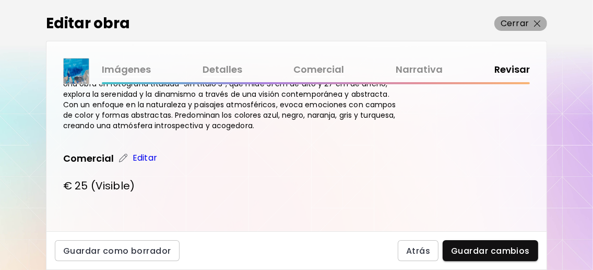
click at [540, 20] on img "button" at bounding box center [537, 23] width 7 height 7
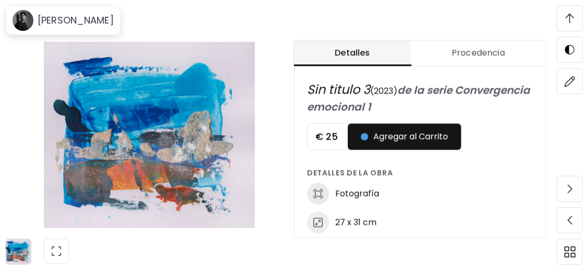
scroll to position [371, 0]
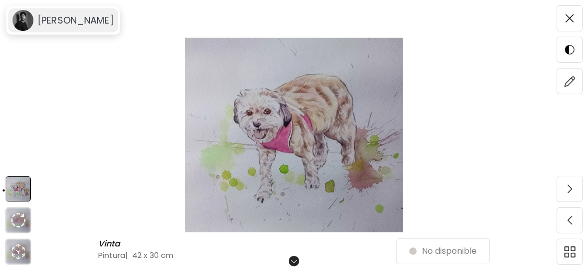
click at [66, 21] on h6 "[PERSON_NAME]" at bounding box center [76, 20] width 76 height 13
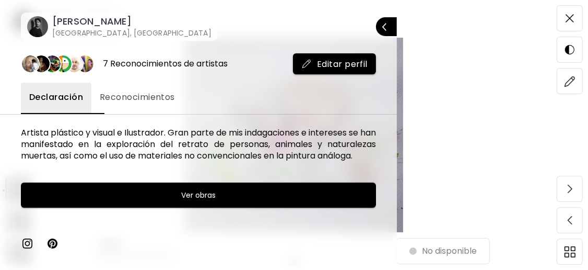
click at [532, 80] on div at bounding box center [294, 135] width 588 height 270
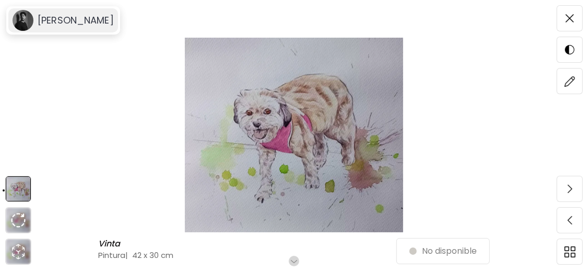
click at [69, 14] on h6 "[PERSON_NAME]" at bounding box center [76, 20] width 76 height 13
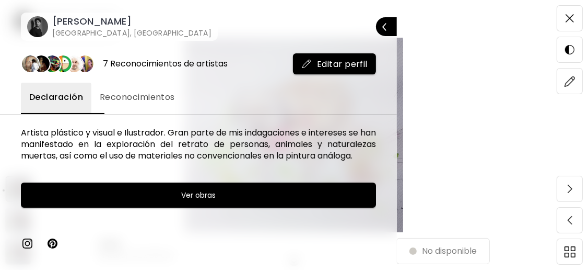
click at [98, 28] on h6 "[GEOGRAPHIC_DATA], [GEOGRAPHIC_DATA]" at bounding box center [131, 33] width 159 height 10
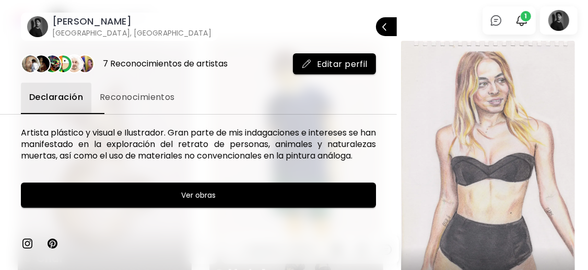
click at [526, 21] on div at bounding box center [294, 135] width 588 height 270
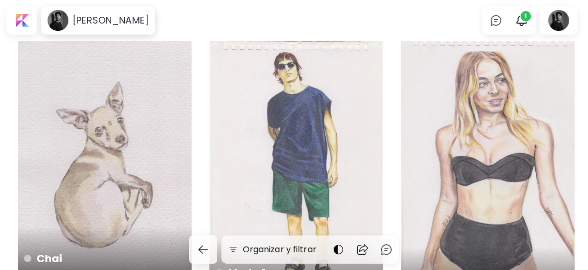
click at [526, 21] on img "button" at bounding box center [522, 20] width 13 height 13
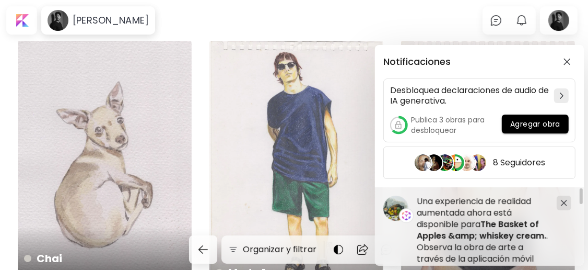
click at [392, 27] on div "Notificaciones Desbloquea declaraciones de audio de IA generativa. Publica 3 ob…" at bounding box center [294, 135] width 588 height 270
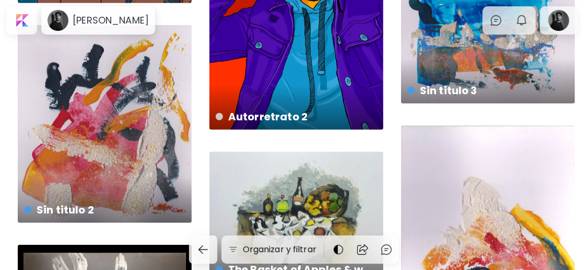
scroll to position [836, 0]
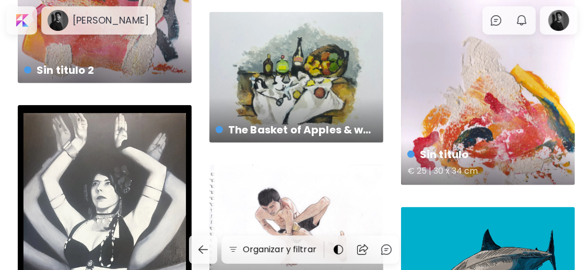
click at [507, 119] on div "Sin titulo € 25 | 30 x 34 cm" at bounding box center [488, 85] width 174 height 199
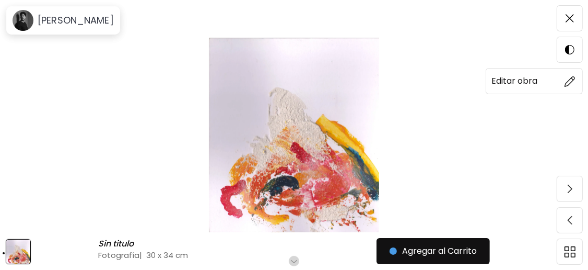
click at [567, 78] on img at bounding box center [570, 81] width 11 height 11
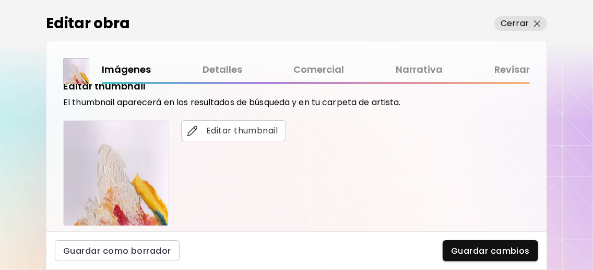
scroll to position [408, 0]
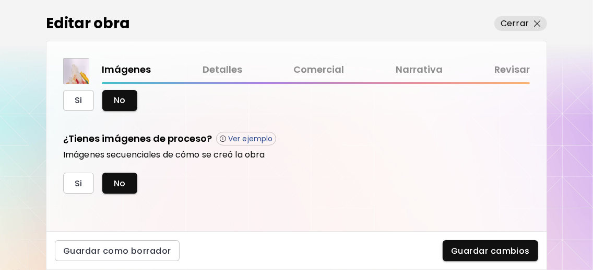
click at [226, 71] on link "Detalles" at bounding box center [223, 69] width 40 height 15
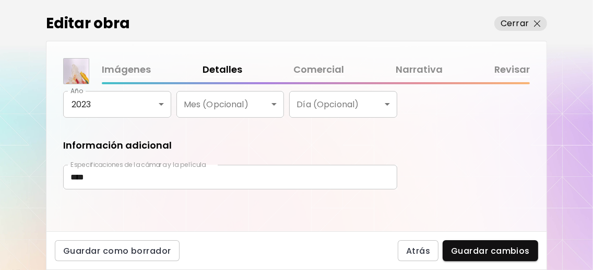
scroll to position [227, 0]
click at [314, 69] on link "Comercial" at bounding box center [319, 69] width 51 height 15
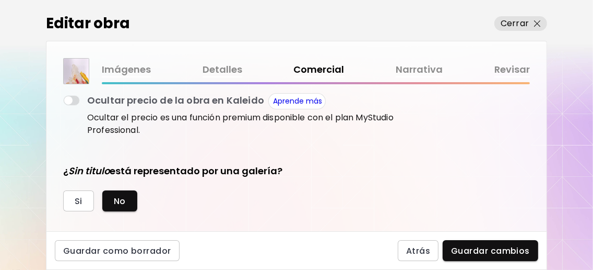
scroll to position [309, 0]
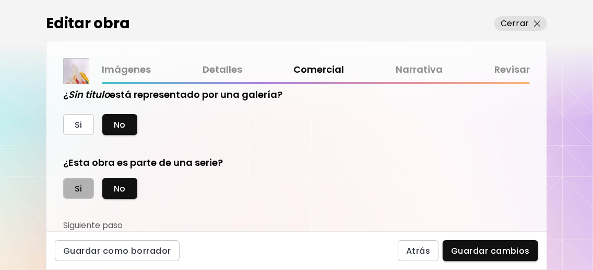
click at [76, 185] on span "Si" at bounding box center [79, 188] width 8 height 11
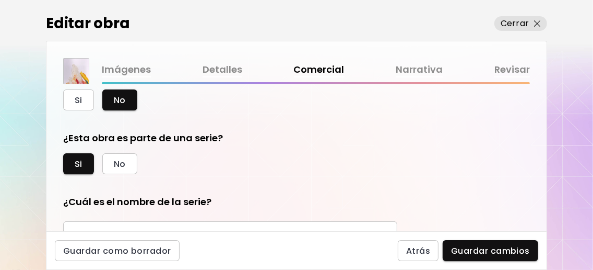
scroll to position [449, 0]
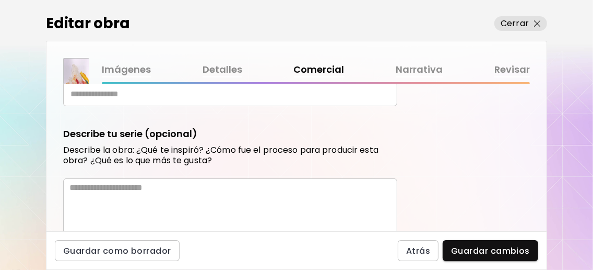
click at [181, 106] on input "text" at bounding box center [230, 93] width 334 height 25
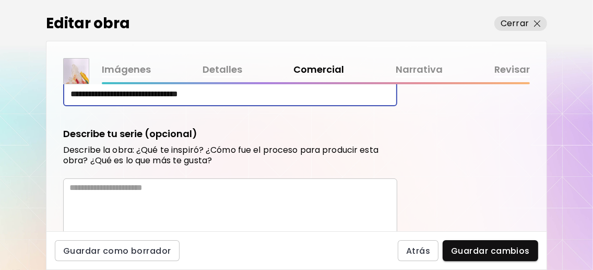
scroll to position [564, 0]
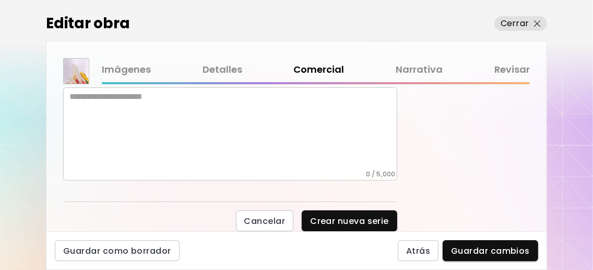
type input "**********"
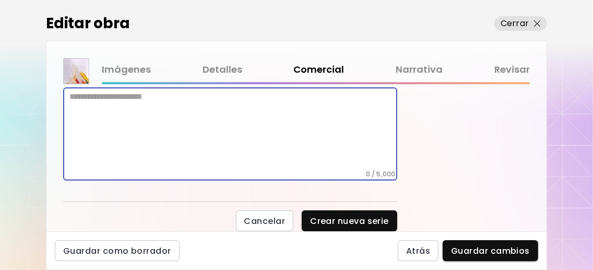
click at [239, 111] on textarea at bounding box center [233, 130] width 328 height 78
drag, startPoint x: 390, startPoint y: 94, endPoint x: 388, endPoint y: 104, distance: 10.1
click at [389, 96] on textarea "**********" at bounding box center [233, 130] width 328 height 78
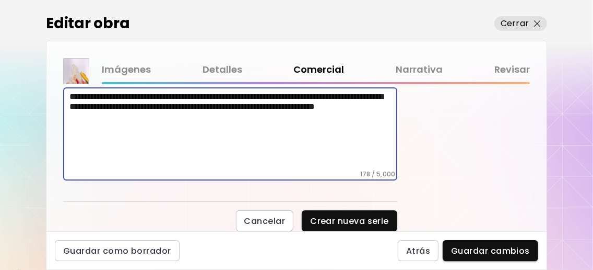
click at [226, 108] on textarea "**********" at bounding box center [233, 130] width 328 height 78
click at [122, 135] on textarea "**********" at bounding box center [233, 130] width 328 height 78
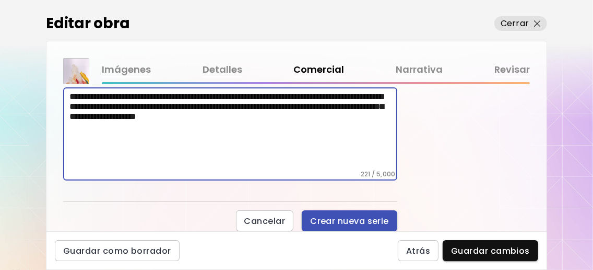
type textarea "**********"
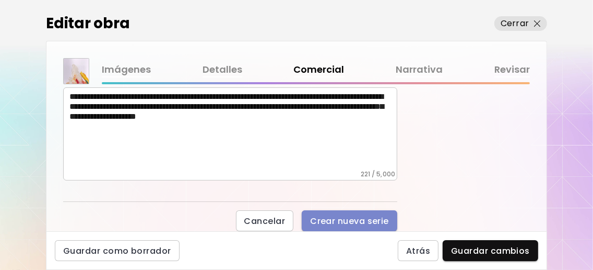
click at [342, 217] on span "Crear nueva serie" at bounding box center [349, 220] width 79 height 11
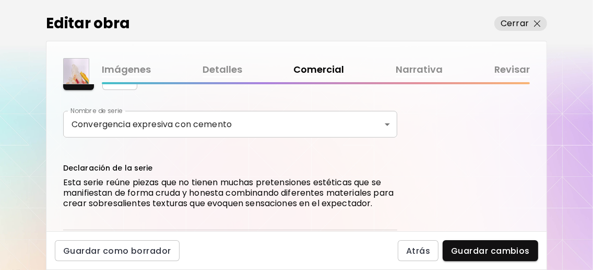
scroll to position [463, 0]
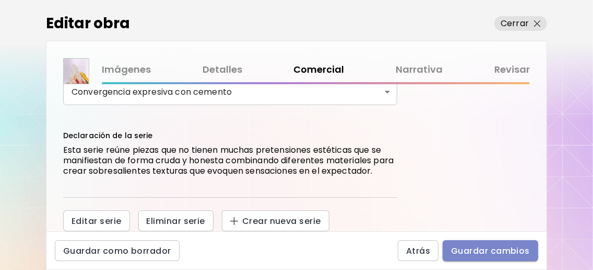
click at [500, 246] on span "Guardar cambios" at bounding box center [490, 250] width 79 height 11
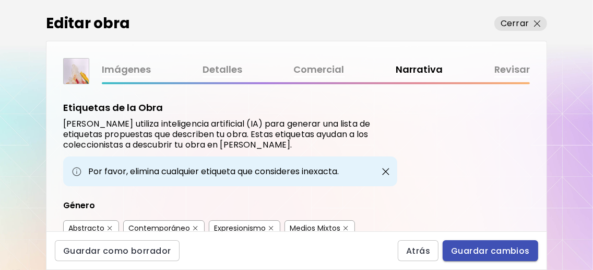
click at [488, 250] on span "Guardar cambios" at bounding box center [490, 250] width 79 height 11
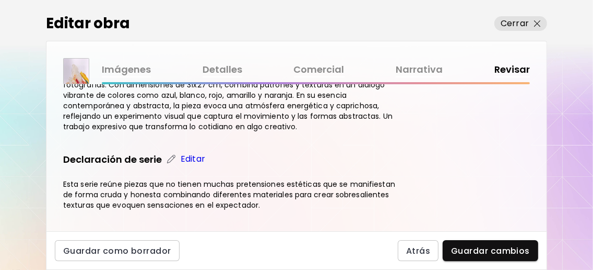
scroll to position [442, 0]
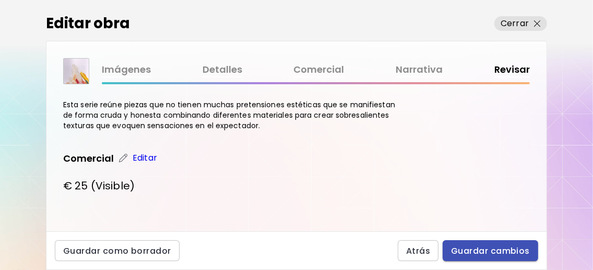
click at [498, 248] on span "Guardar cambios" at bounding box center [490, 250] width 79 height 11
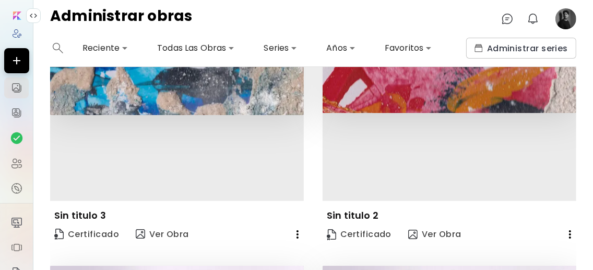
scroll to position [69, 0]
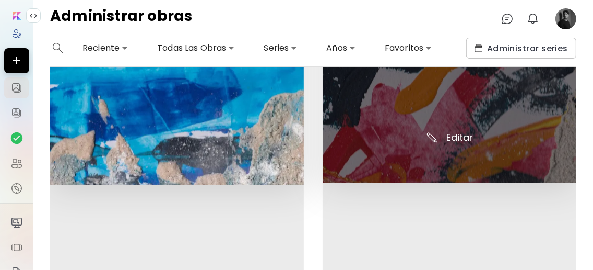
click at [455, 135] on img at bounding box center [450, 100] width 254 height 166
